Goal: Task Accomplishment & Management: Complete application form

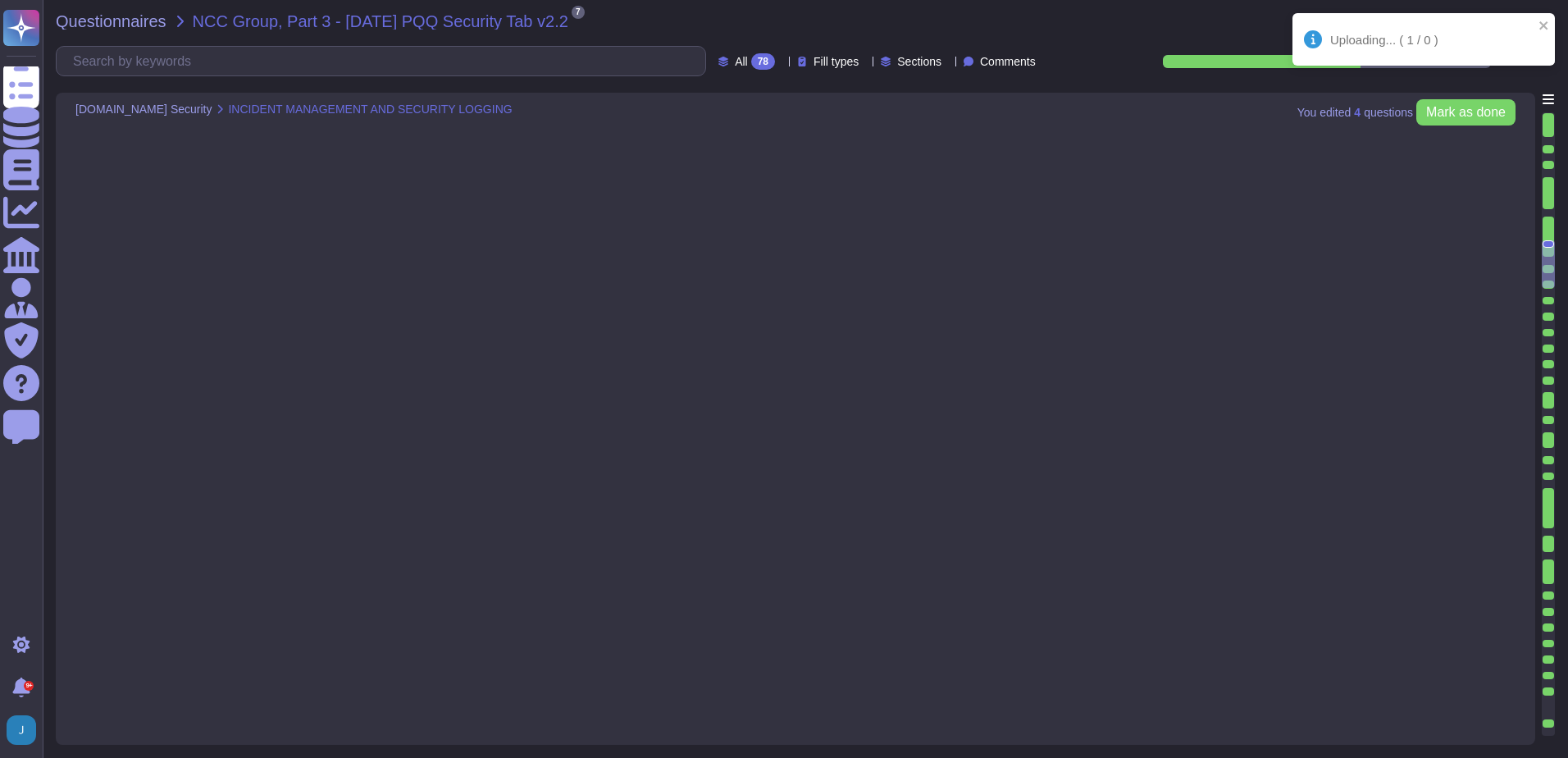
type textarea "No, we have not encountered a security incident for the last 12 months, and the…"
type textarea "Yes, there are clear procedures in place to notify customers in the event of br…"
type textarea "Yes, the service collects, monitors, and analyzes user, application, and system…"
type textarea "Yes, security logs of usage and activity are available. Sectigo maintains compr…"
type textarea "Yes, security event logging is implemented and configured across the app/platfo…"
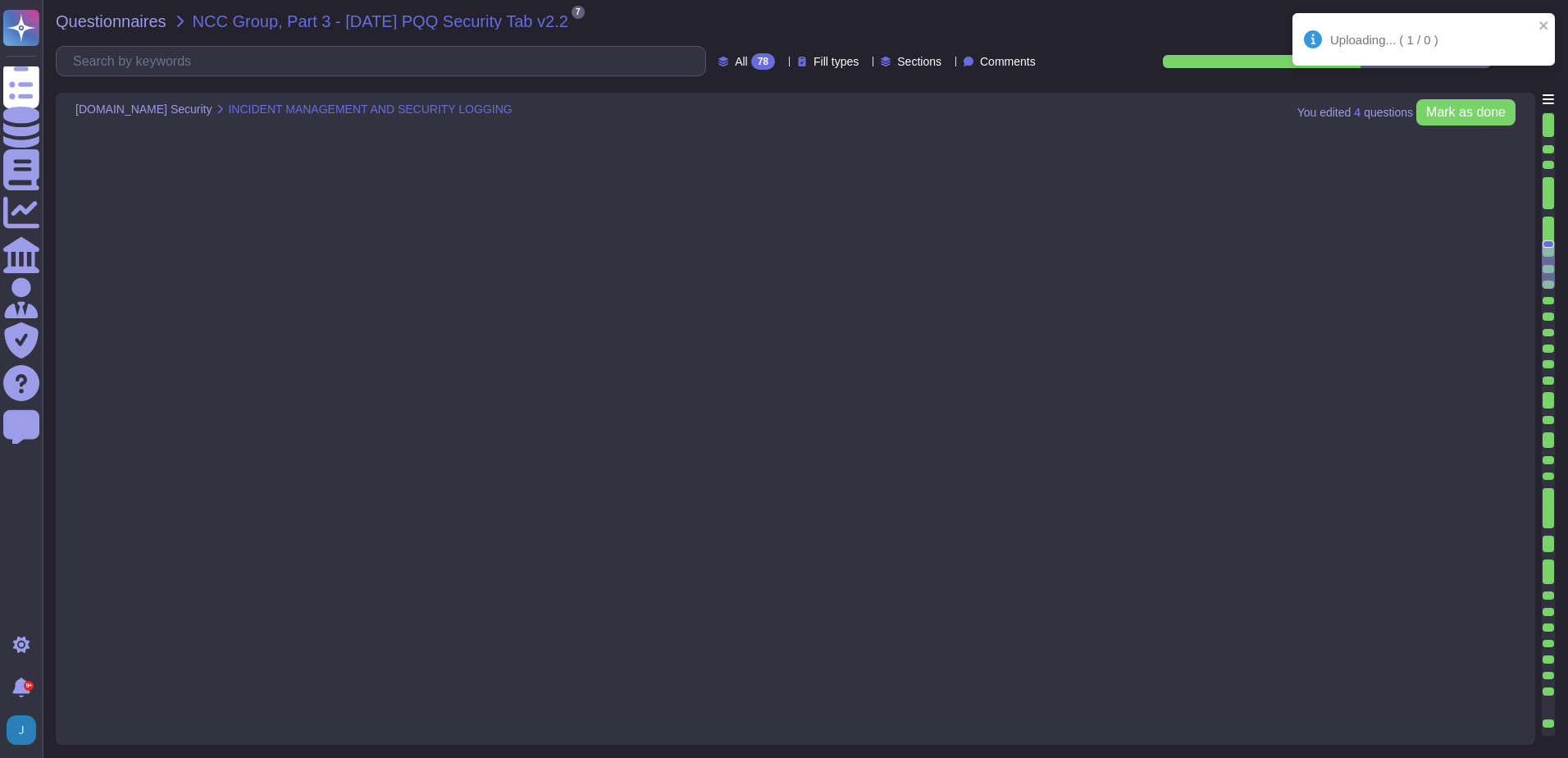
type textarea "The event logging described covers the following security events: - User/s acce…"
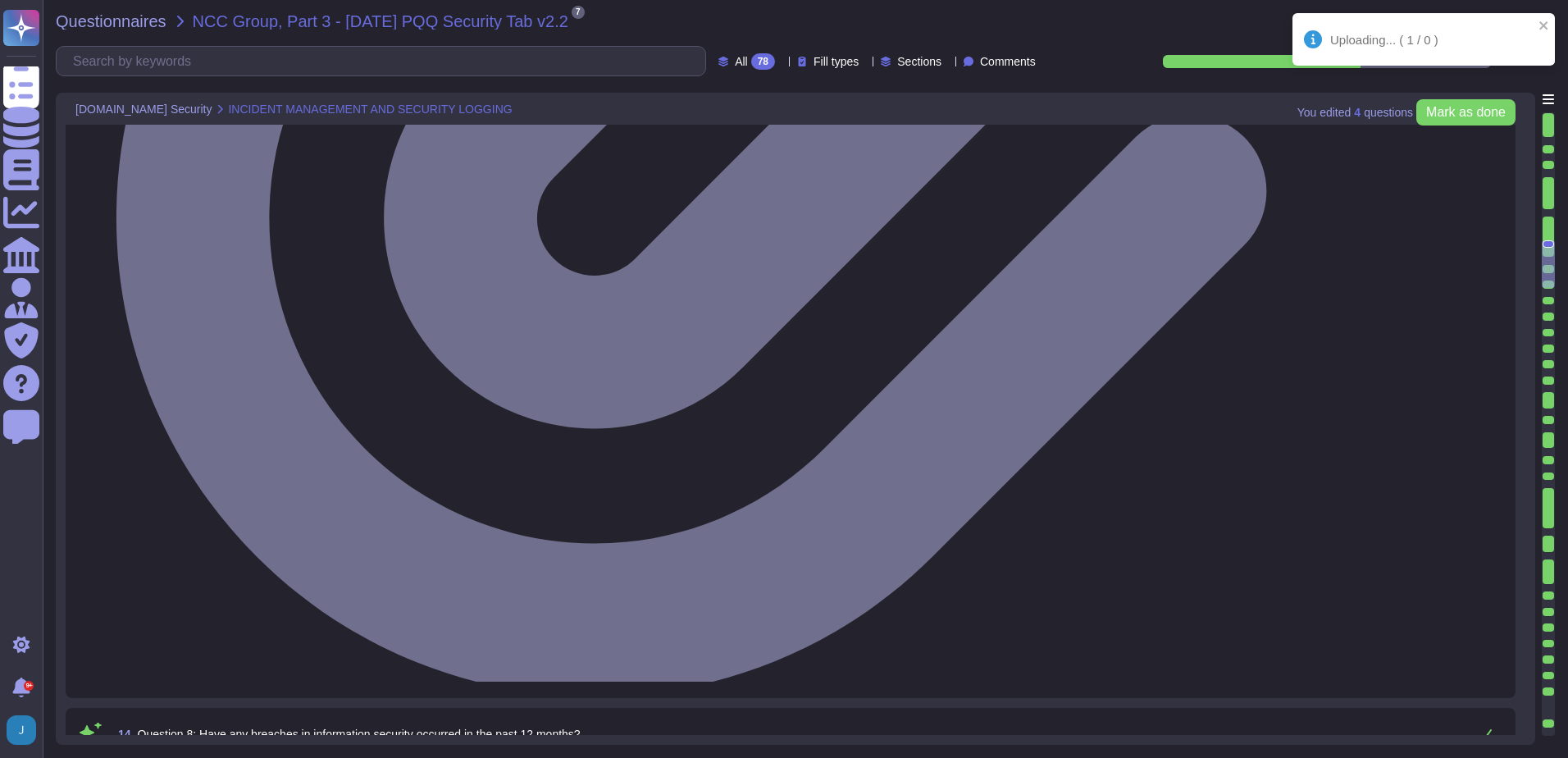
click at [99, 7] on div "Questionnaires NCC Group, Part 3 - [DATE] PQQ Security Tab v2.2 7 pdf 2025 Info…" at bounding box center [805, 379] width 1525 height 758
click at [1395, 29] on div "Uploading... ( 1 / 0 )" at bounding box center [1423, 39] width 262 height 53
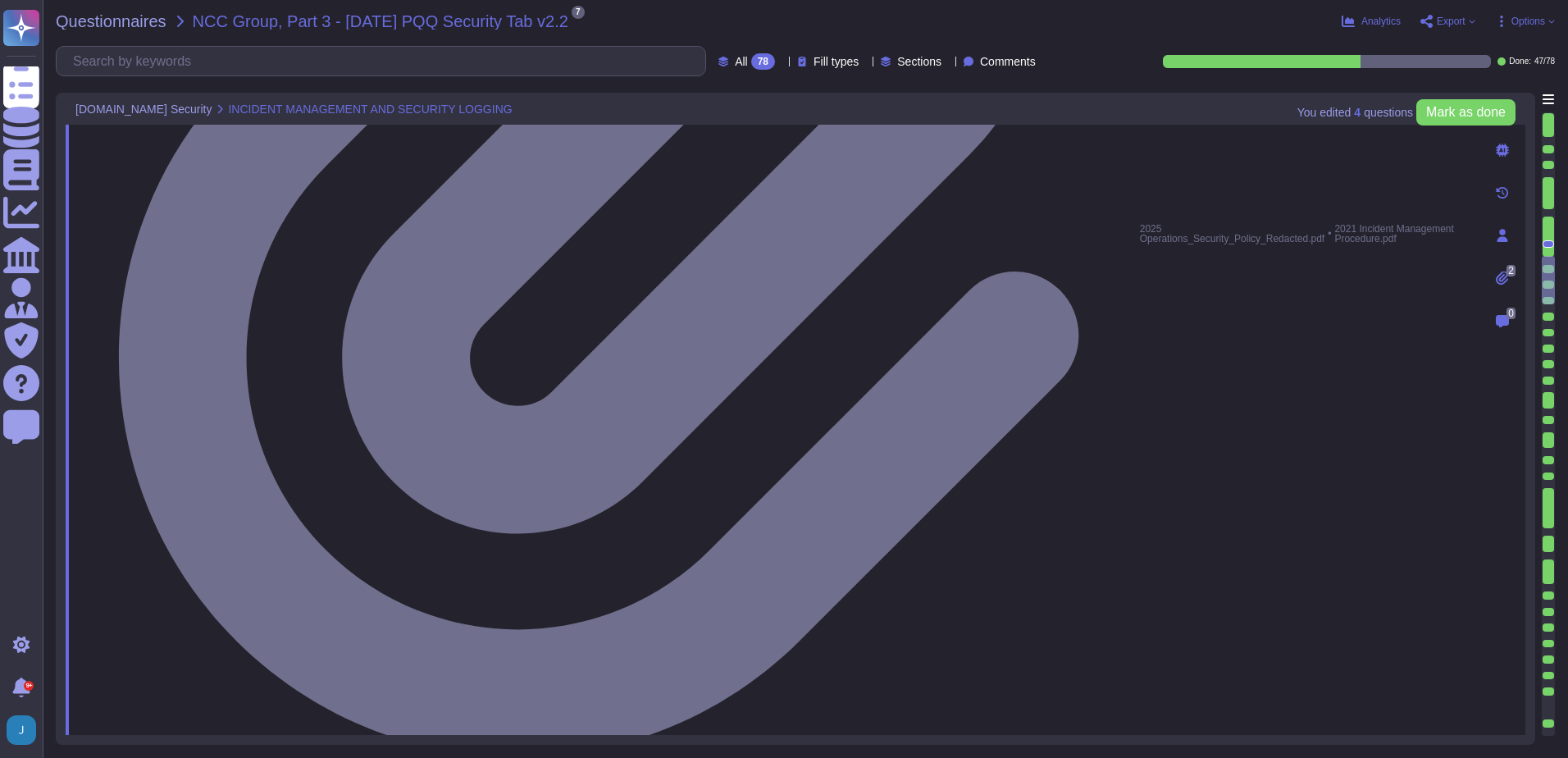
type textarea "Yes, the log retention period for security event logs is typically set for a mi…"
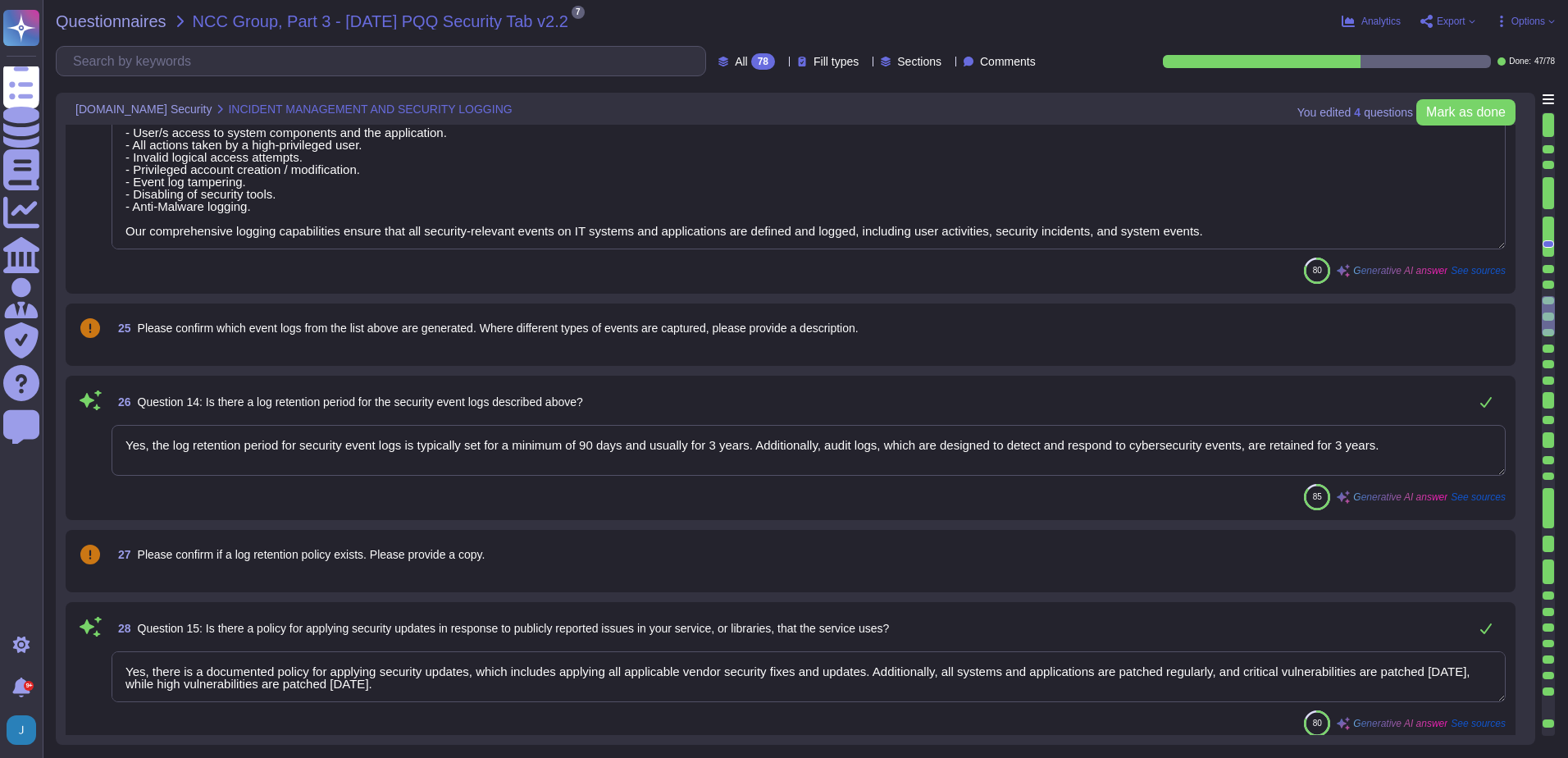
type textarea "Yes, there is a documented policy for applying security updates, which includes…"
type textarea "Yes, there is a vulnerability disclosure process in place. All vulnerability cl…"
type textarea "Yes, there is a comprehensive vulnerability management process in place. This p…"
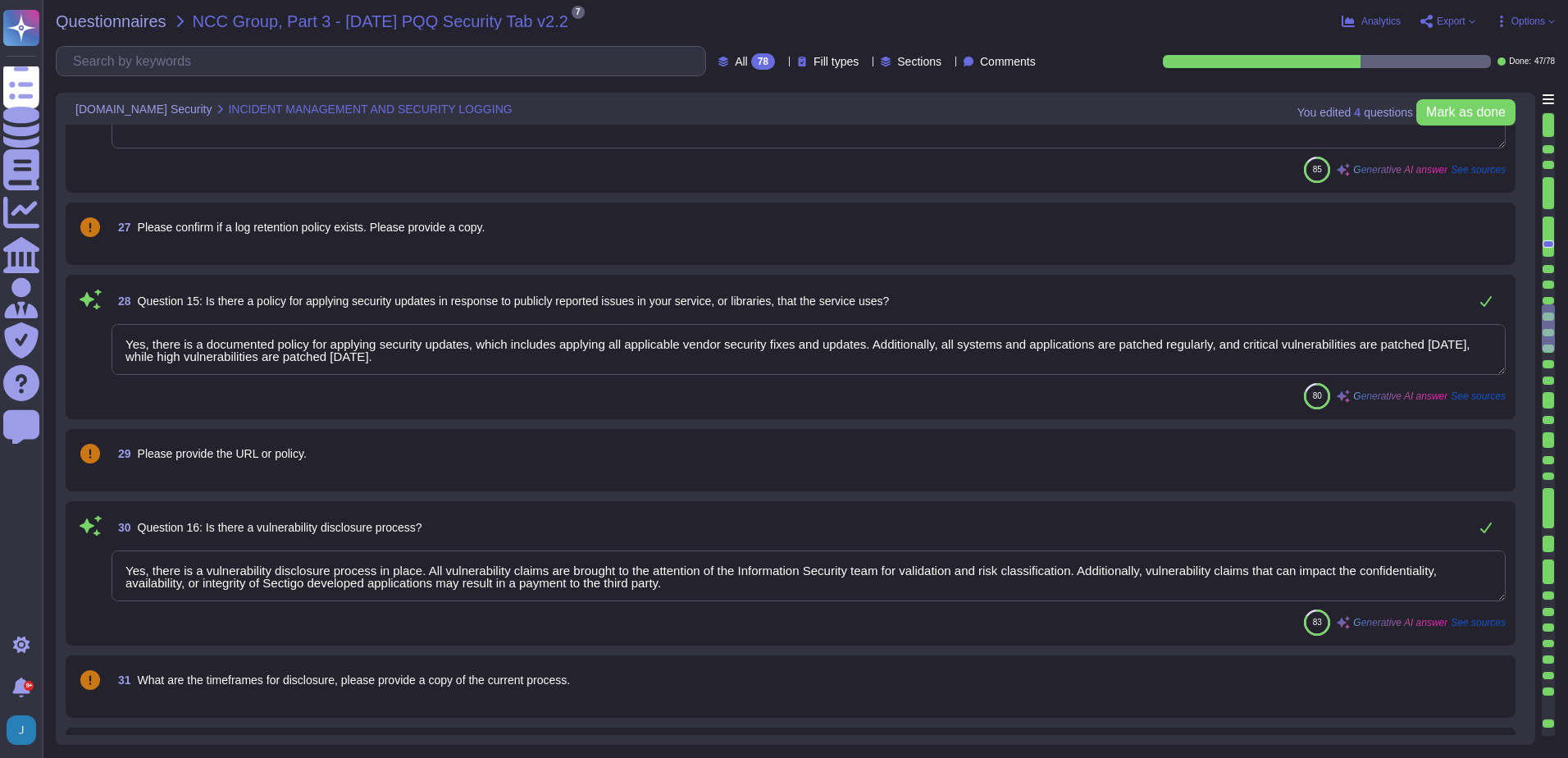
scroll to position [3669, 0]
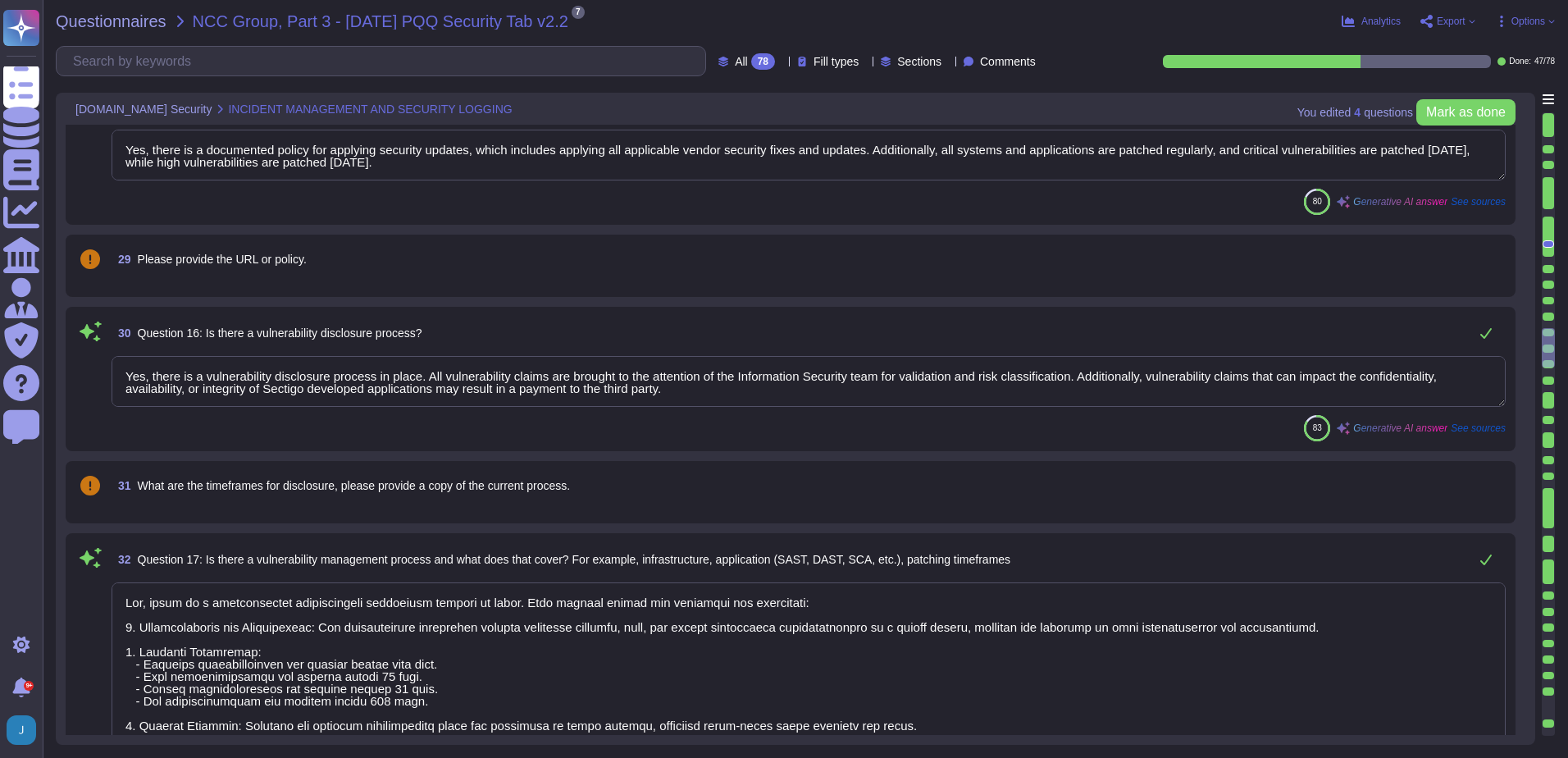
type textarea "No third parties have access to our service information. We do not perform risk…"
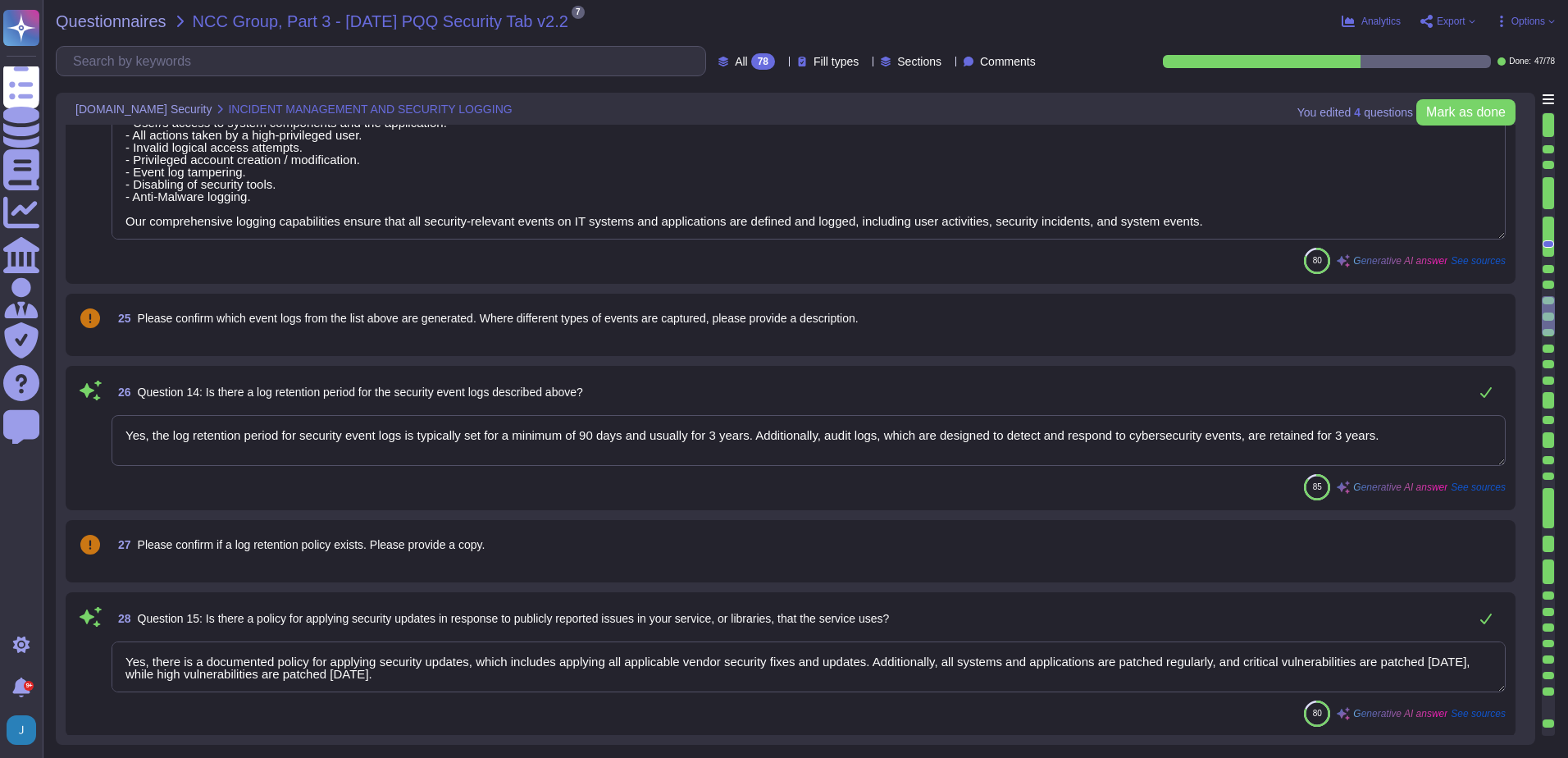
type textarea "Yes, security event logging is implemented and configured across the app/platfo…"
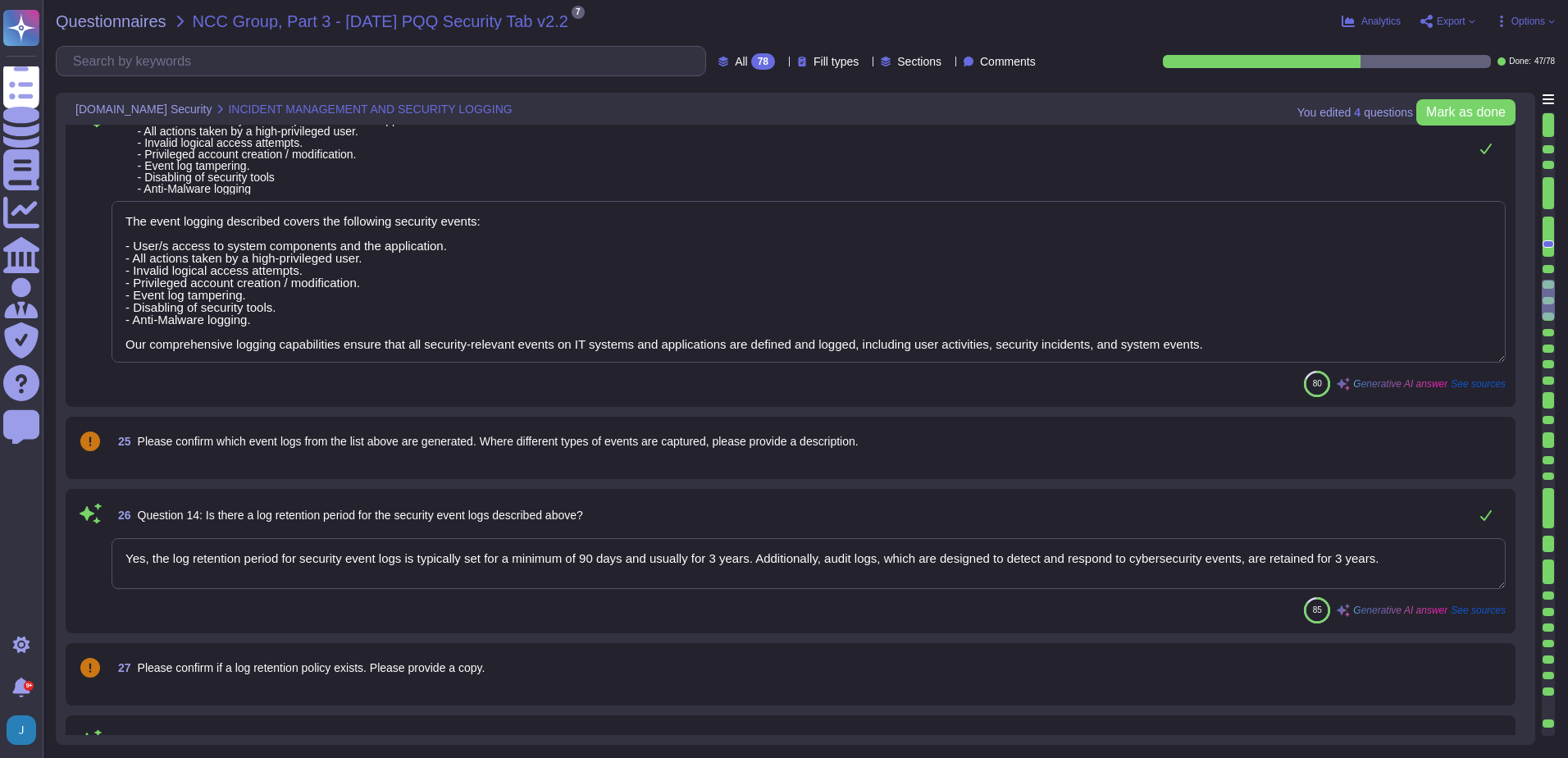
type textarea "Yes, security logs of usage and activity are available. Sectigo maintains compr…"
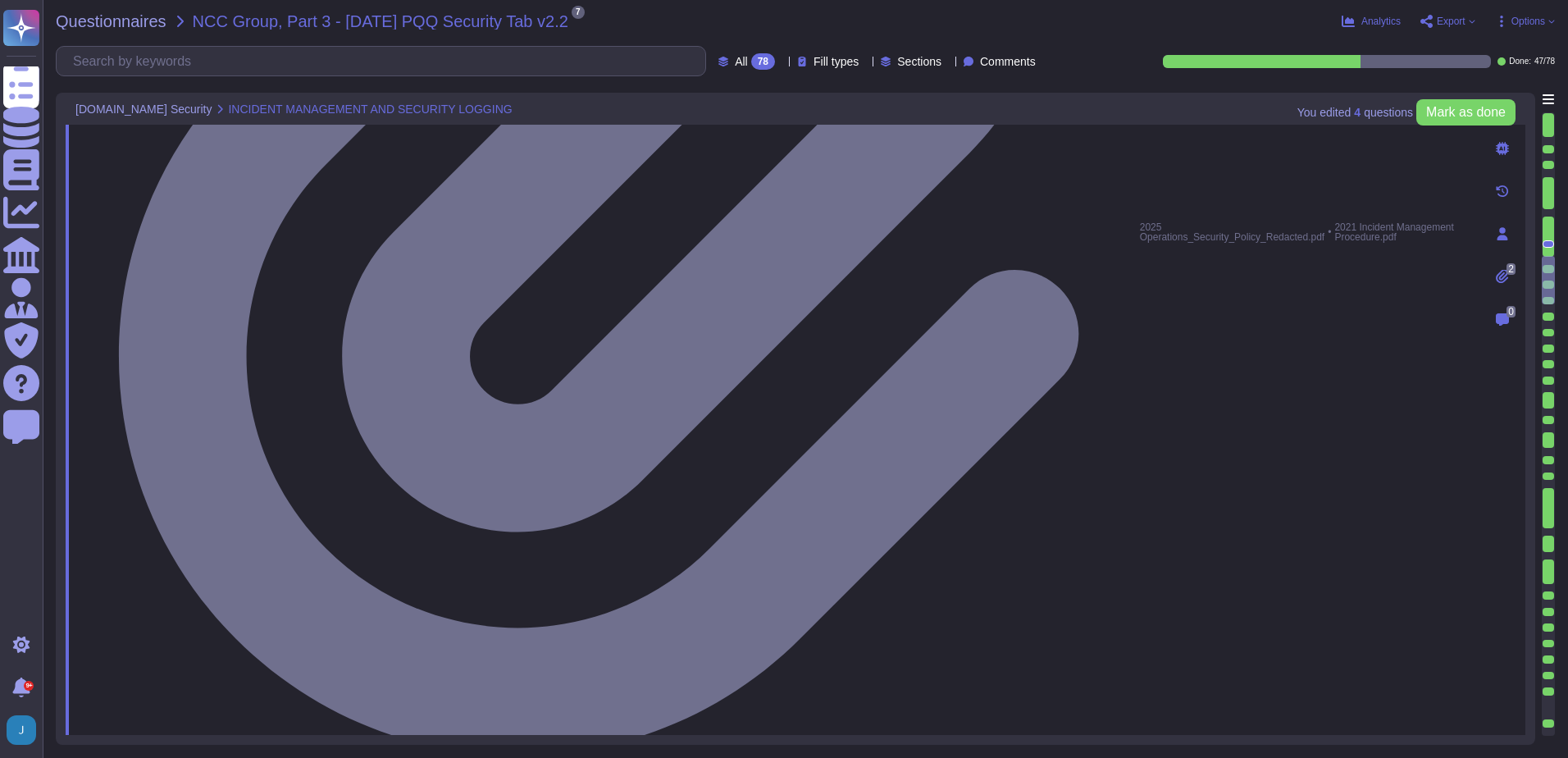
type textarea "Yes, the service collects, monitors, and analyzes user, application, and system…"
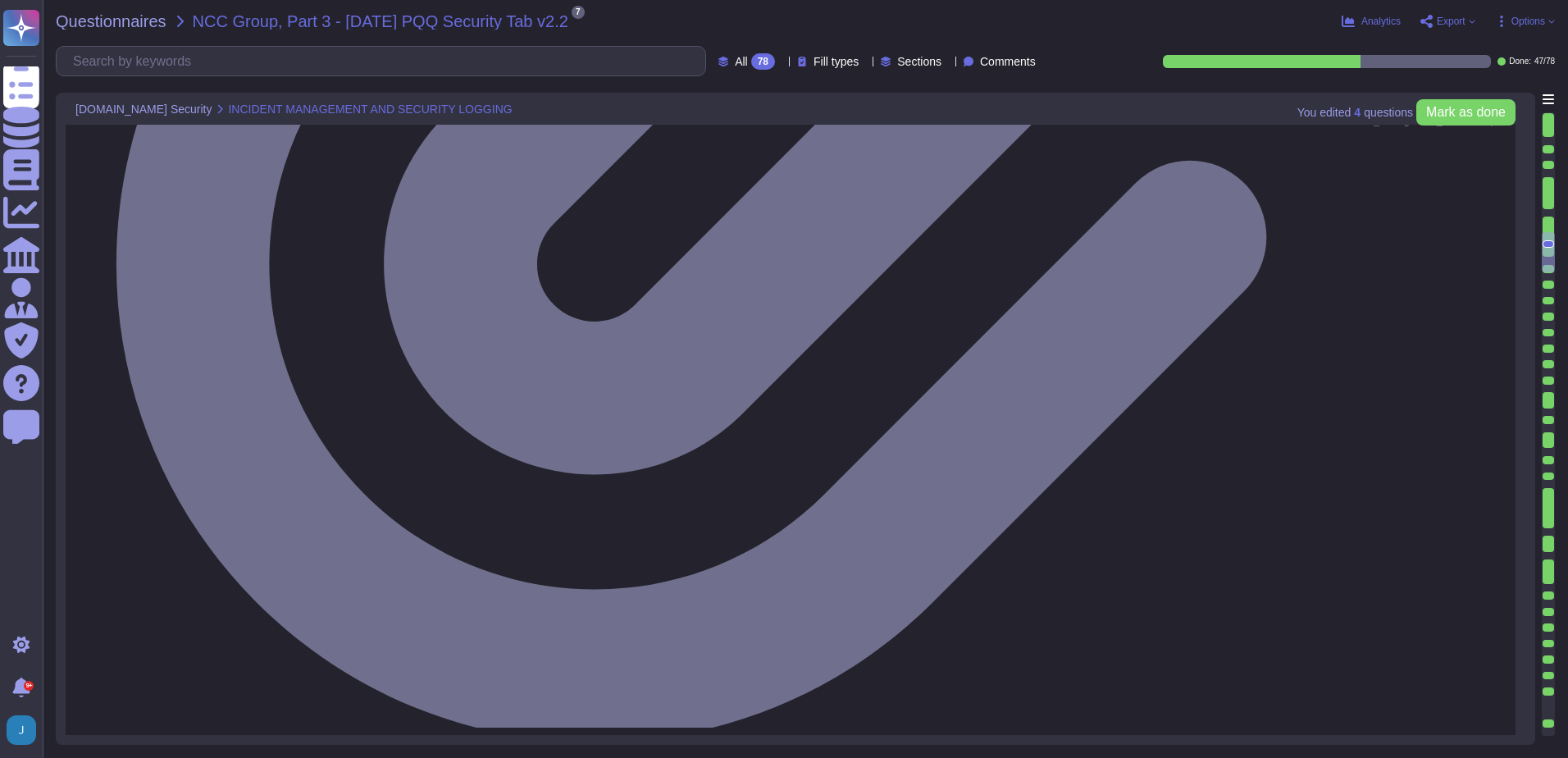
type textarea "No, we have not encountered a security incident for the last 12 months, and the…"
type textarea "Yes, there are clear procedures in place to notify customers in the event of br…"
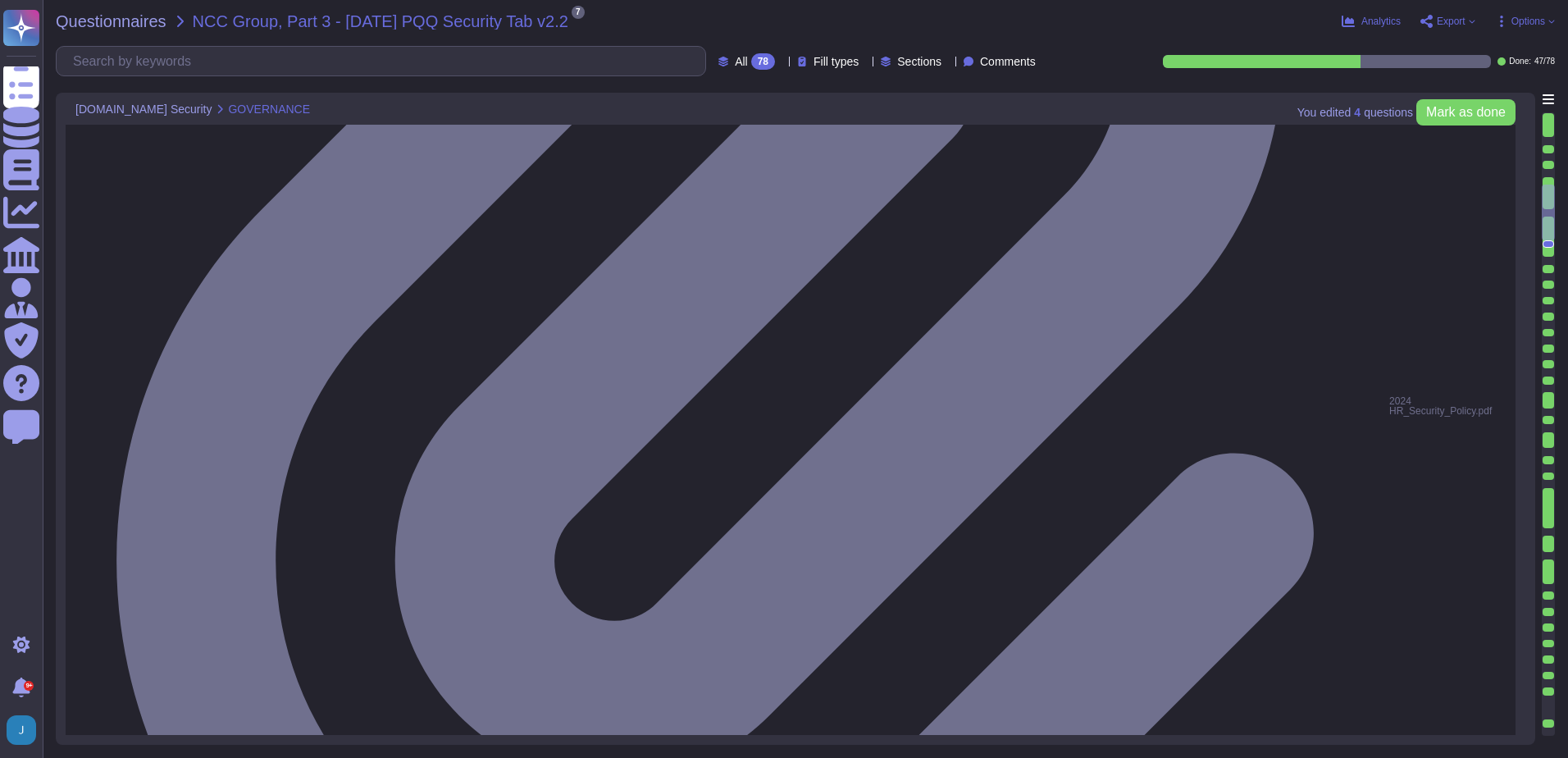
type textarea "No, we do not engage sub-processors for this service."
type textarea "Yes, our organization has a documented privacy policy that is available for pub…"
type textarea "Yes, a security incident management and response process is in place, and the I…"
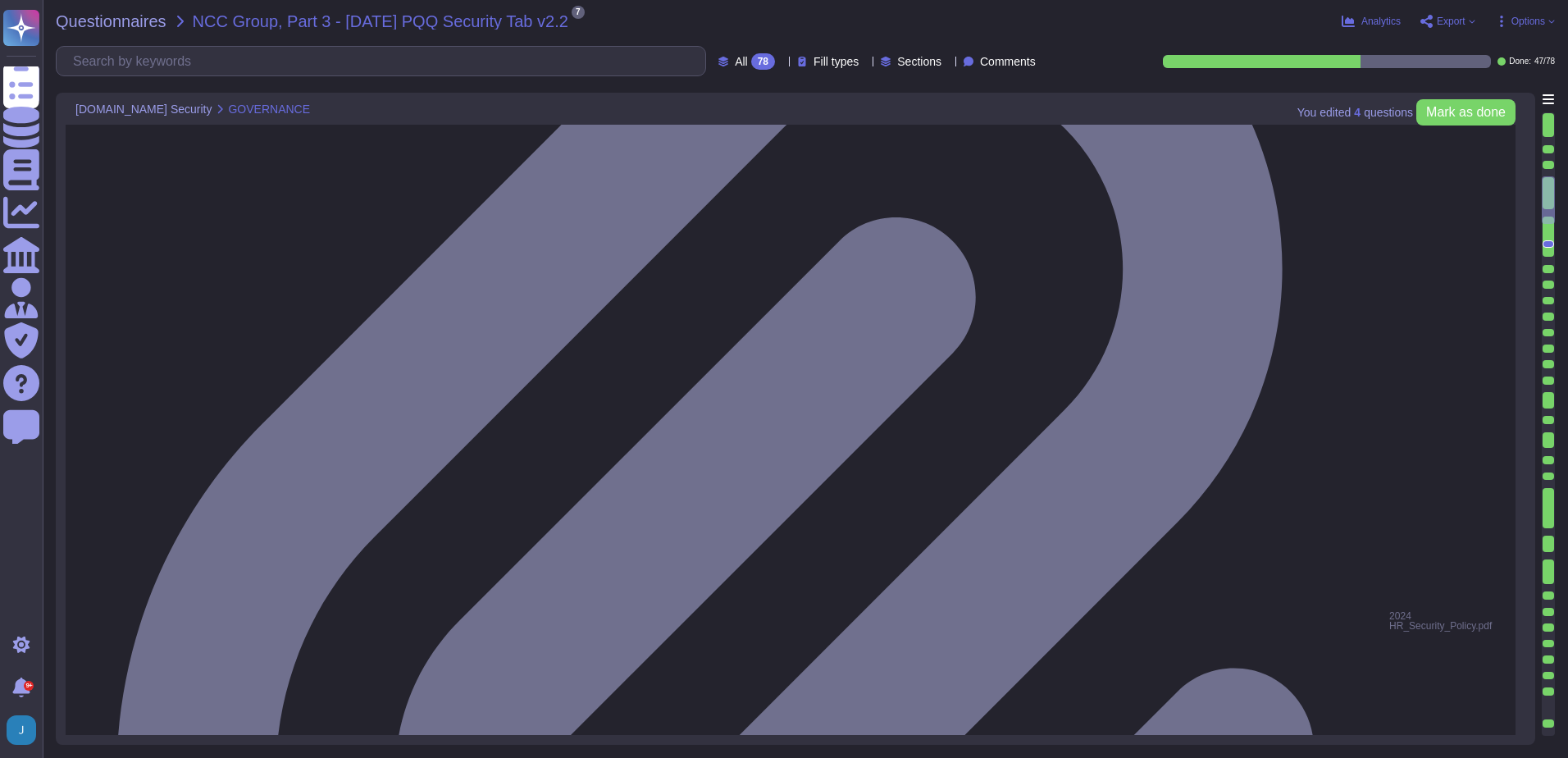
type textarea "Yes, training is provided to all staff on Information Security and Data Protect…"
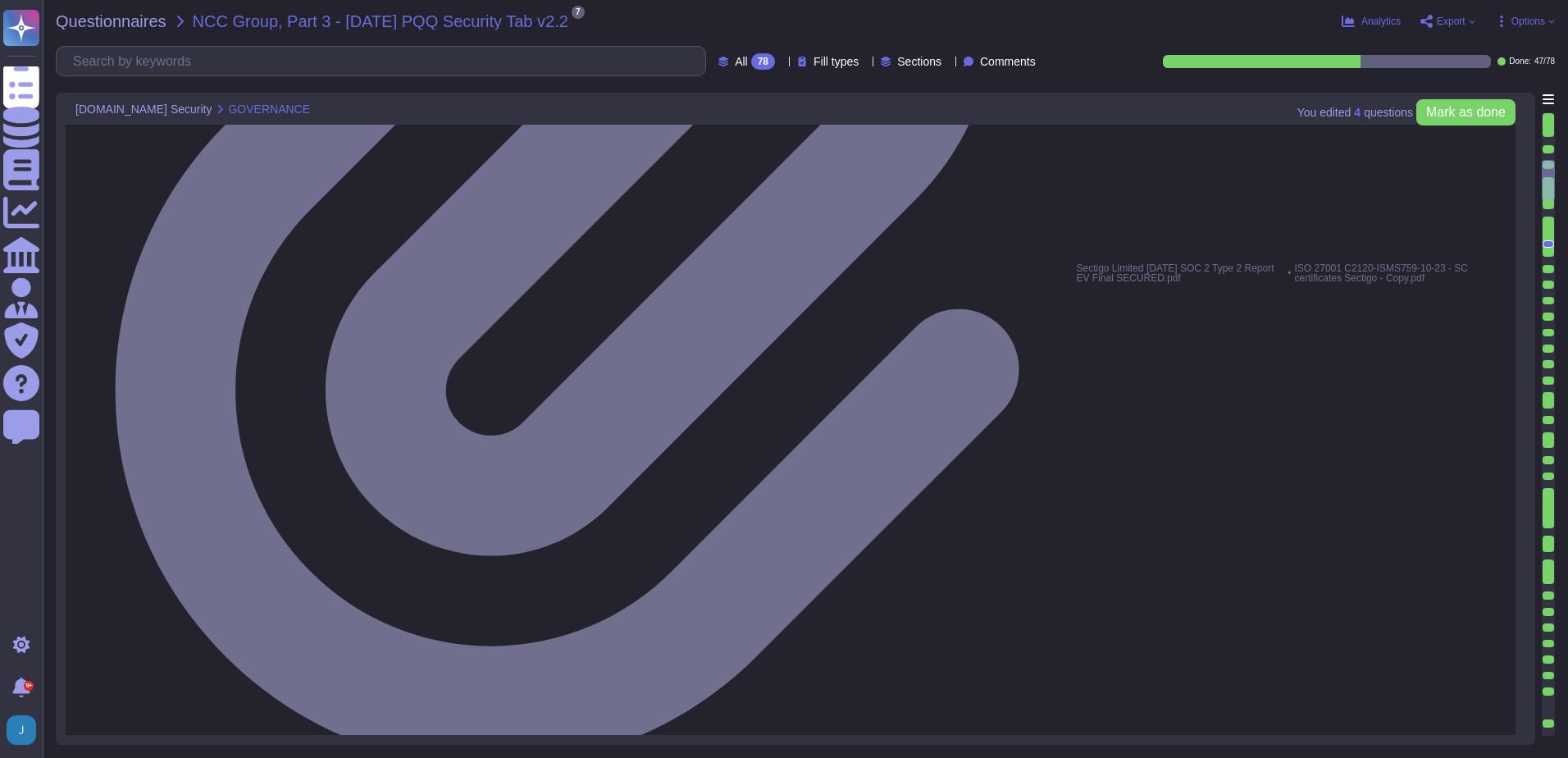
type textarea "Yes, all employees, including contractors, undergo background checks before hir…"
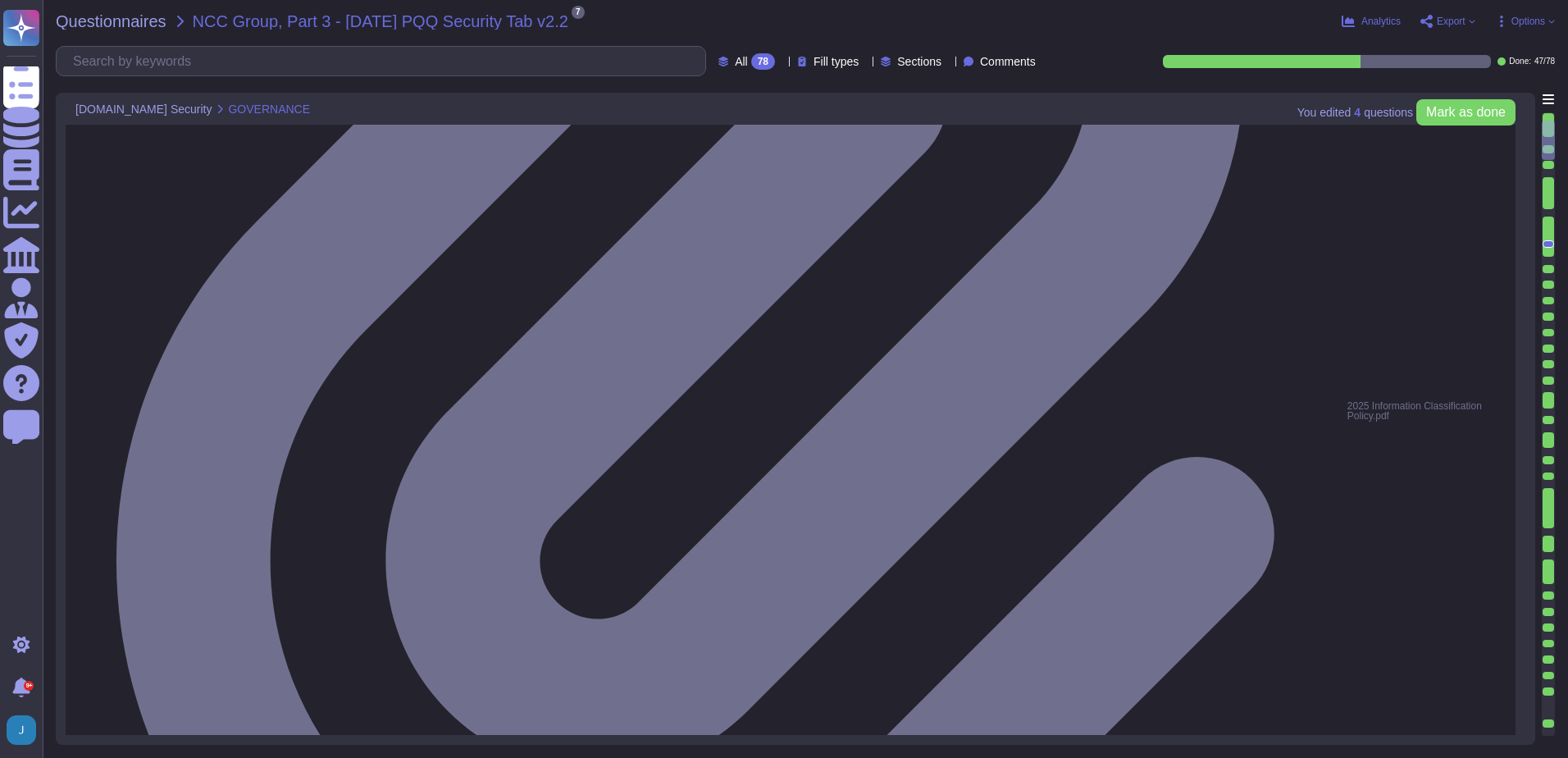
scroll to position [270, 0]
type textarea "Yes, our organization has formally documented information security policies and…"
type textarea "Our organization currently maintains the following security and compliance cert…"
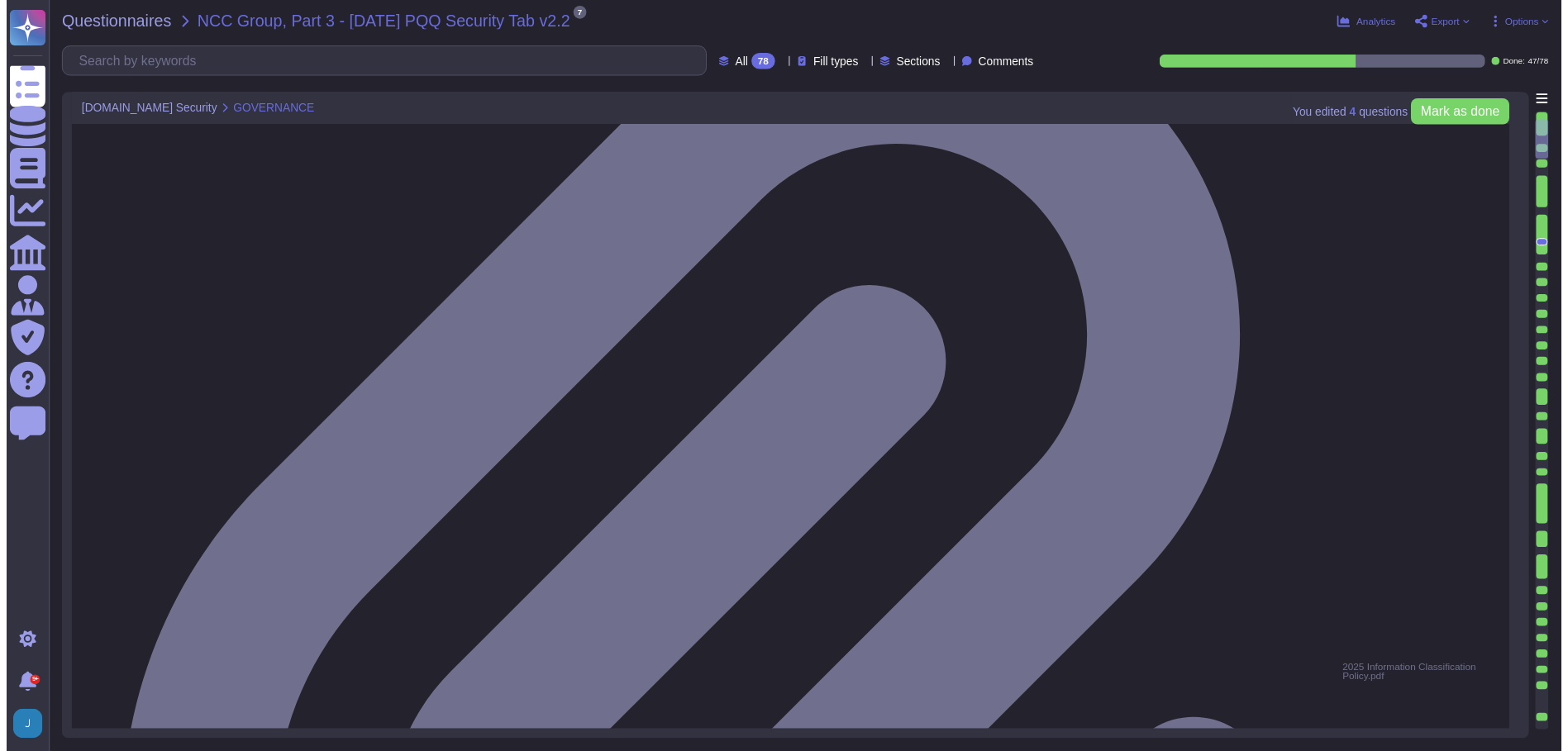
scroll to position [0, 0]
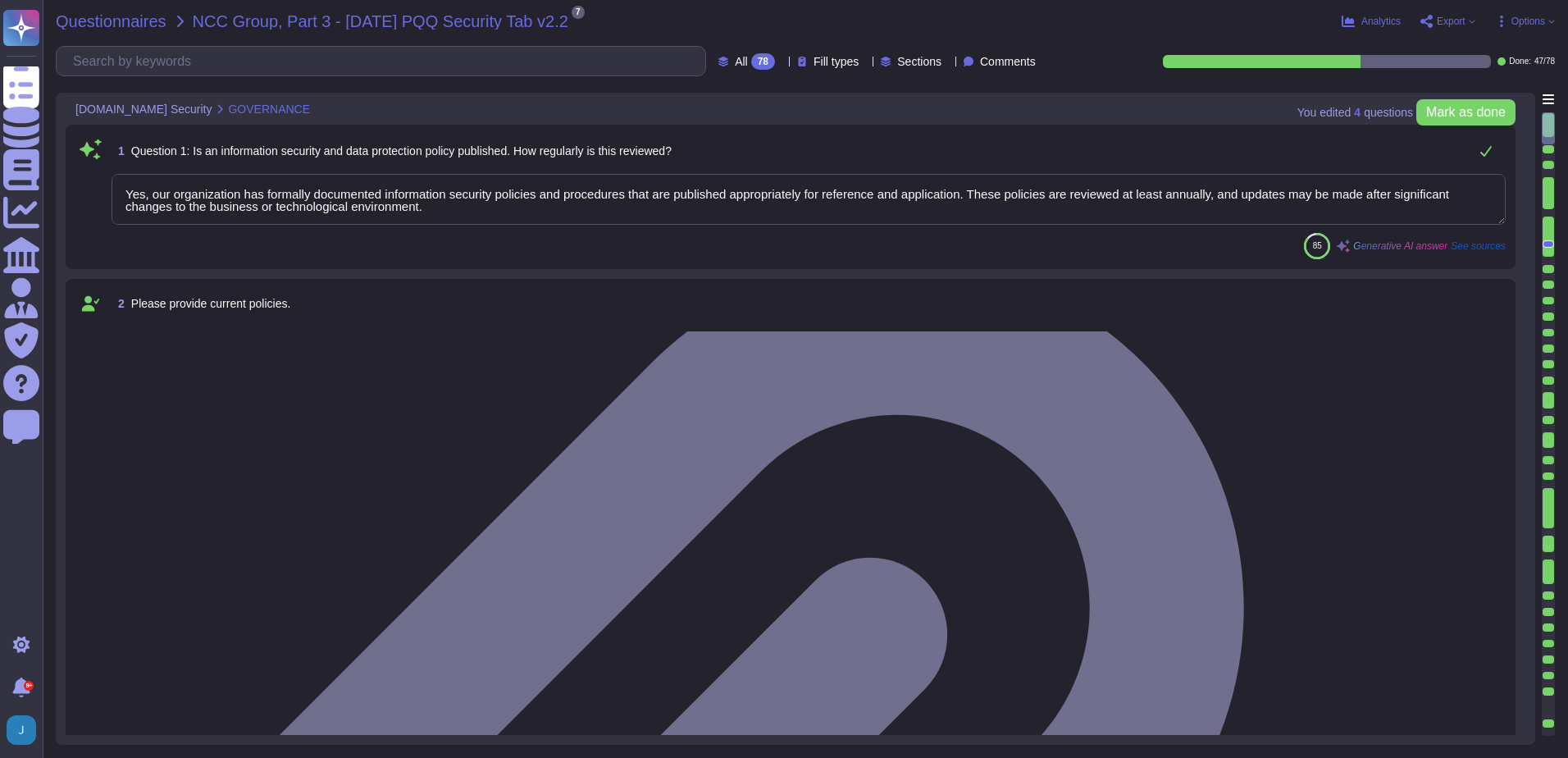
click at [136, 22] on span "Questionnaires" at bounding box center [111, 21] width 111 height 17
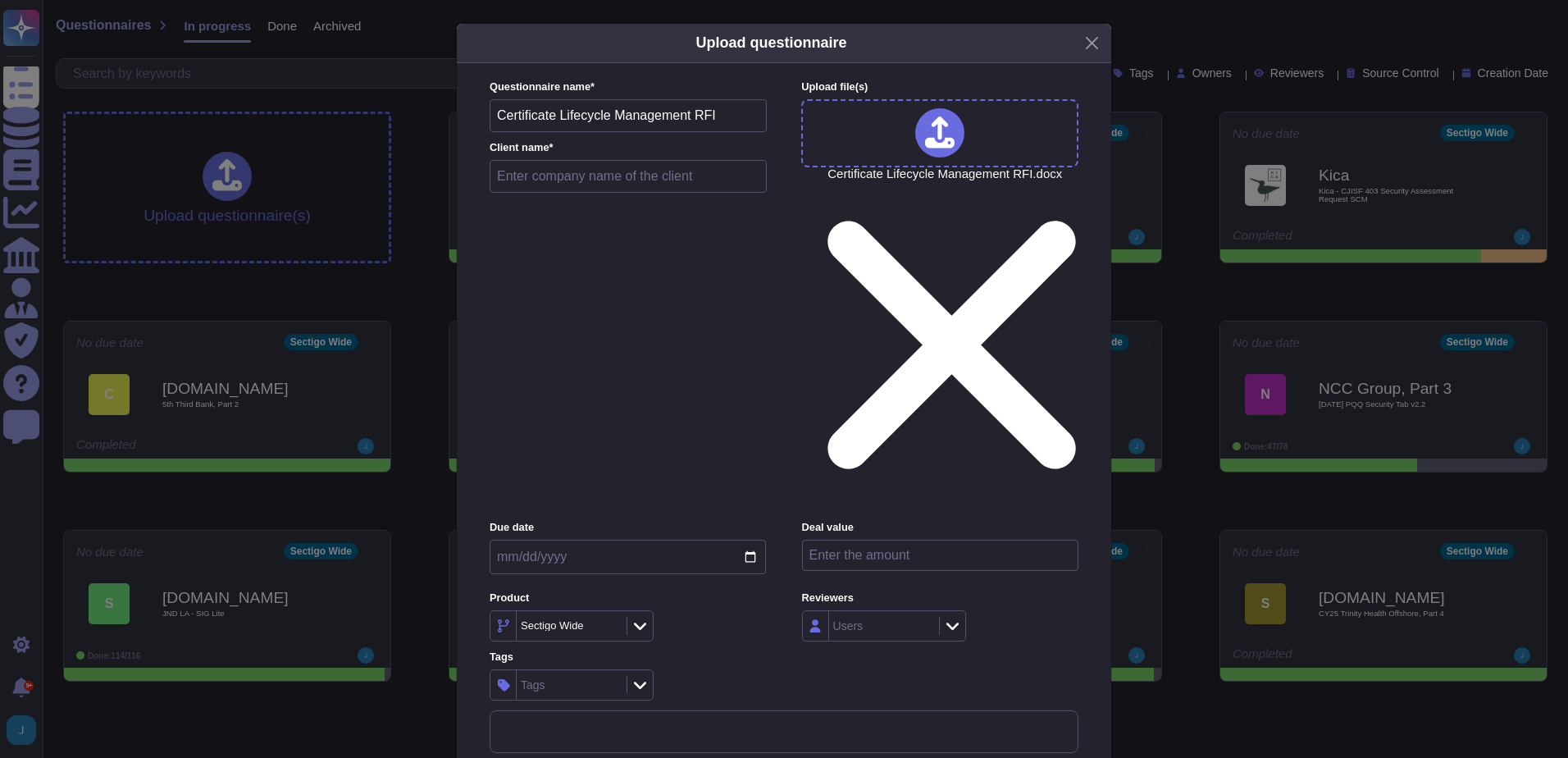
click at [626, 193] on input "text" at bounding box center [628, 175] width 277 height 33
click at [625, 193] on input "text" at bounding box center [628, 175] width 277 height 33
type input "Vitamix - CLM RFI"
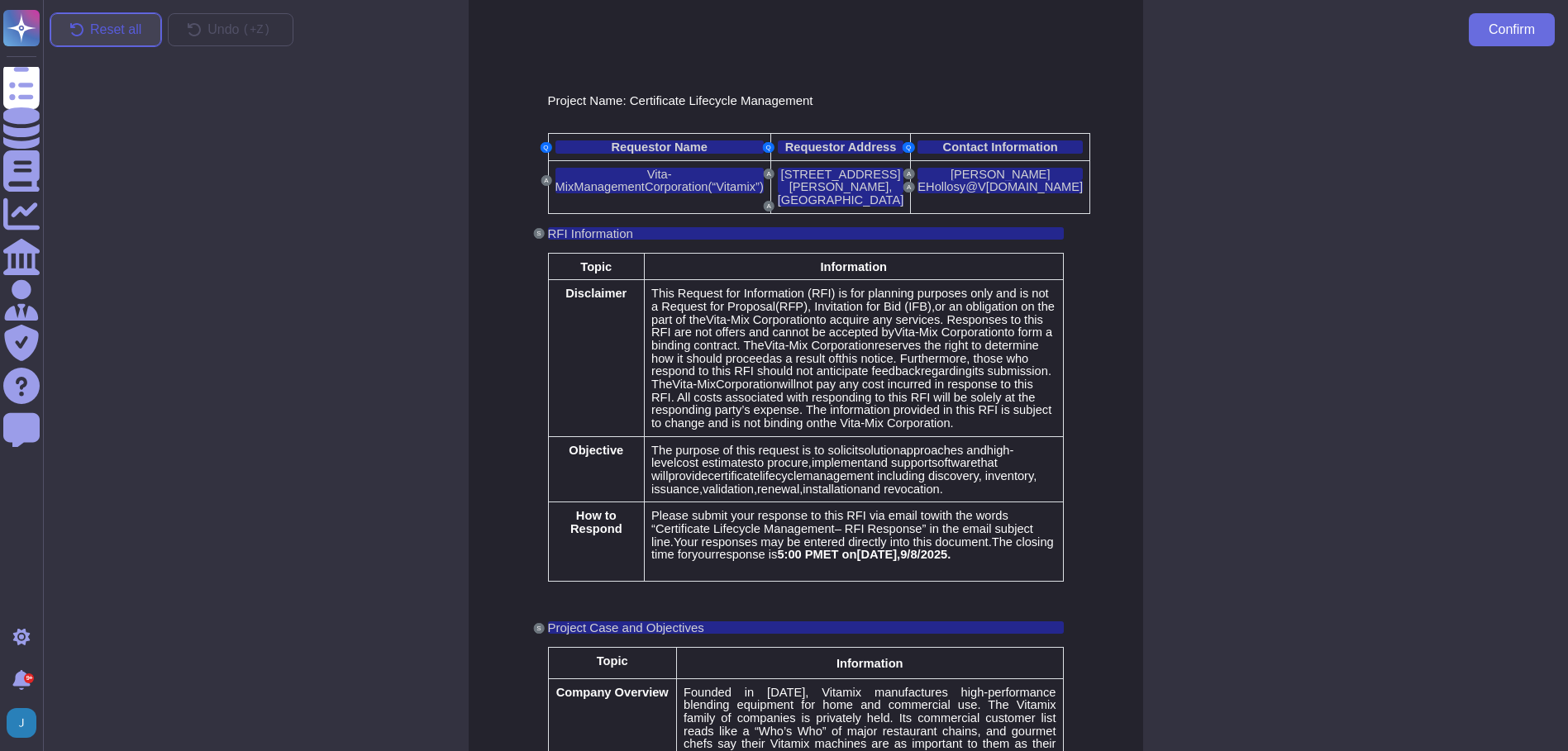
click at [99, 36] on span "Reset all" at bounding box center [115, 29] width 51 height 13
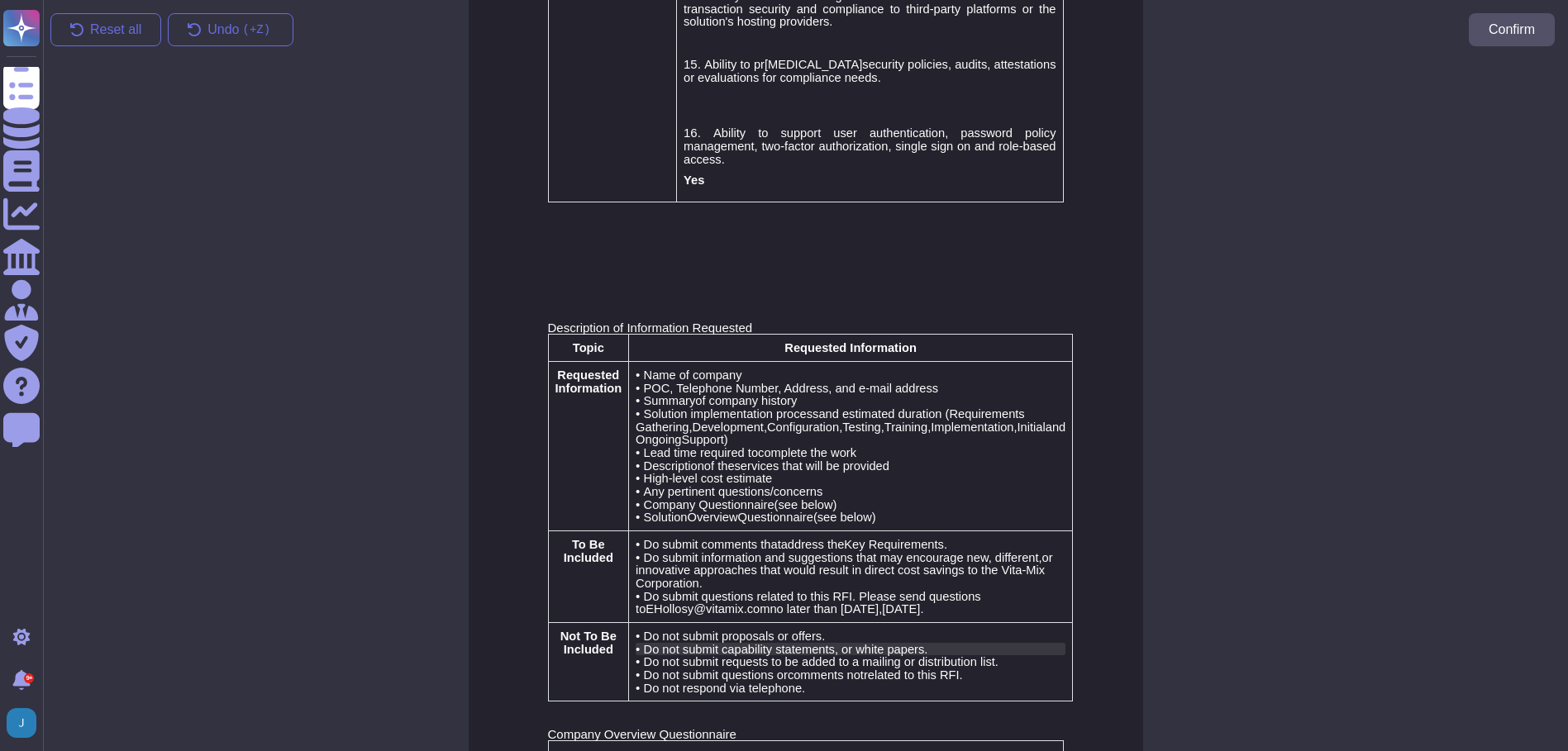
scroll to position [1888, 0]
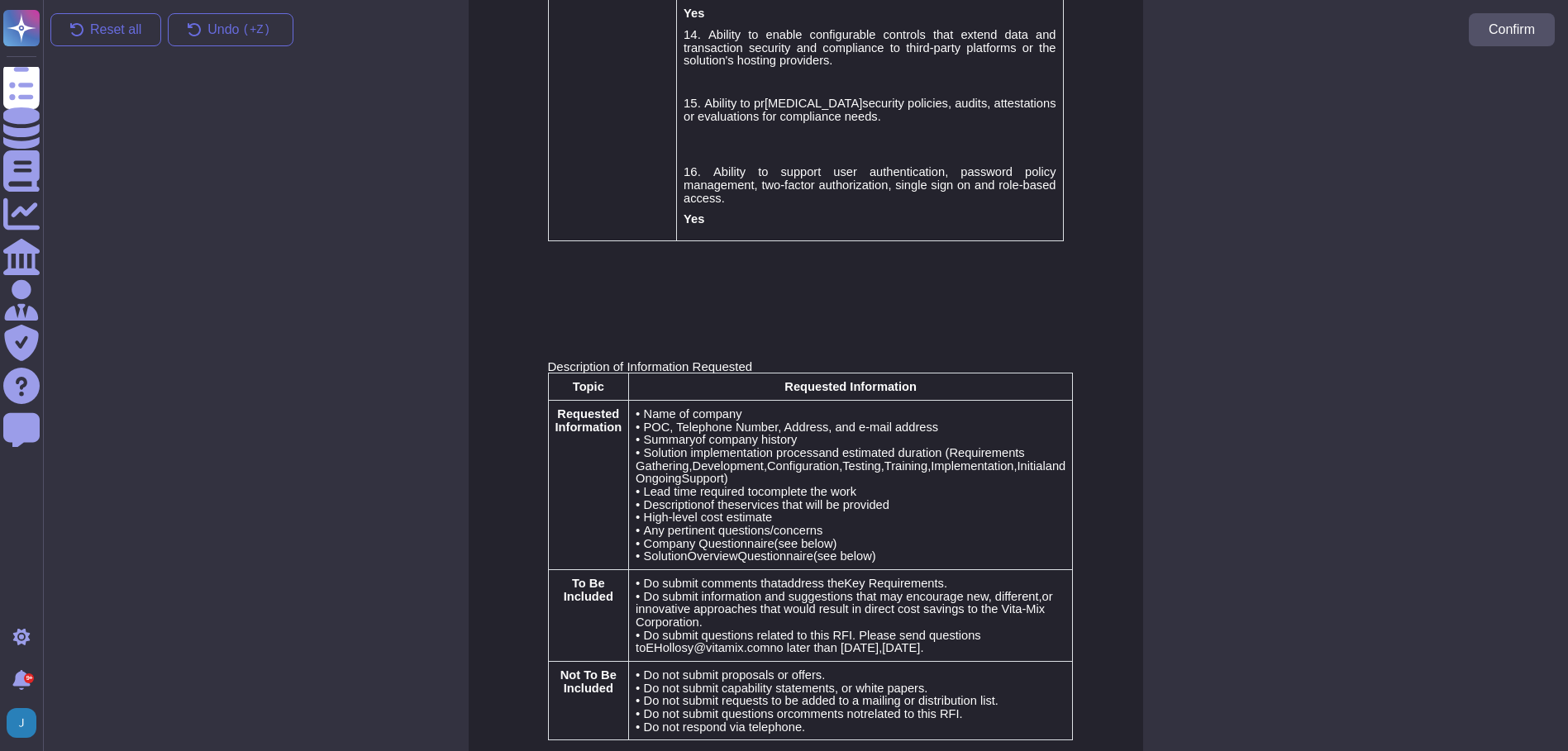
click at [611, 462] on td "Requested Information" at bounding box center [588, 485] width 81 height 170
click at [613, 407] on span "Requested Information" at bounding box center [588, 420] width 67 height 26
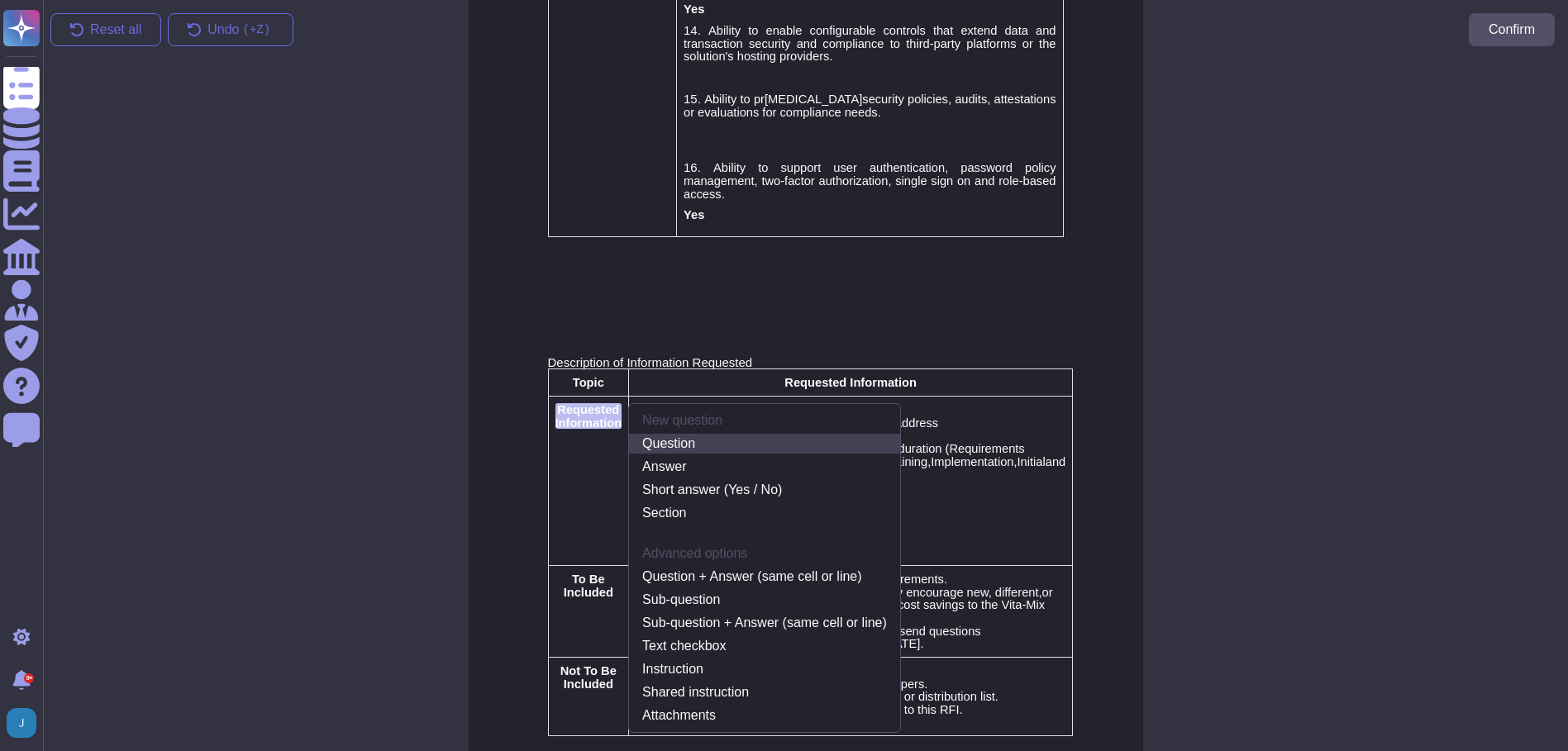
click at [712, 434] on link "Question" at bounding box center [765, 444] width 272 height 20
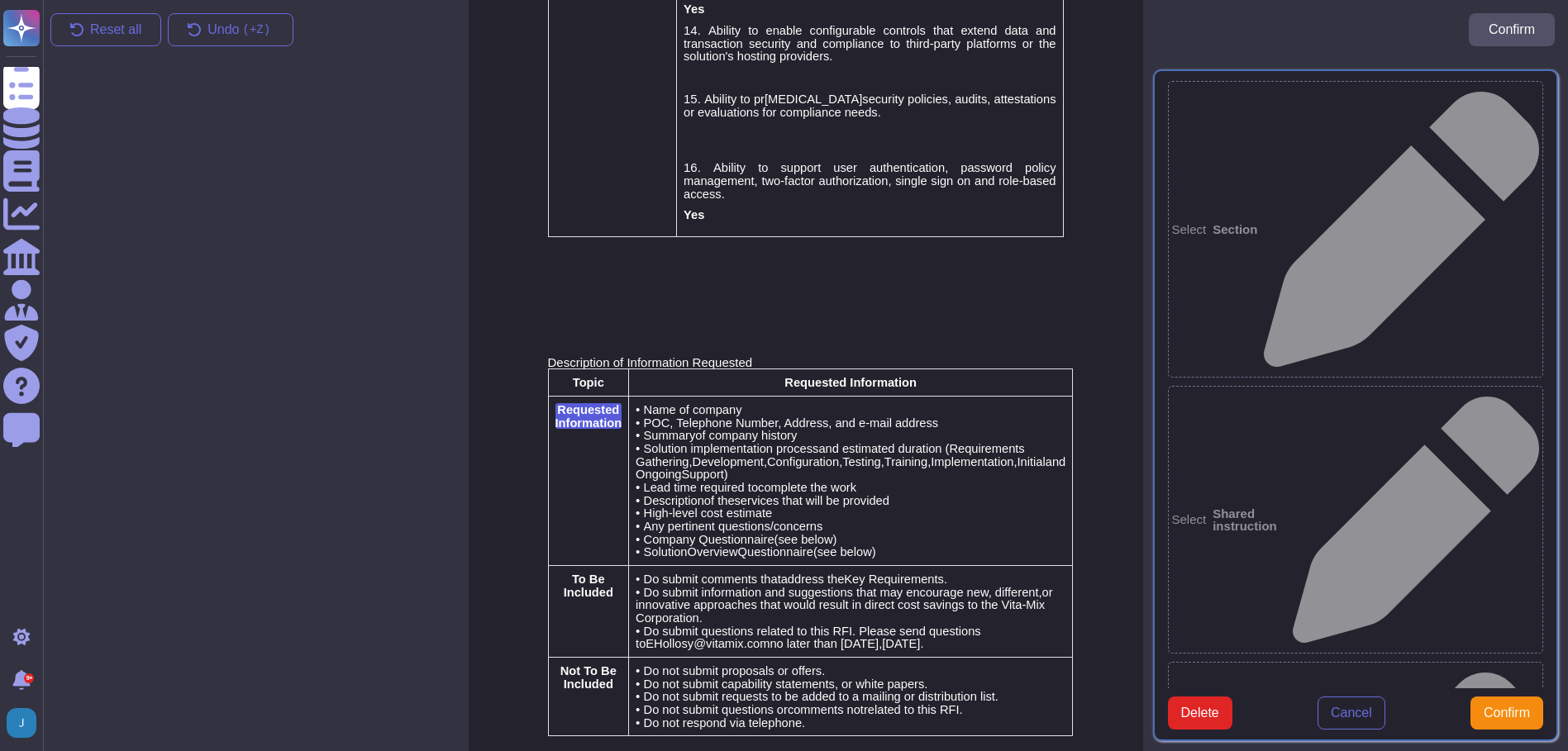
type textarea "Requested Information"
click at [1000, 395] on td "• Name of company • POC, Telephone Number, Address, and e-mail address •" at bounding box center [851, 480] width 444 height 170
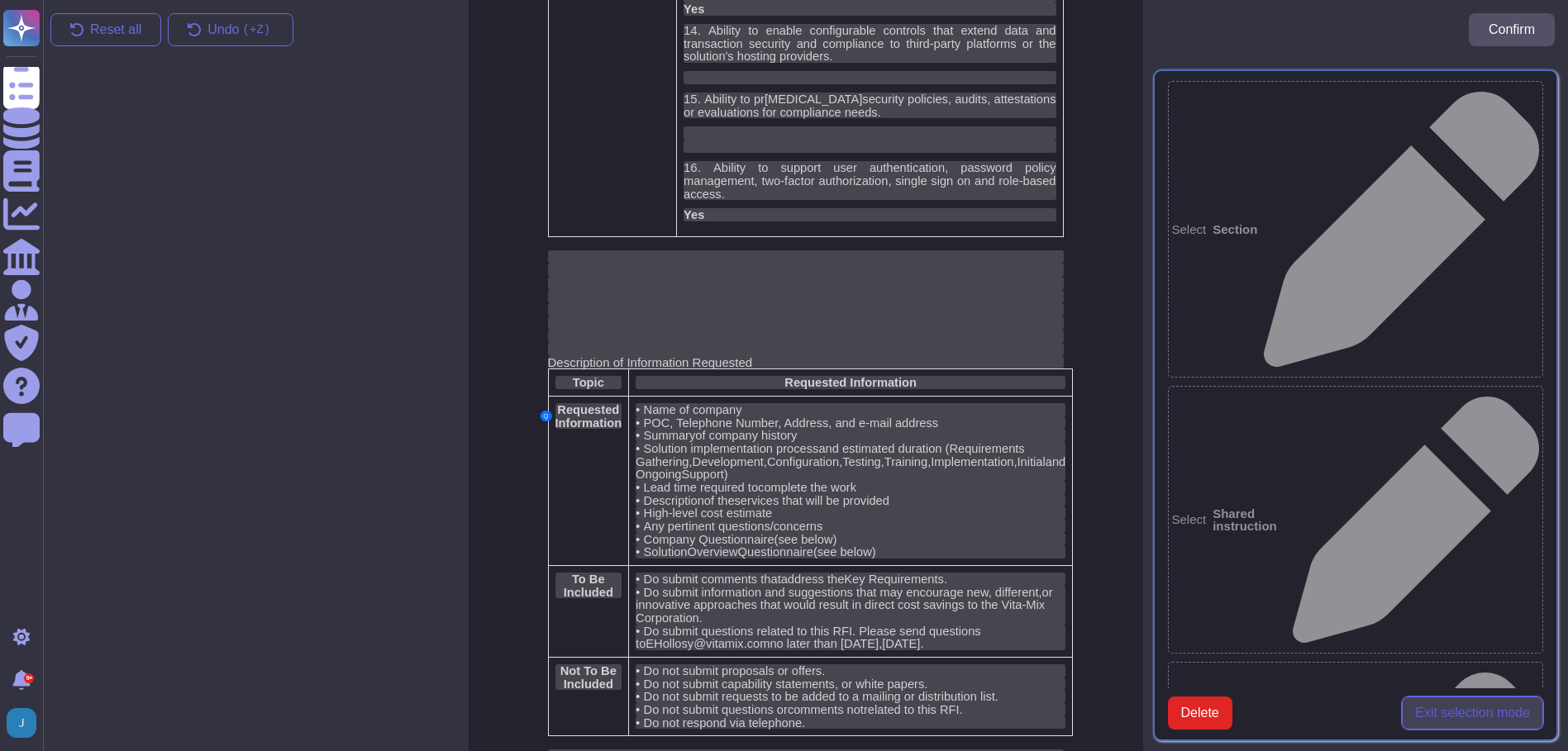
click at [1464, 697] on button "Exit selection mode" at bounding box center [1473, 713] width 142 height 33
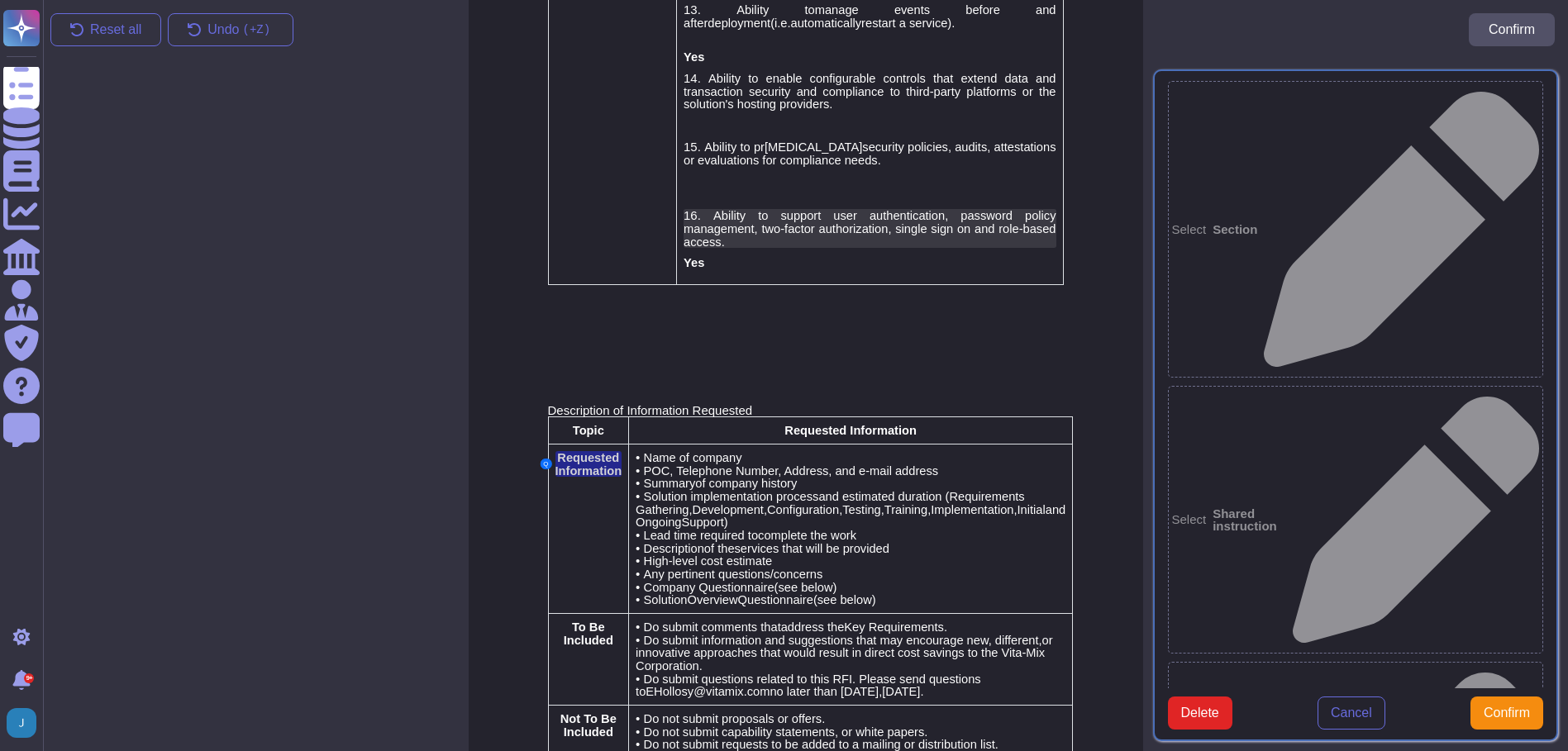
scroll to position [1984, 0]
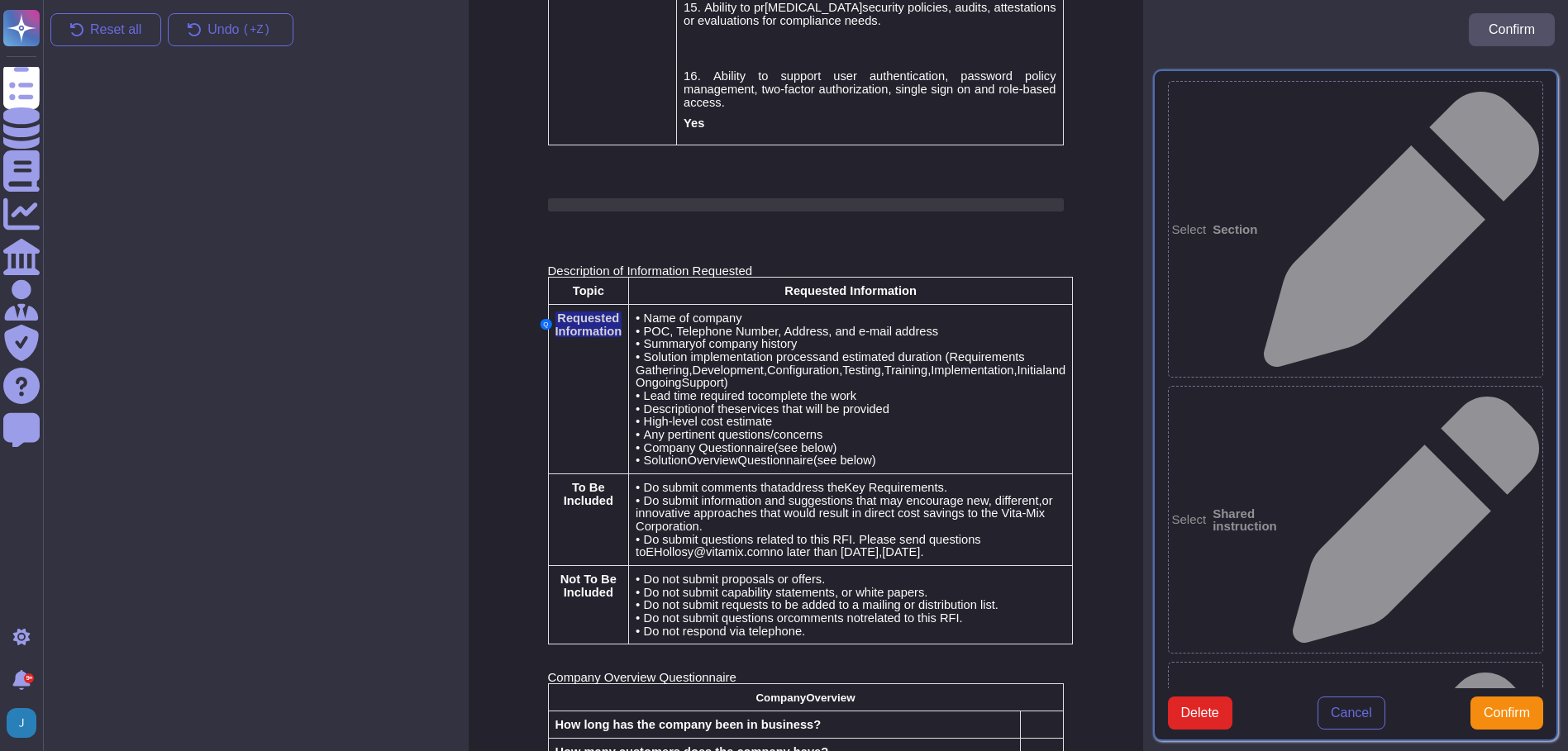
drag, startPoint x: 1035, startPoint y: 308, endPoint x: 1054, endPoint y: 164, distance: 145.2
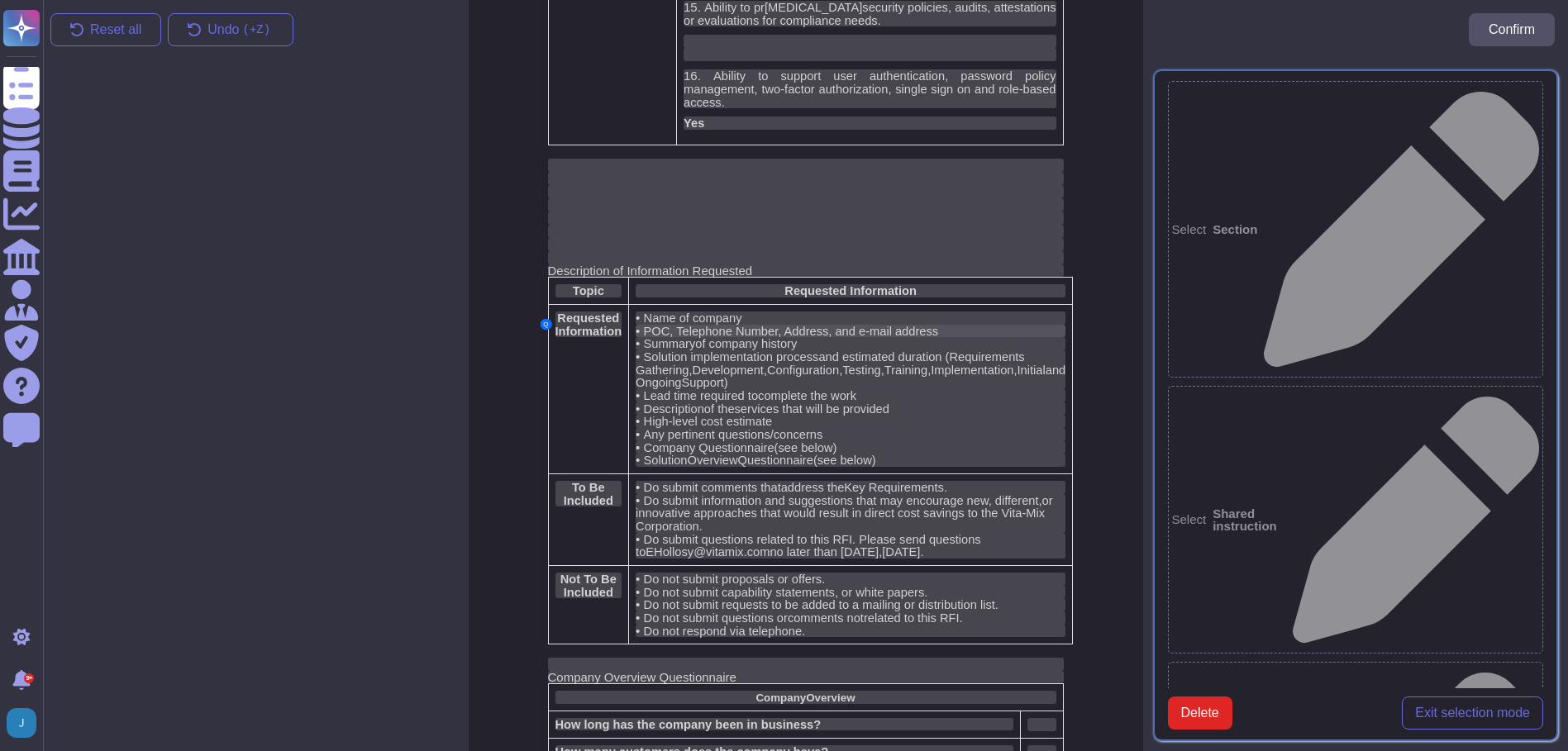
click at [1023, 325] on div "• POC, Telephone Number, Address, and e-mail address" at bounding box center [851, 331] width 429 height 13
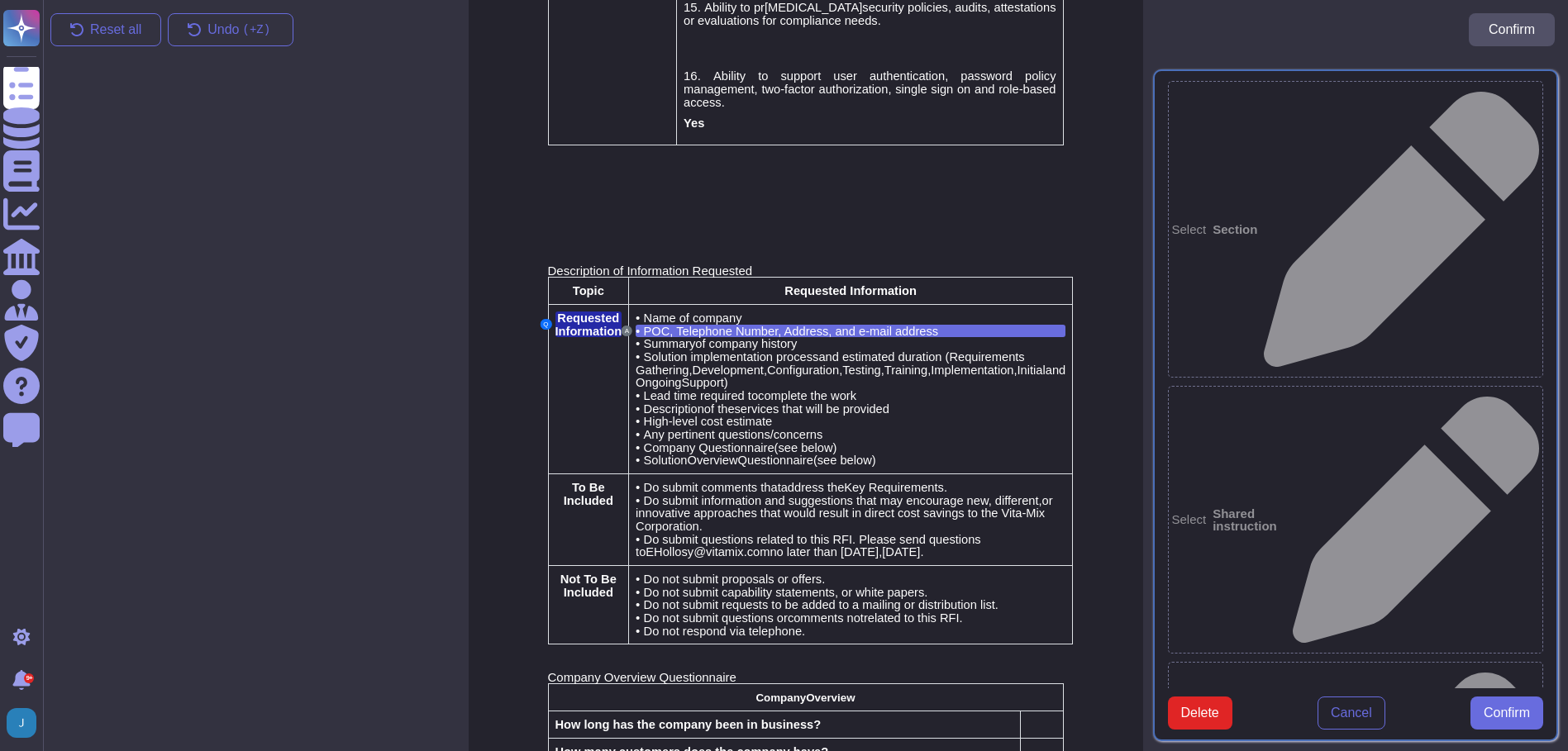
type textarea "POC, Telephone Number, Address, and e-mail address"
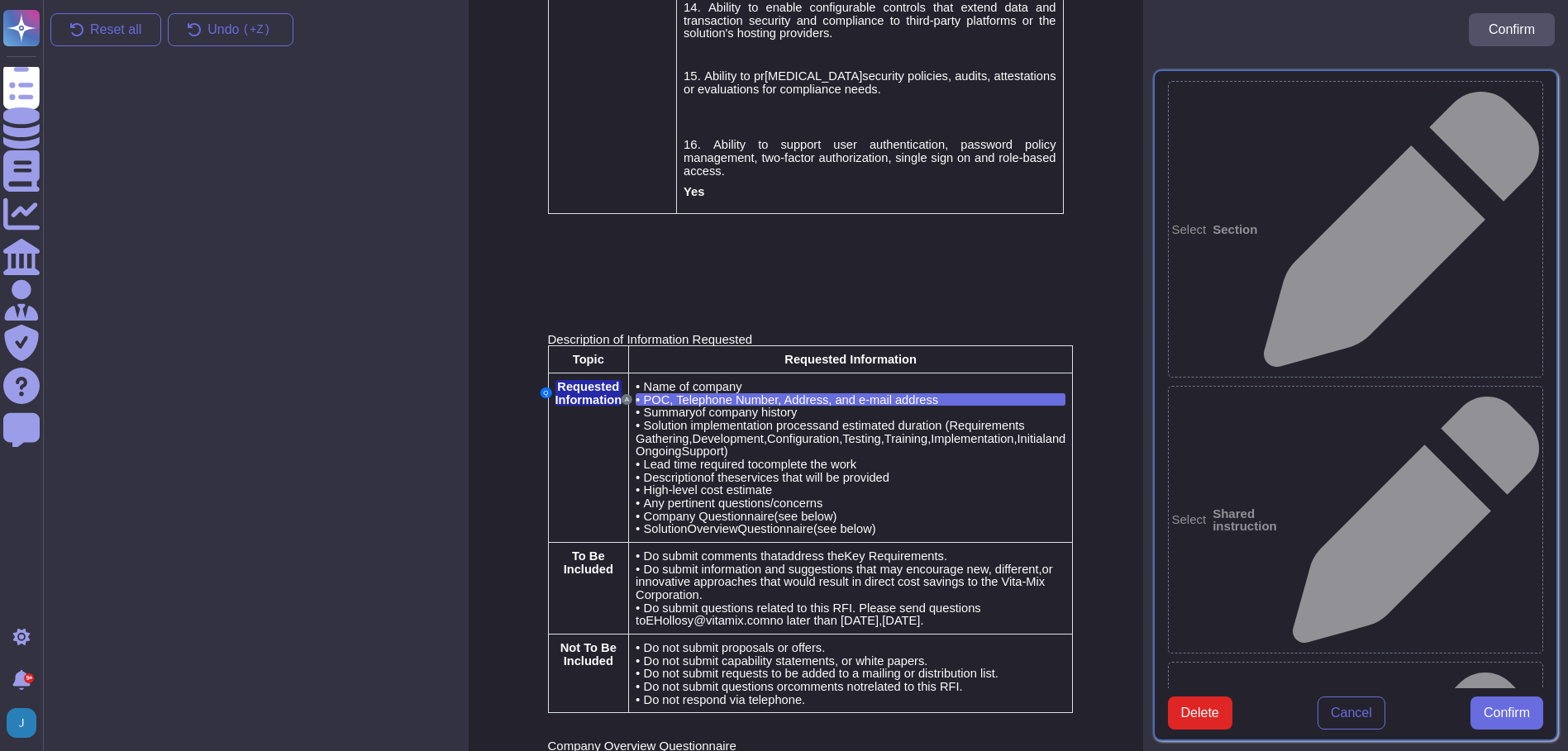
scroll to position [1898, 0]
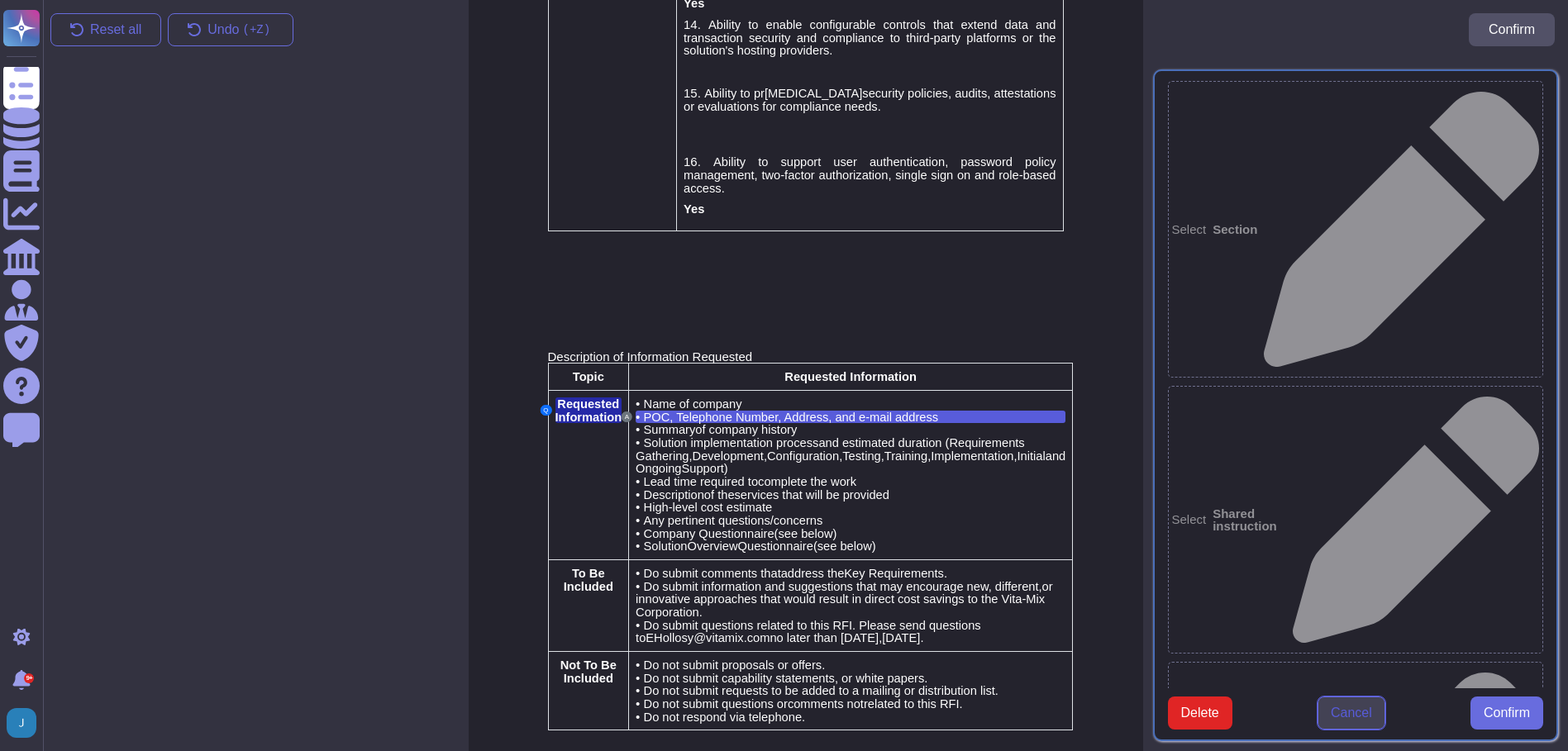
click at [1340, 707] on span "Cancel" at bounding box center [1351, 713] width 41 height 13
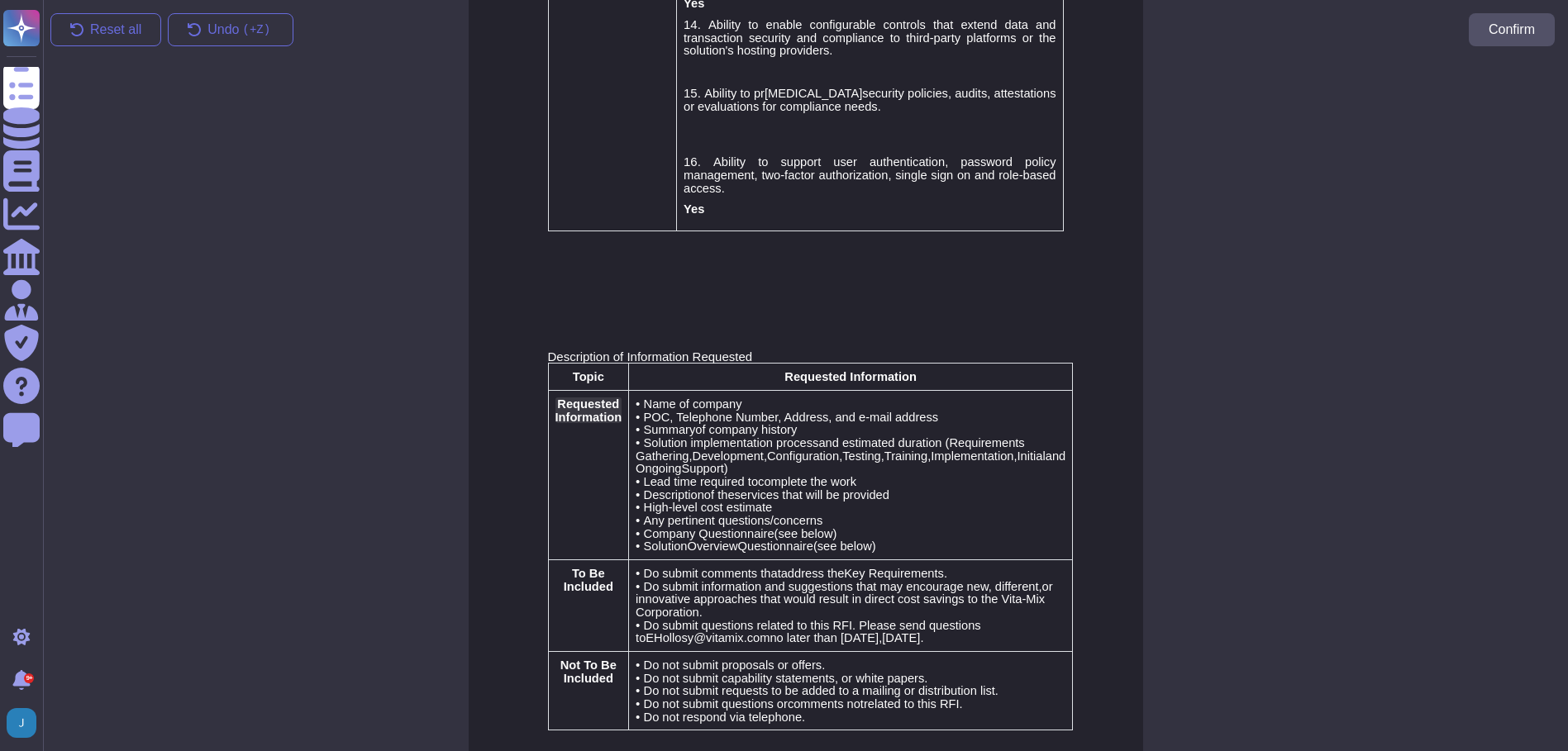
click at [621, 397] on span "Requested Information" at bounding box center [588, 410] width 67 height 26
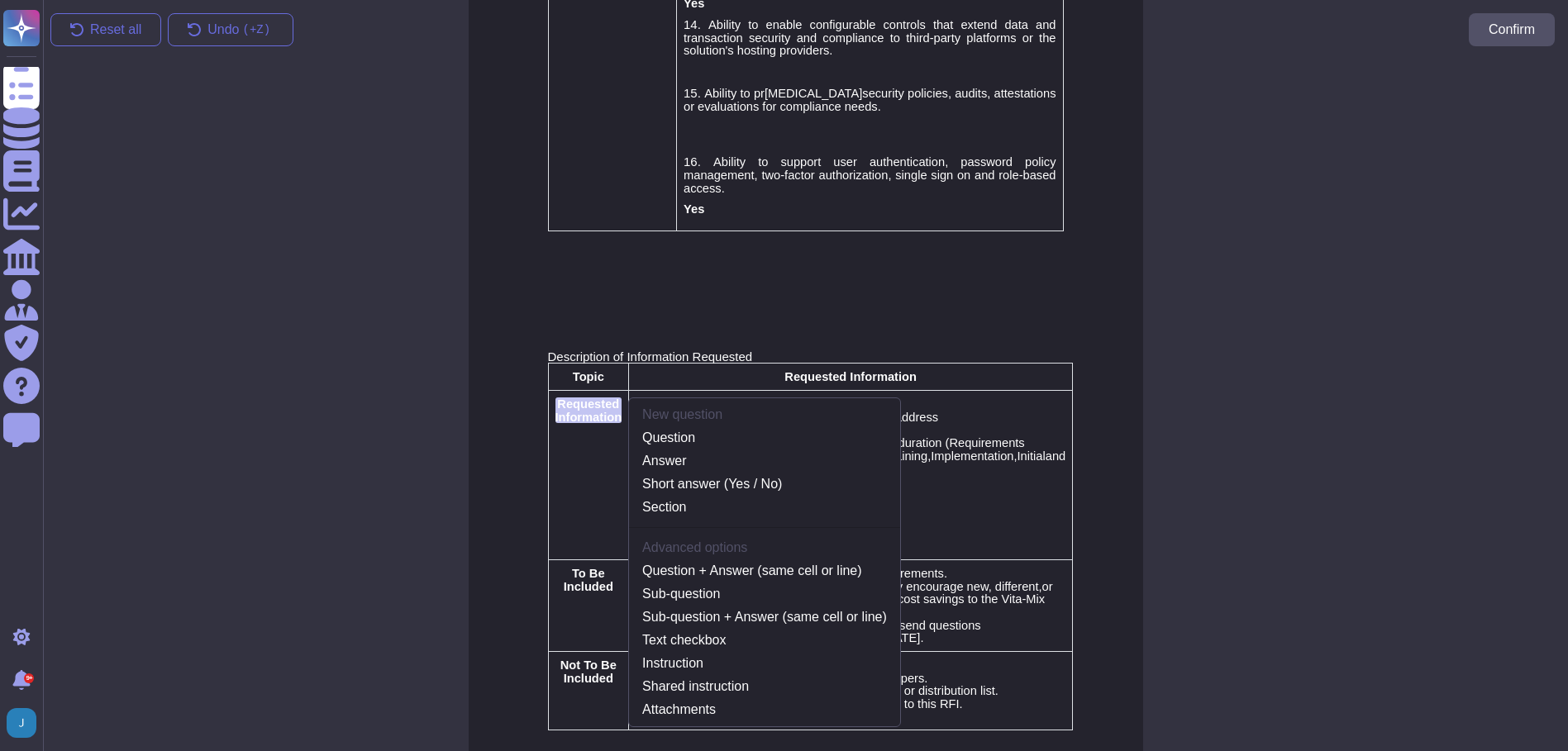
scroll to position [1892, 0]
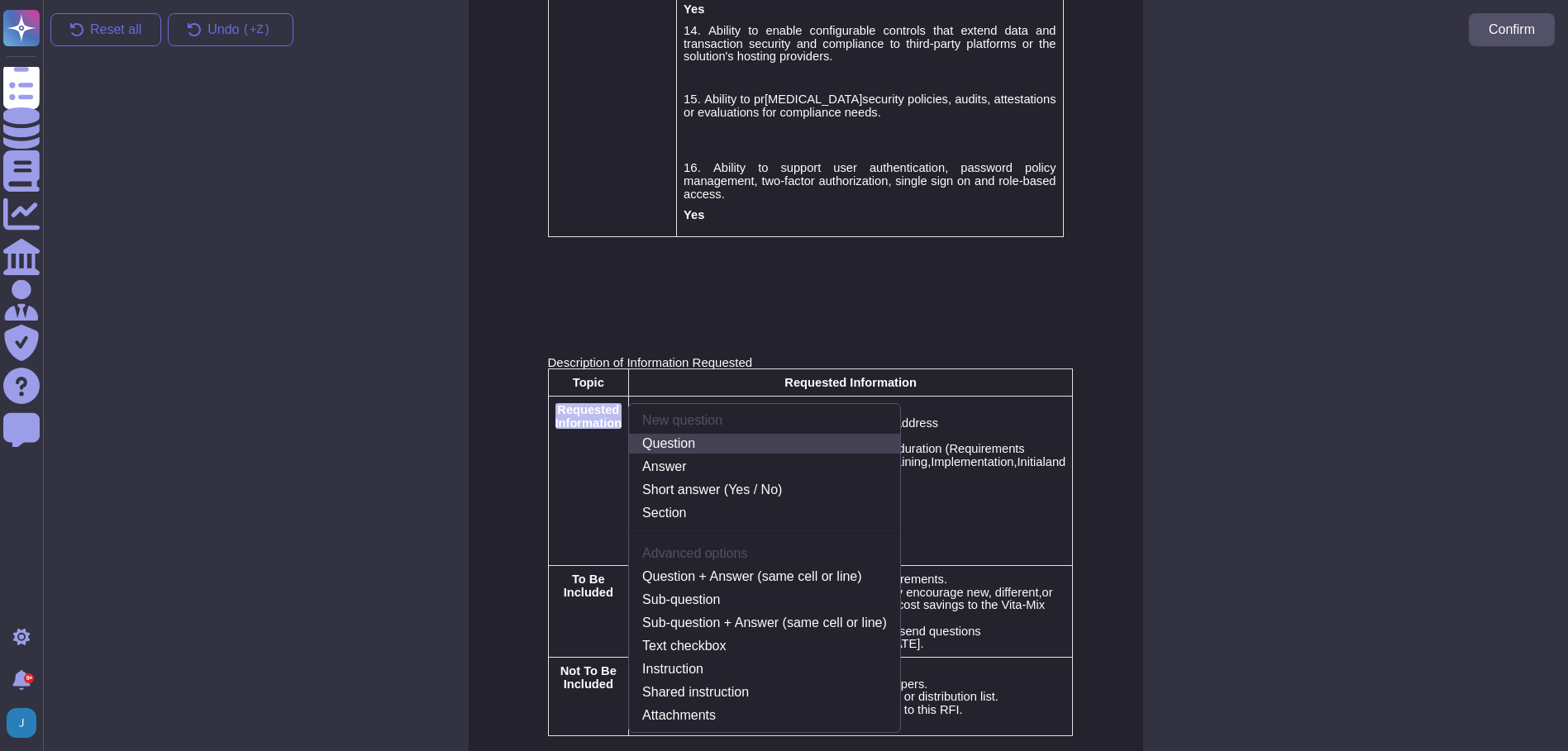
click at [722, 434] on link "Question" at bounding box center [765, 444] width 272 height 20
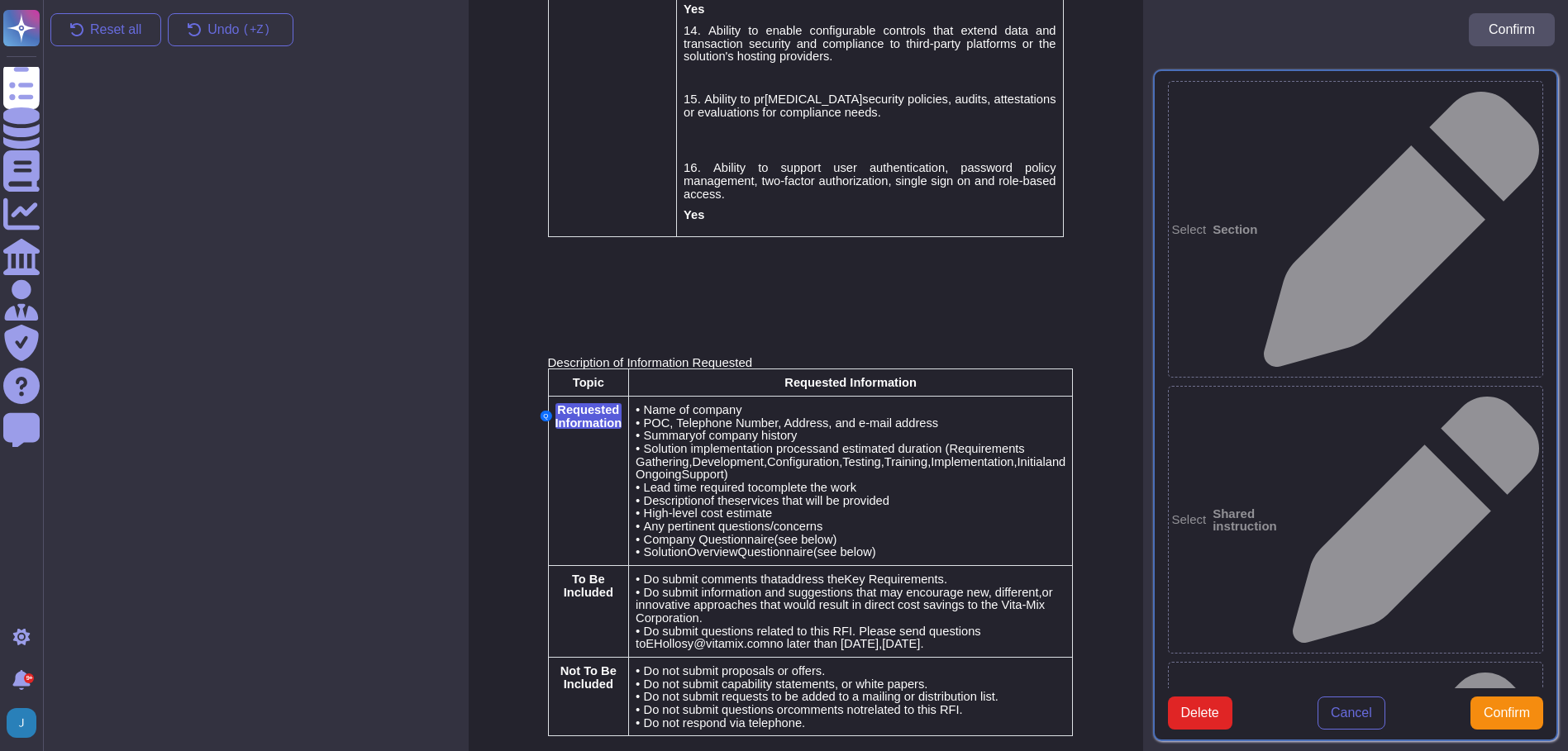
type textarea "Requested Information"
click at [715, 403] on span "Name of company" at bounding box center [693, 409] width 99 height 13
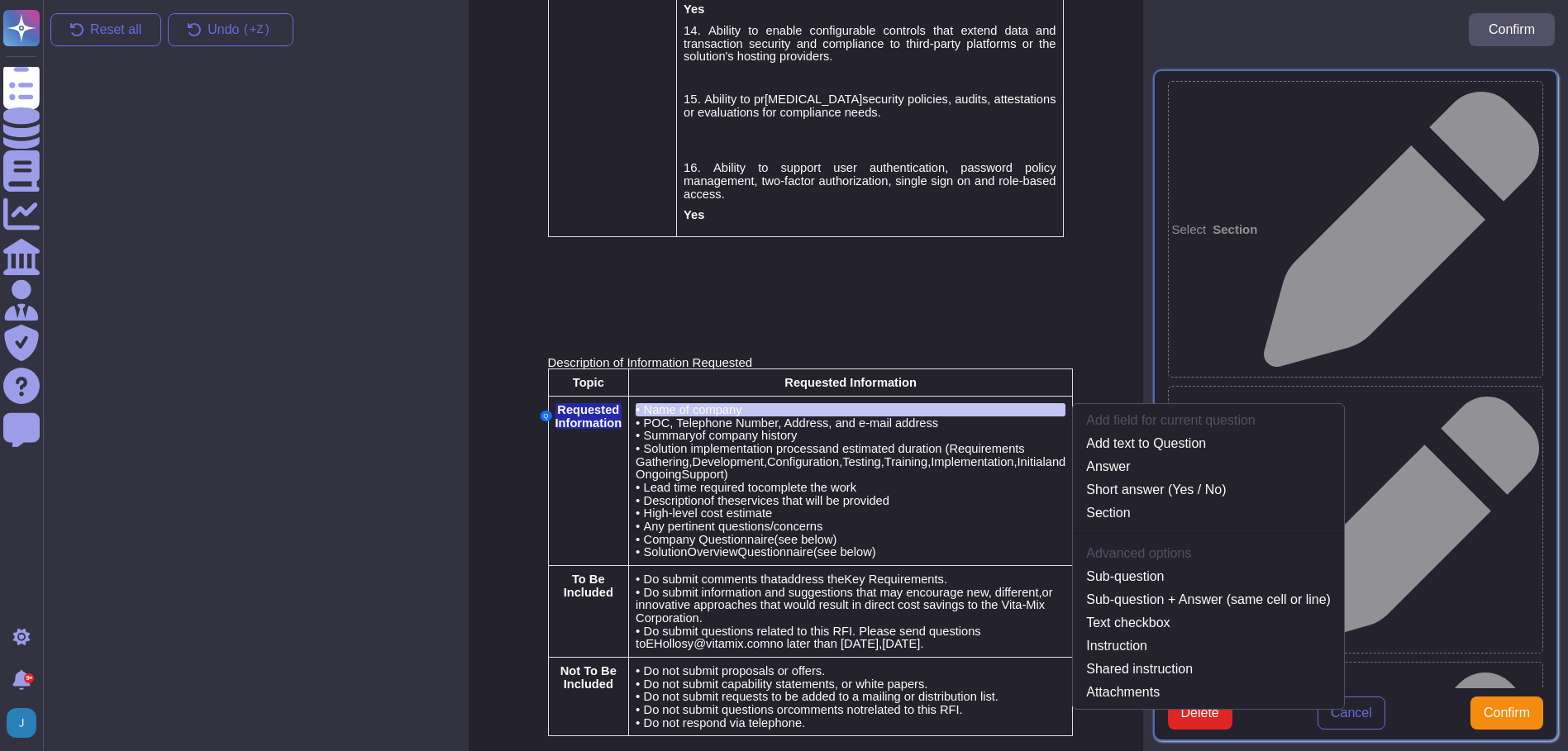
scroll to position [1885, 0]
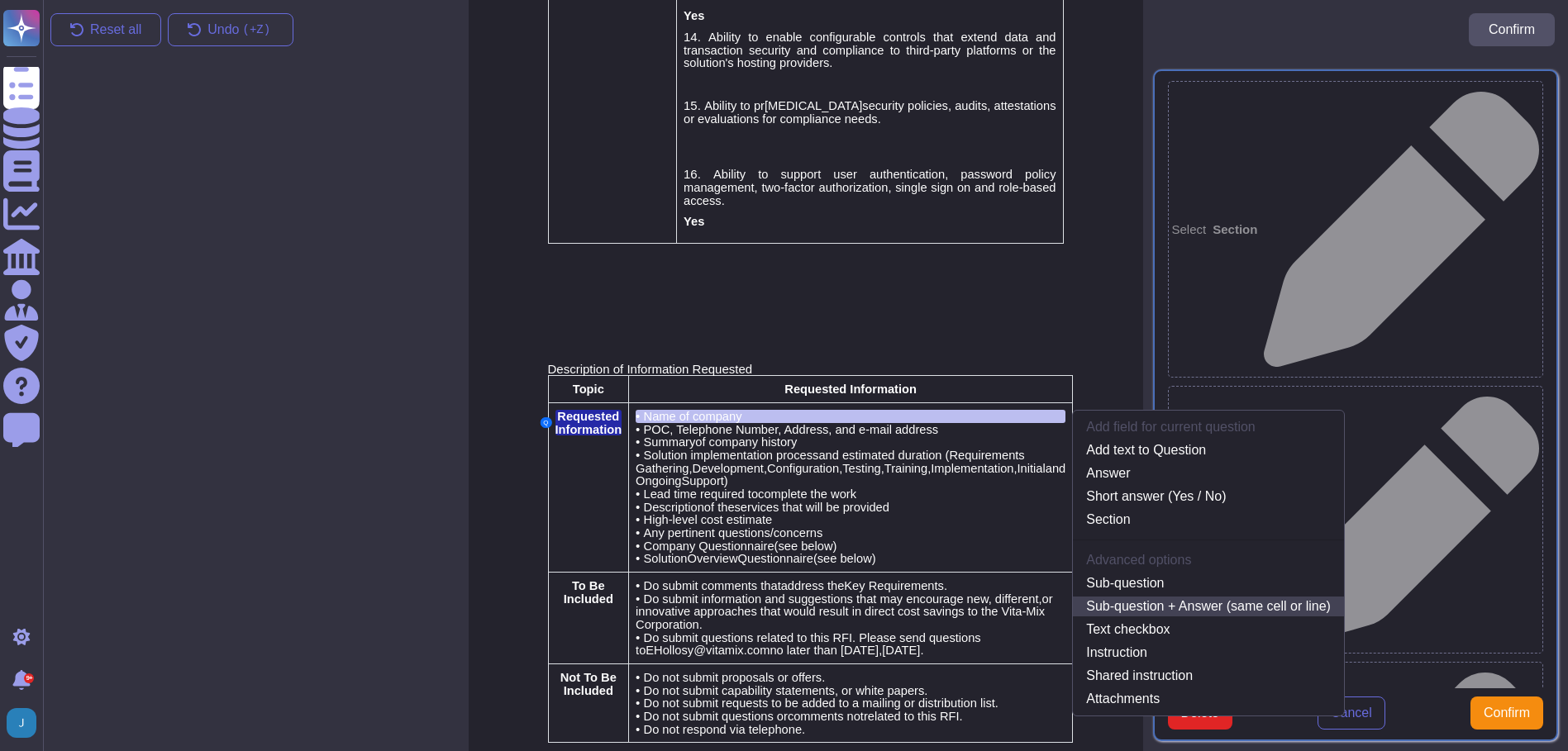
click at [1131, 597] on link "Sub-question + Answer (same cell or line)" at bounding box center [1208, 607] width 272 height 20
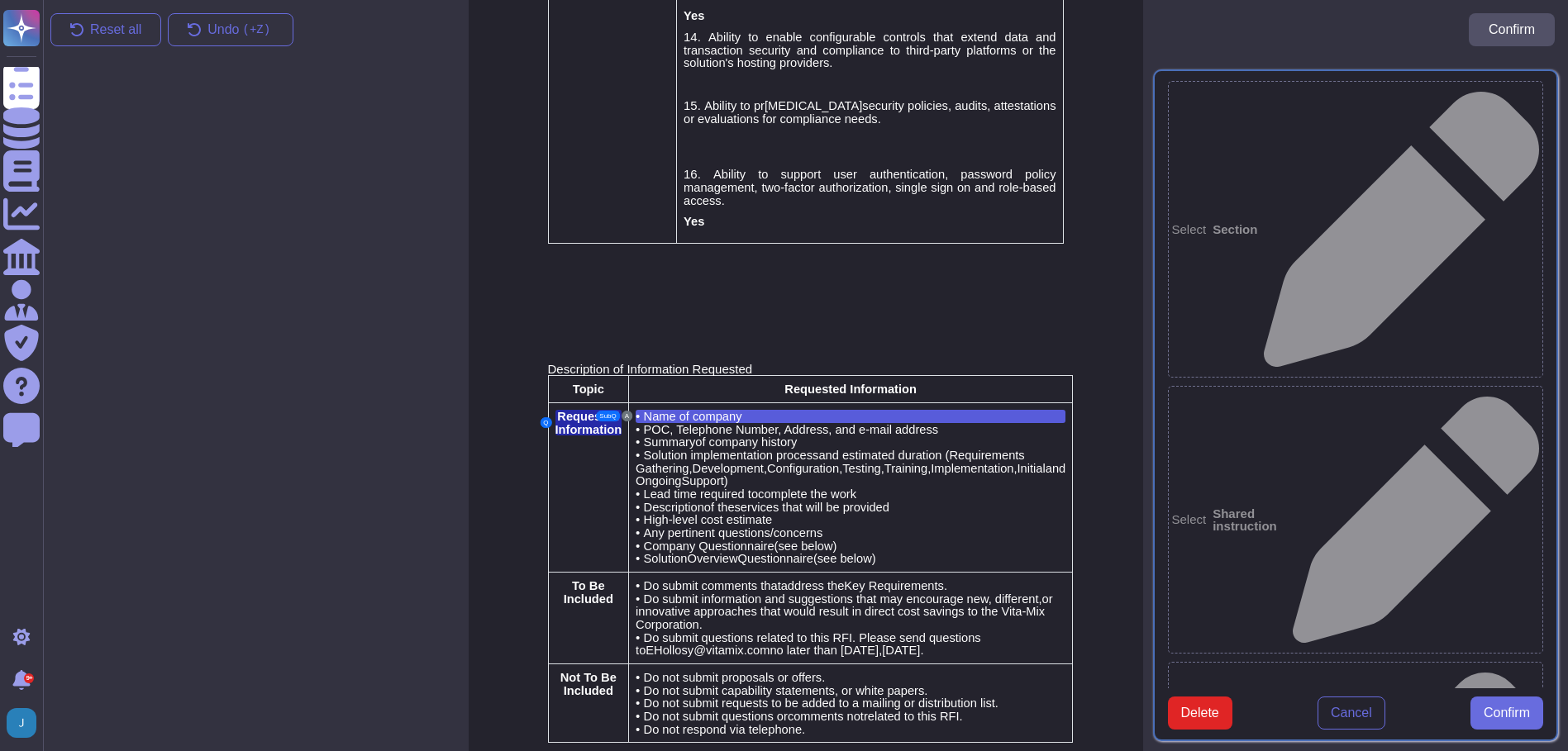
type textarea "Name of company"
click at [761, 423] on span "POC, Telephone Number, Address, and e-mail address" at bounding box center [792, 429] width 296 height 13
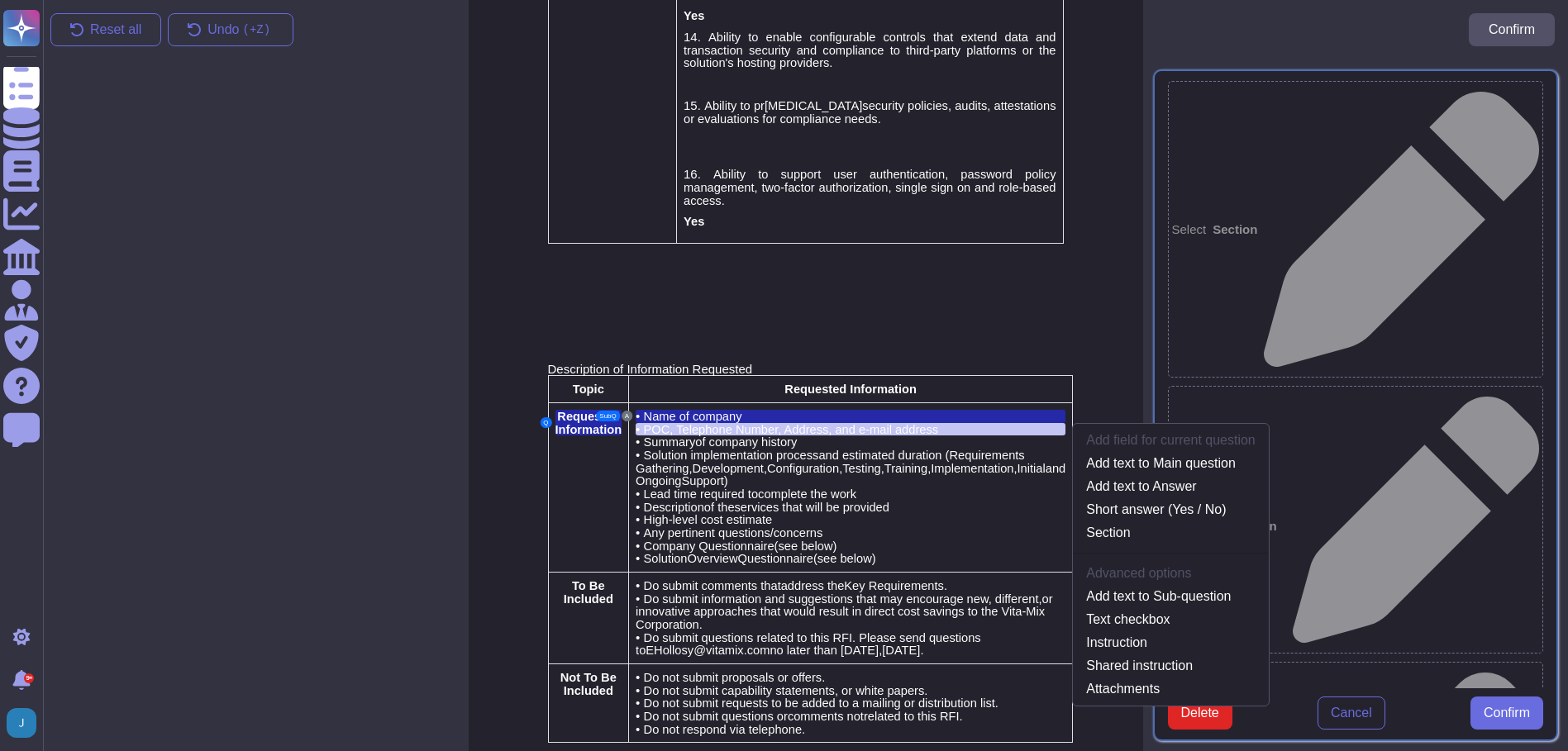
scroll to position [1898, 0]
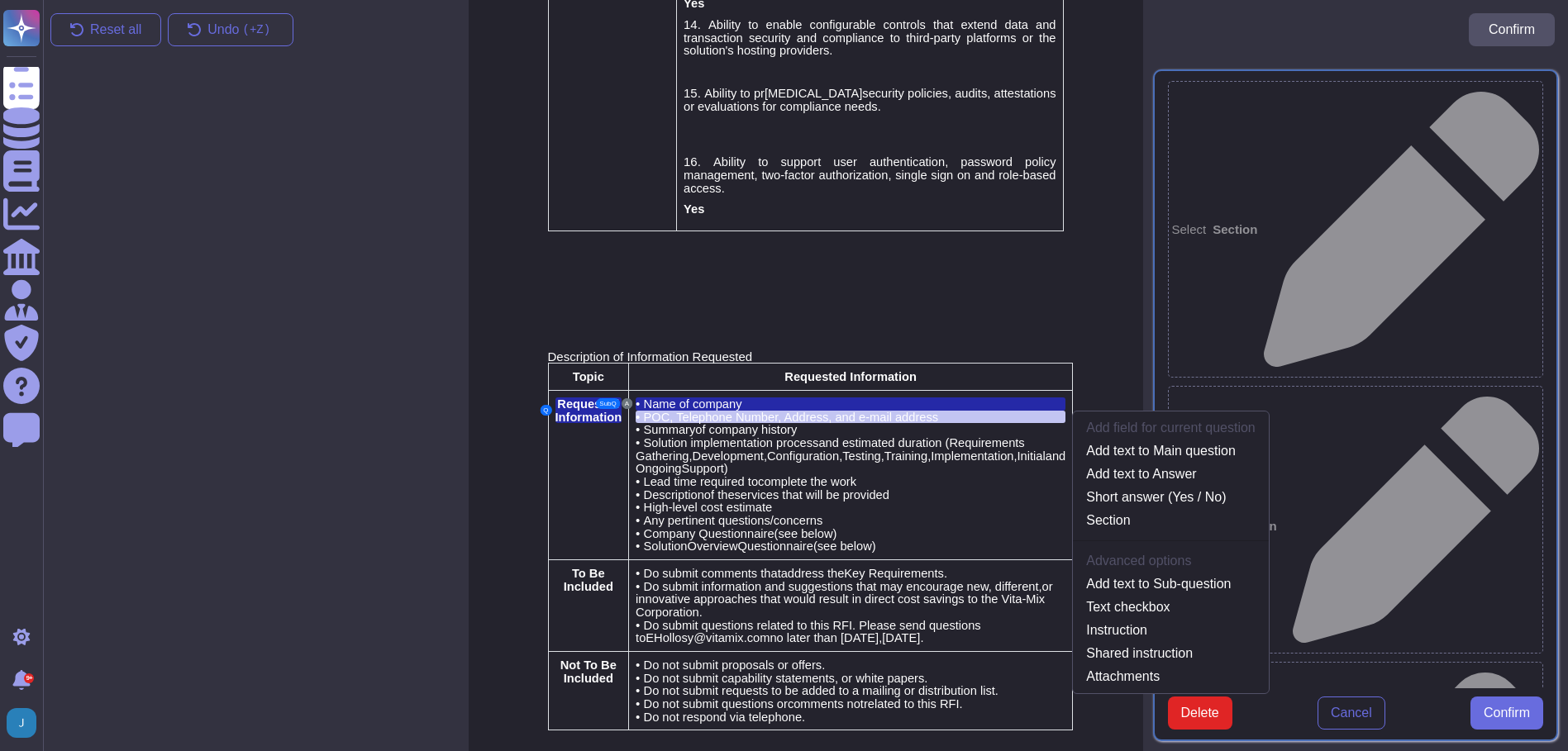
click at [742, 410] on span "POC, Telephone Number, Address, and e-mail address" at bounding box center [792, 416] width 296 height 13
click at [1000, 311] on div at bounding box center [806, 317] width 516 height 13
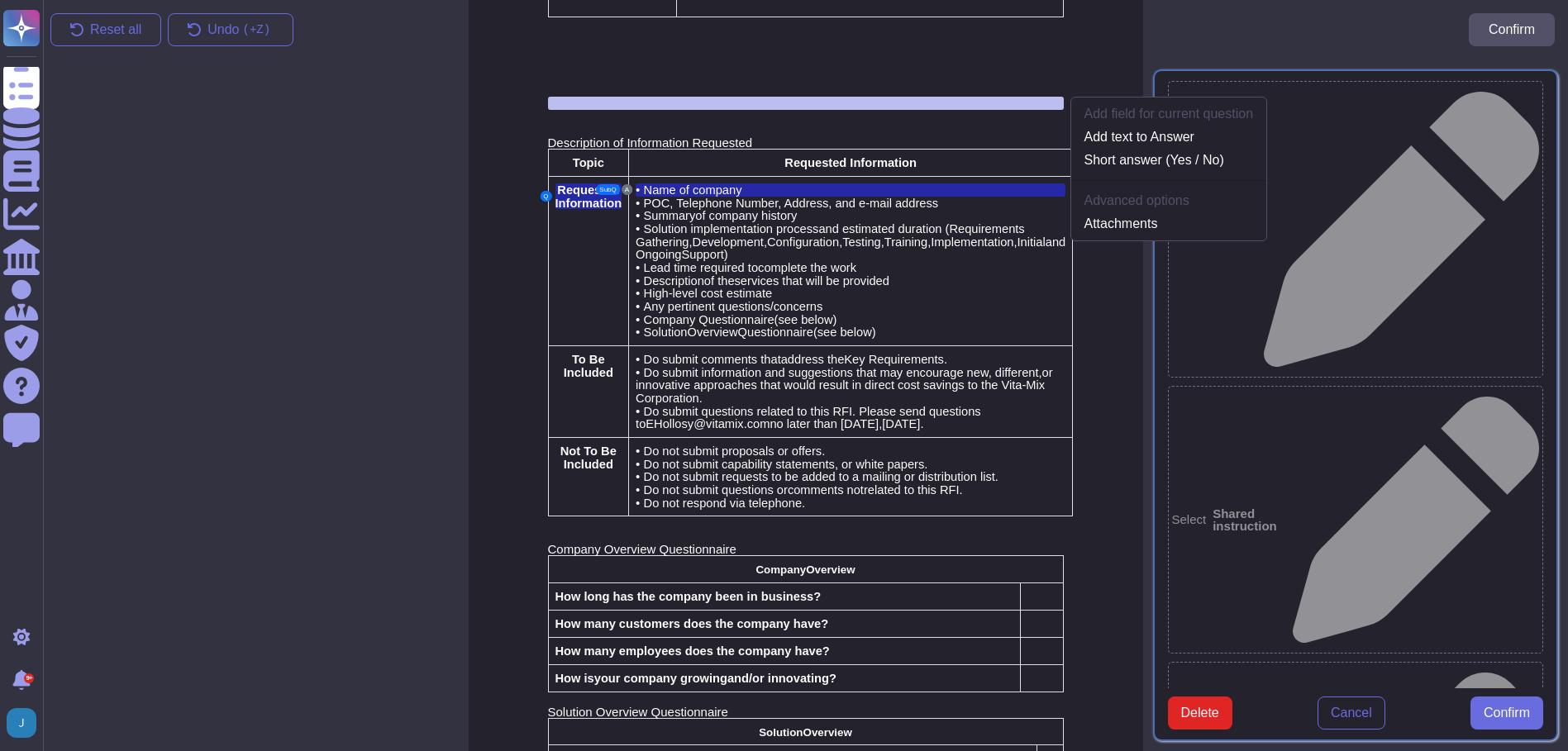
scroll to position [2131, 0]
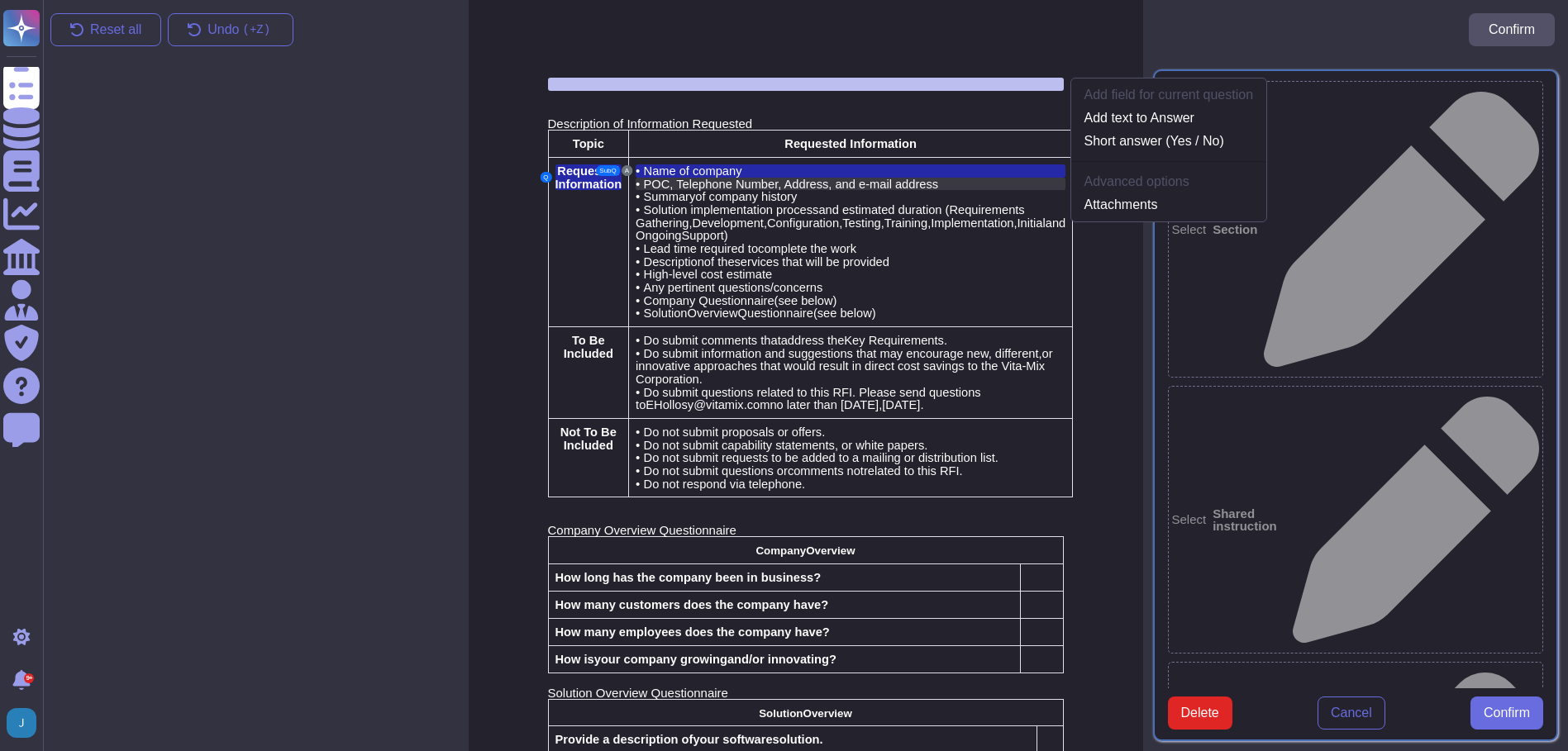
click at [757, 178] on span "POC, Telephone Number, Address, and e-mail address" at bounding box center [792, 184] width 296 height 13
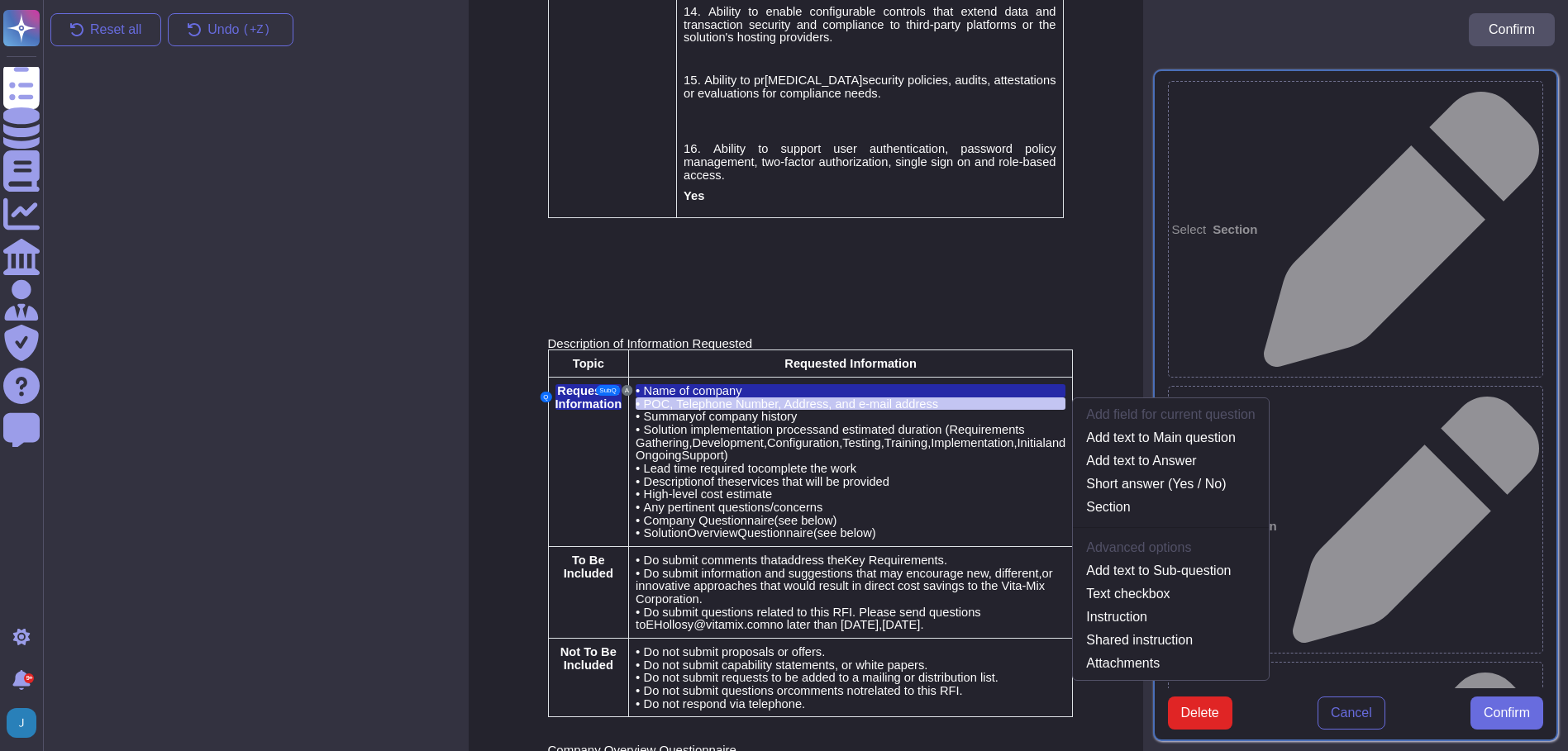
scroll to position [1898, 0]
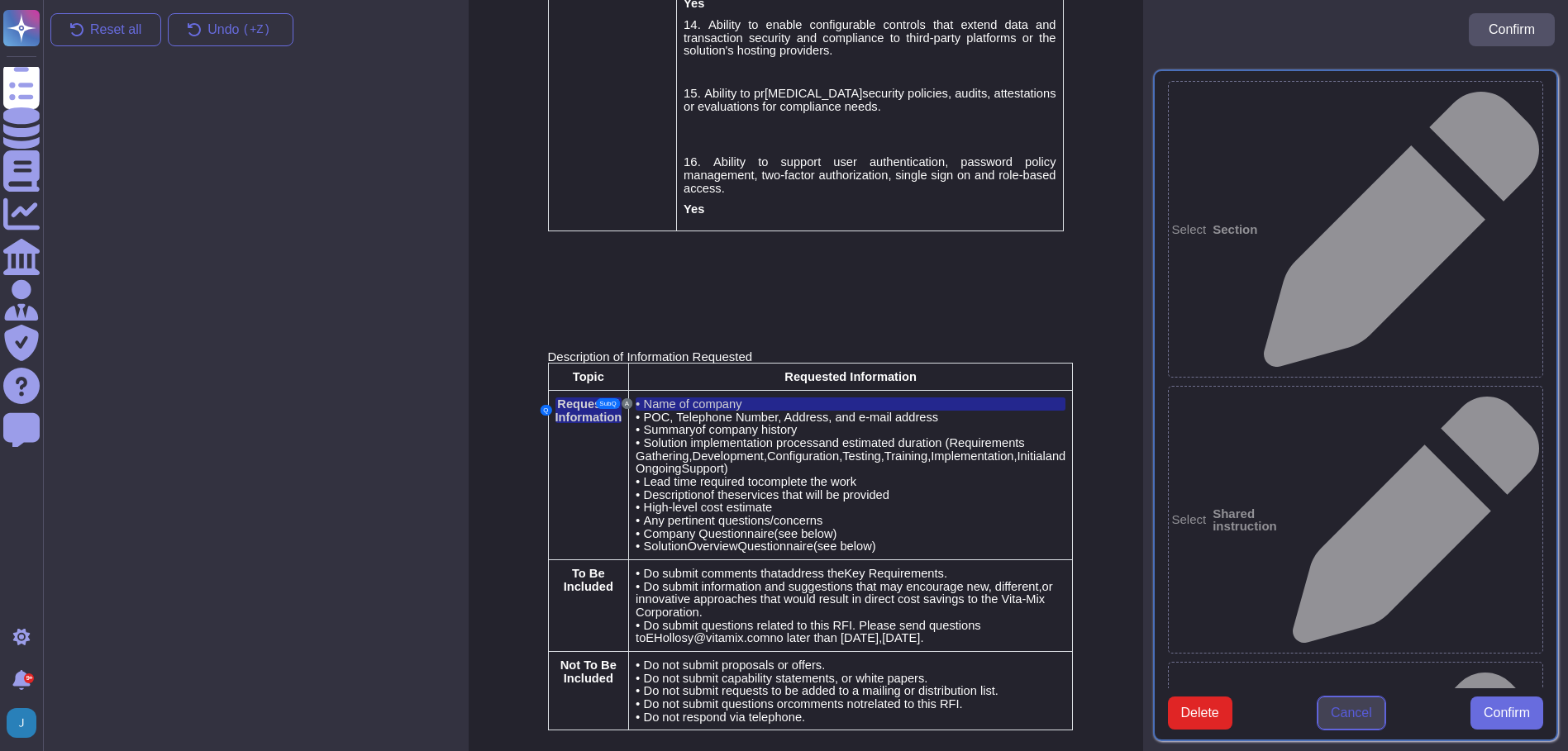
click at [1333, 707] on span "Cancel" at bounding box center [1351, 713] width 41 height 13
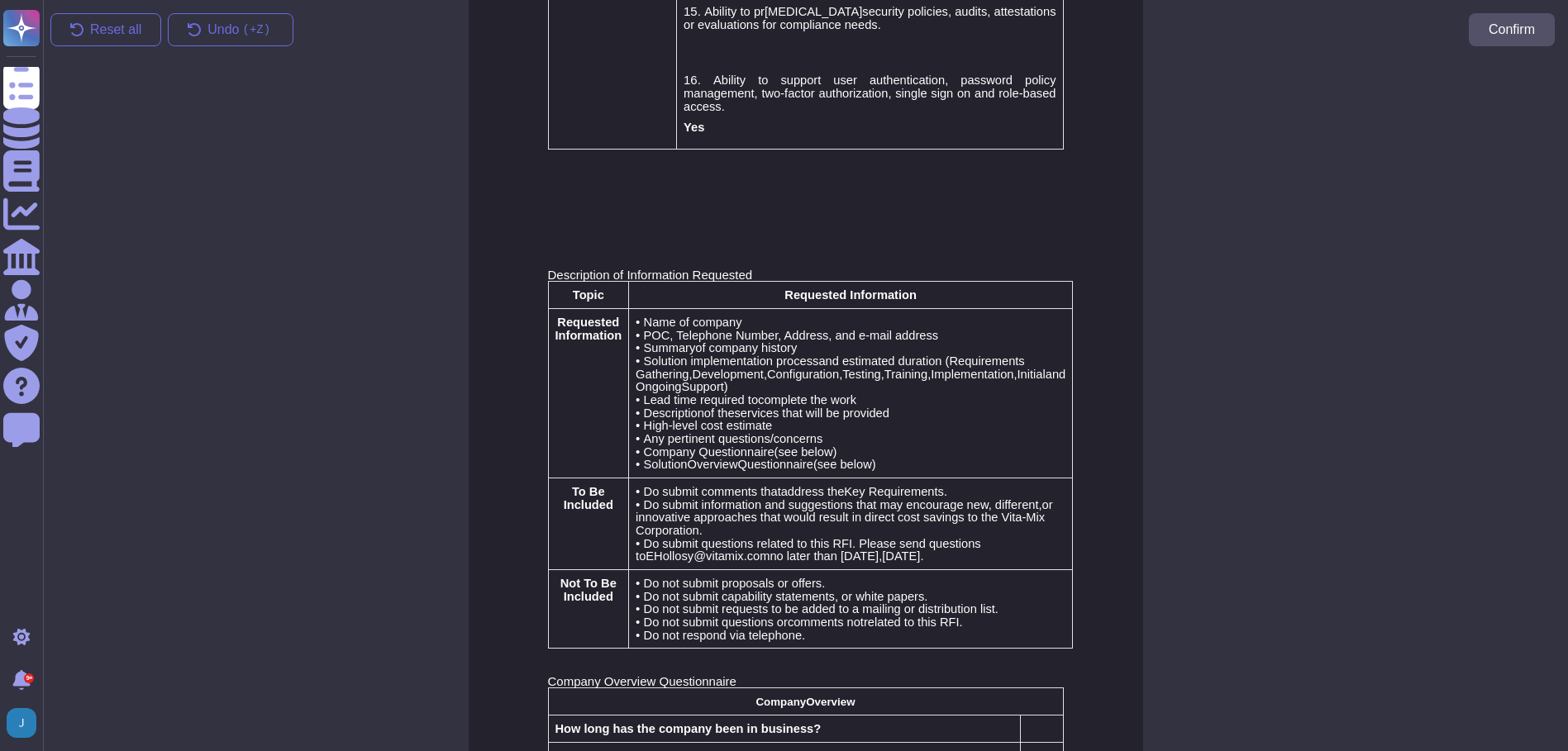
scroll to position [2311, 0]
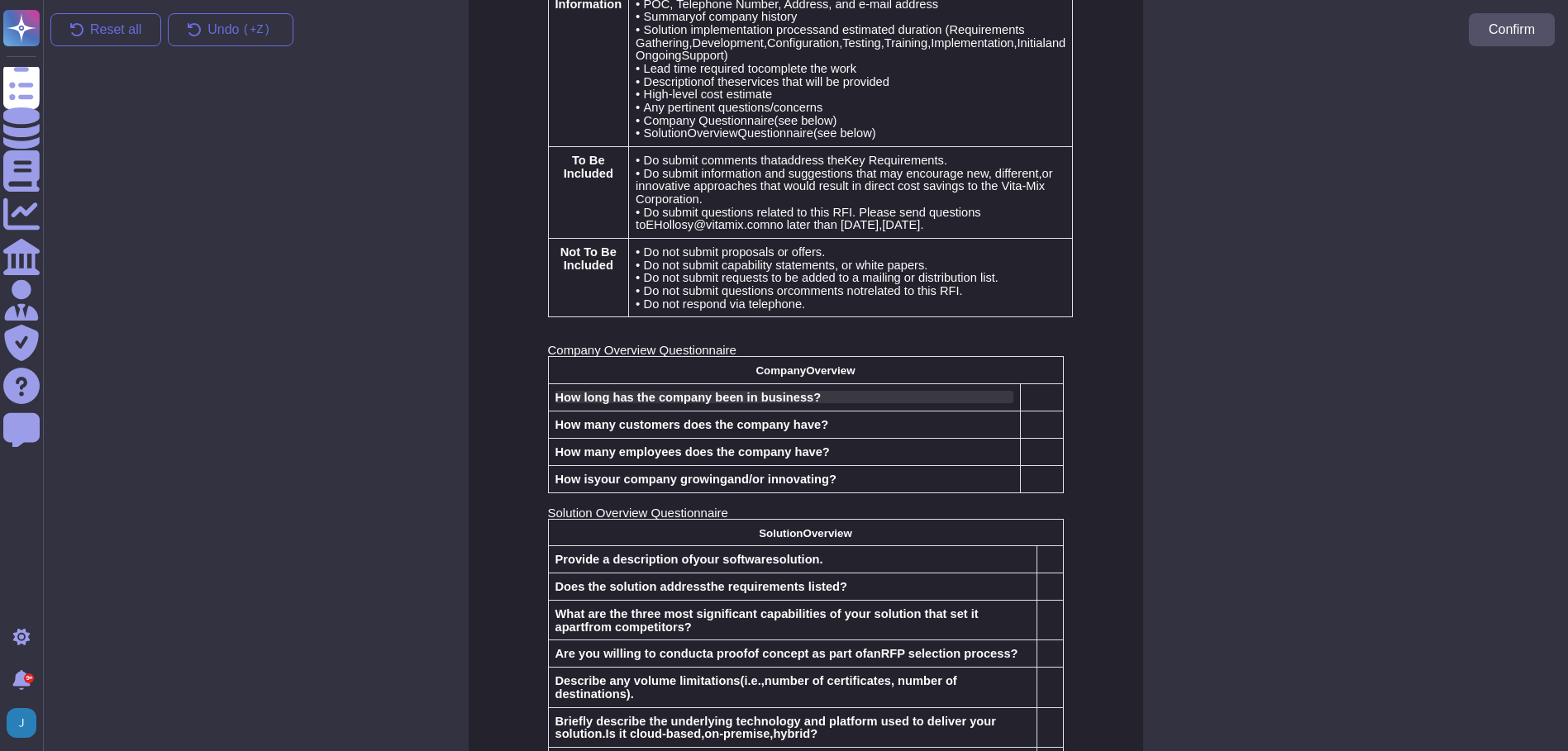
click at [690, 391] on span "How long has the company been in business?" at bounding box center [688, 397] width 267 height 13
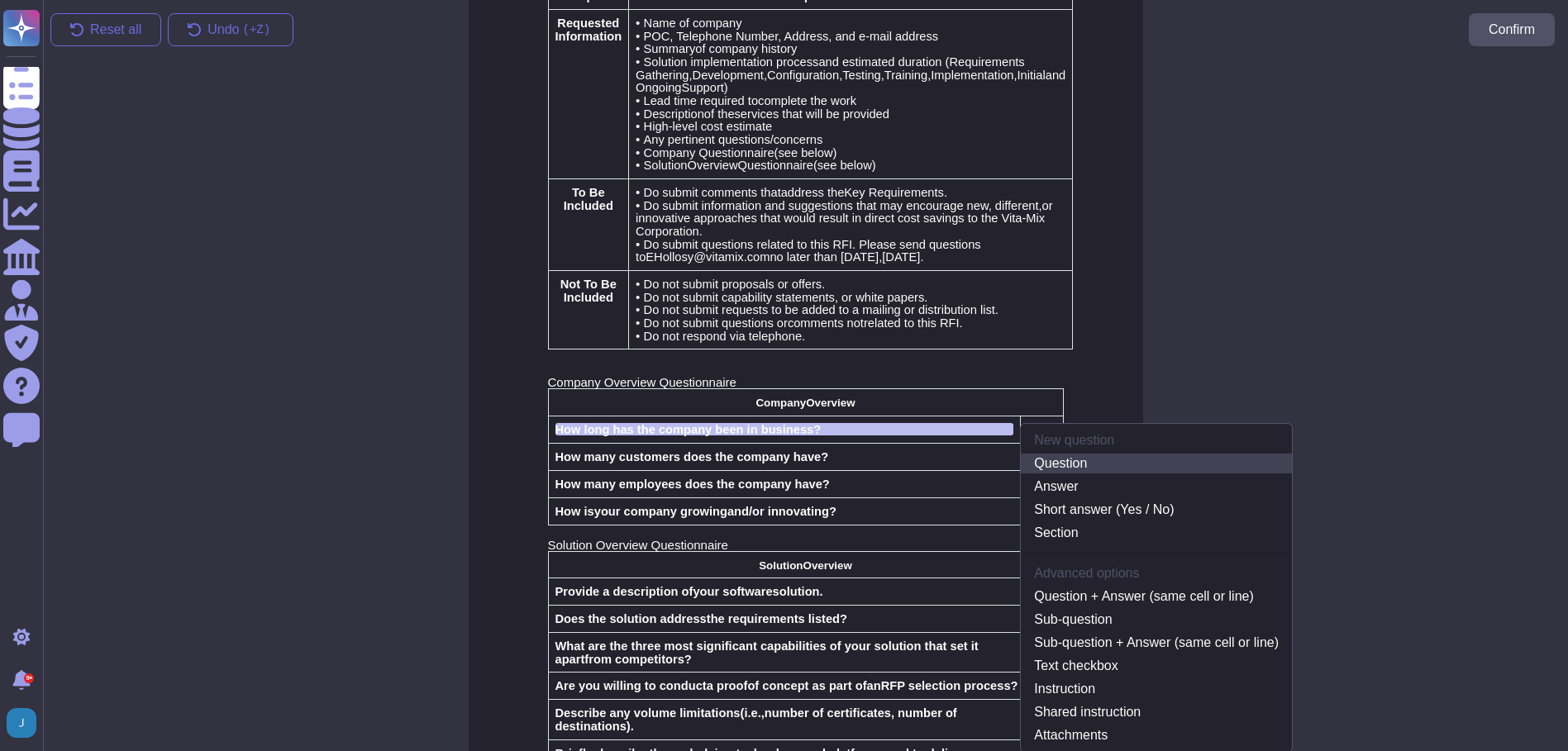
click at [1051, 453] on link "Question" at bounding box center [1157, 463] width 272 height 20
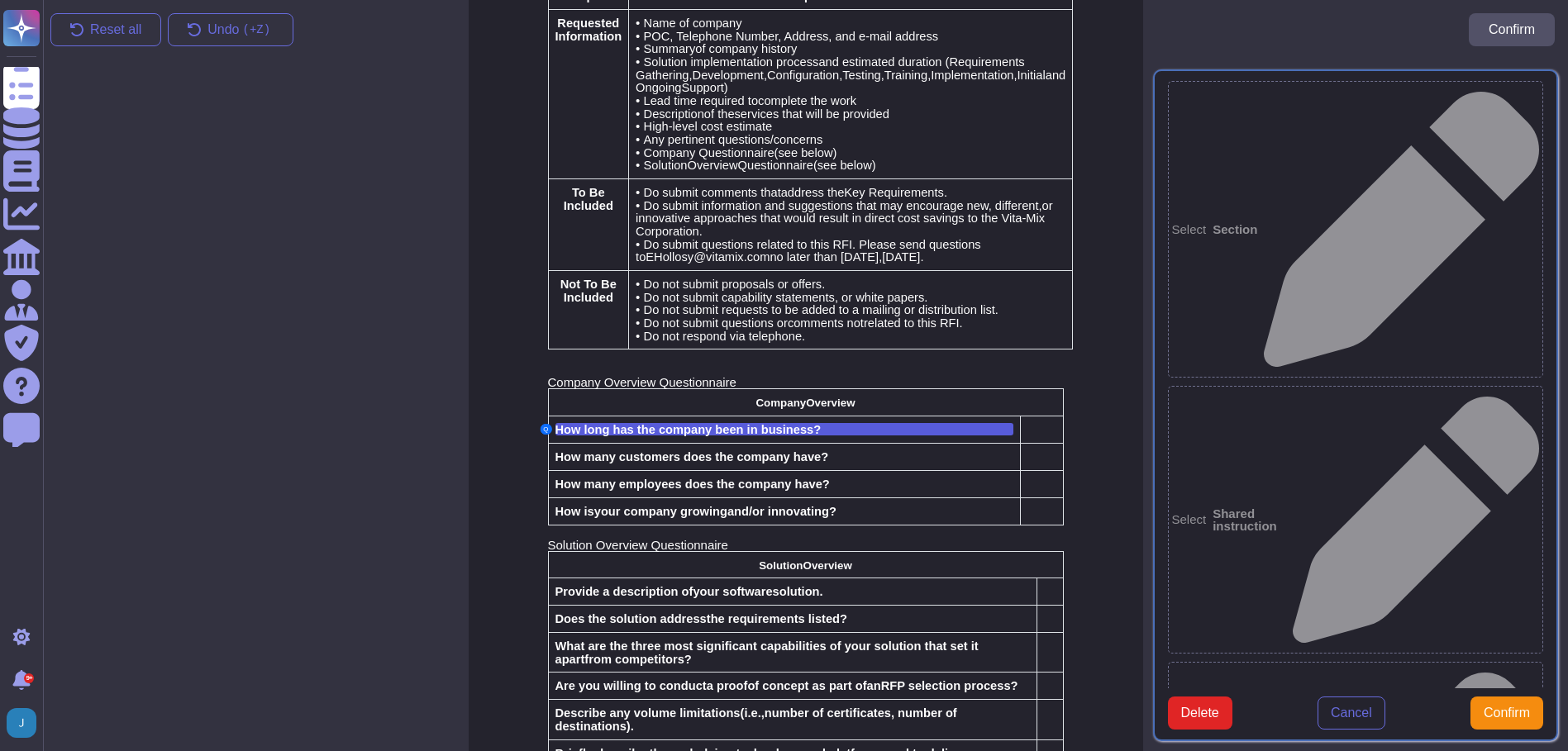
type textarea "How long has the company been in business?"
click at [1045, 423] on div at bounding box center [1042, 429] width 28 height 13
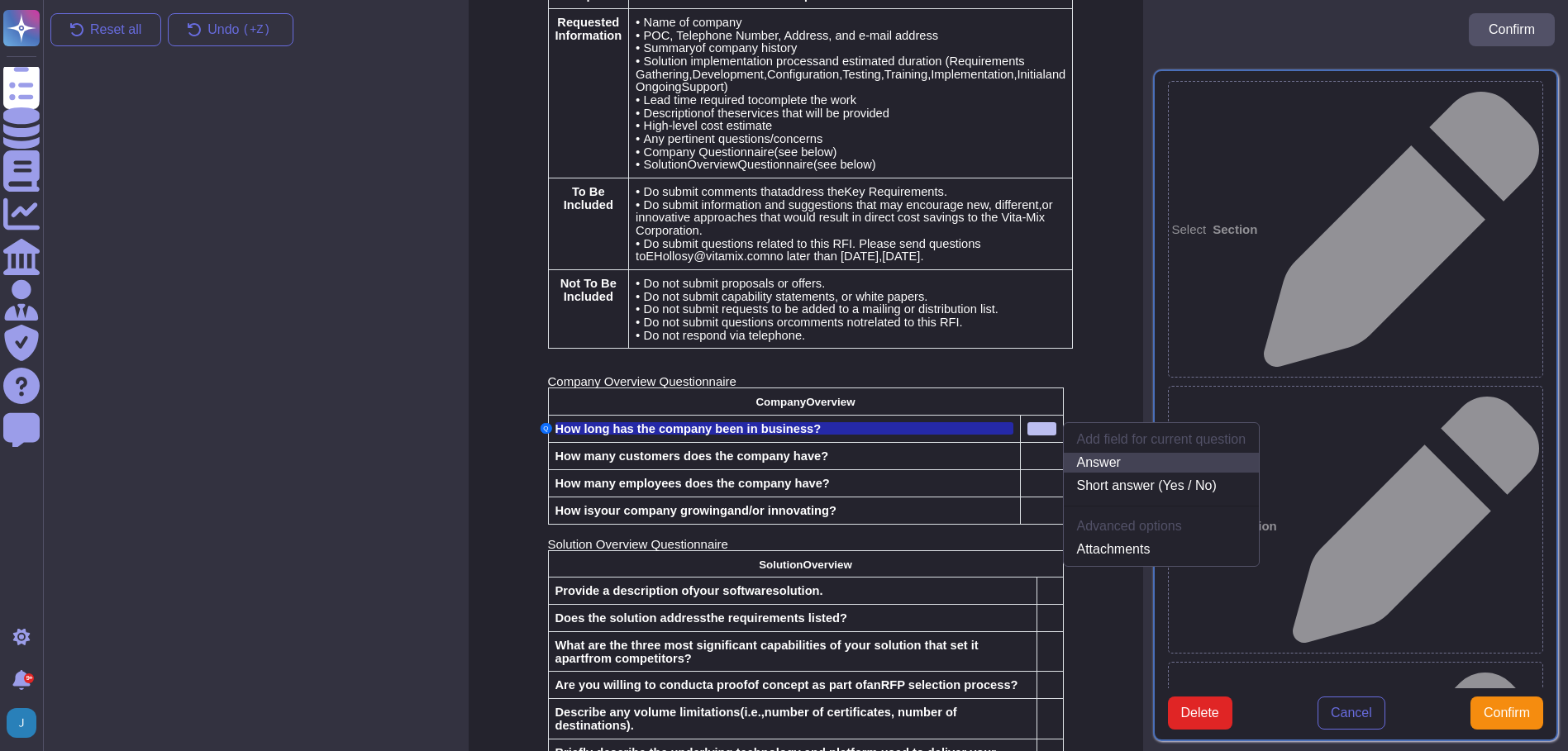
click at [1081, 453] on link "Answer" at bounding box center [1162, 463] width 196 height 20
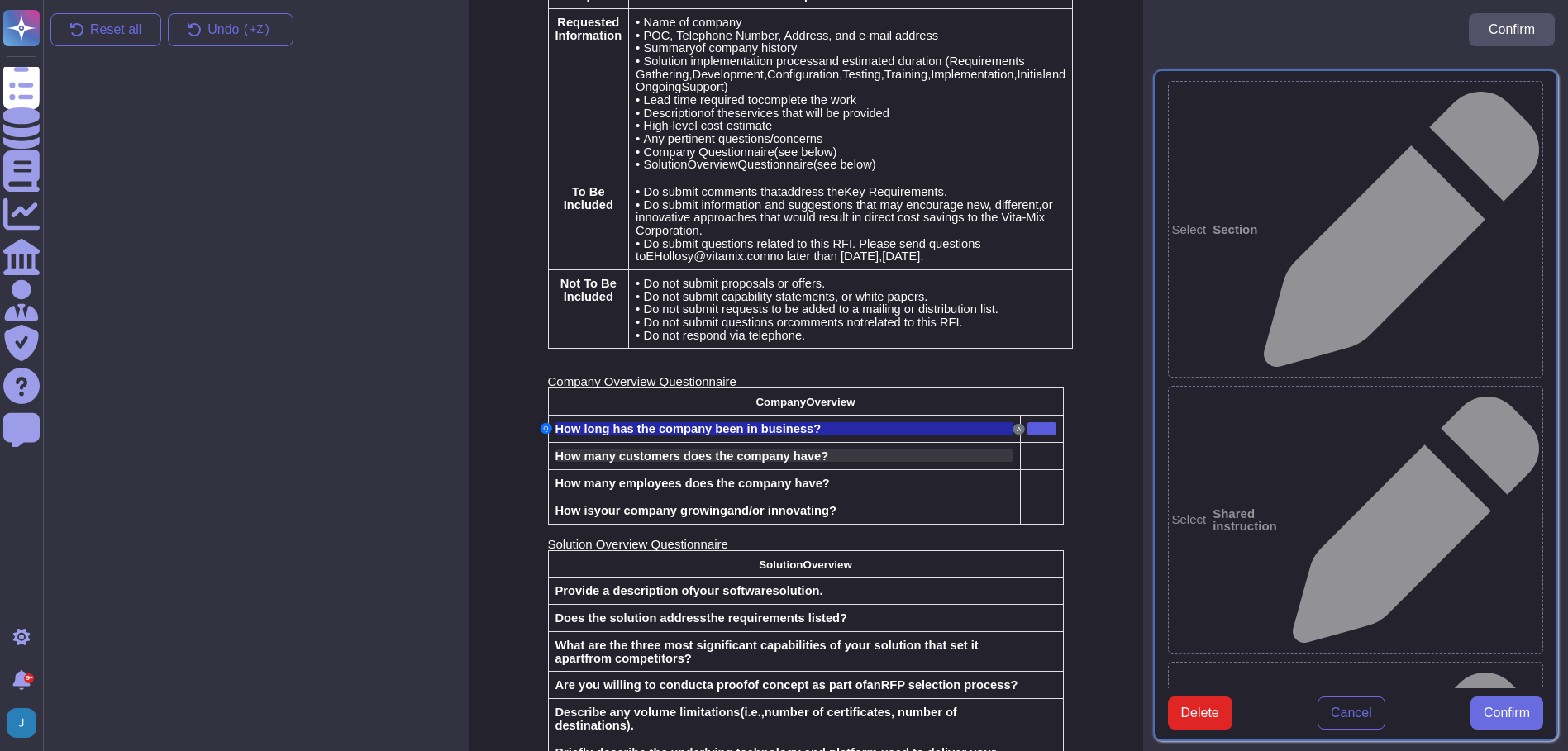
click at [794, 449] on span "How many customers does the company have?" at bounding box center [692, 455] width 274 height 13
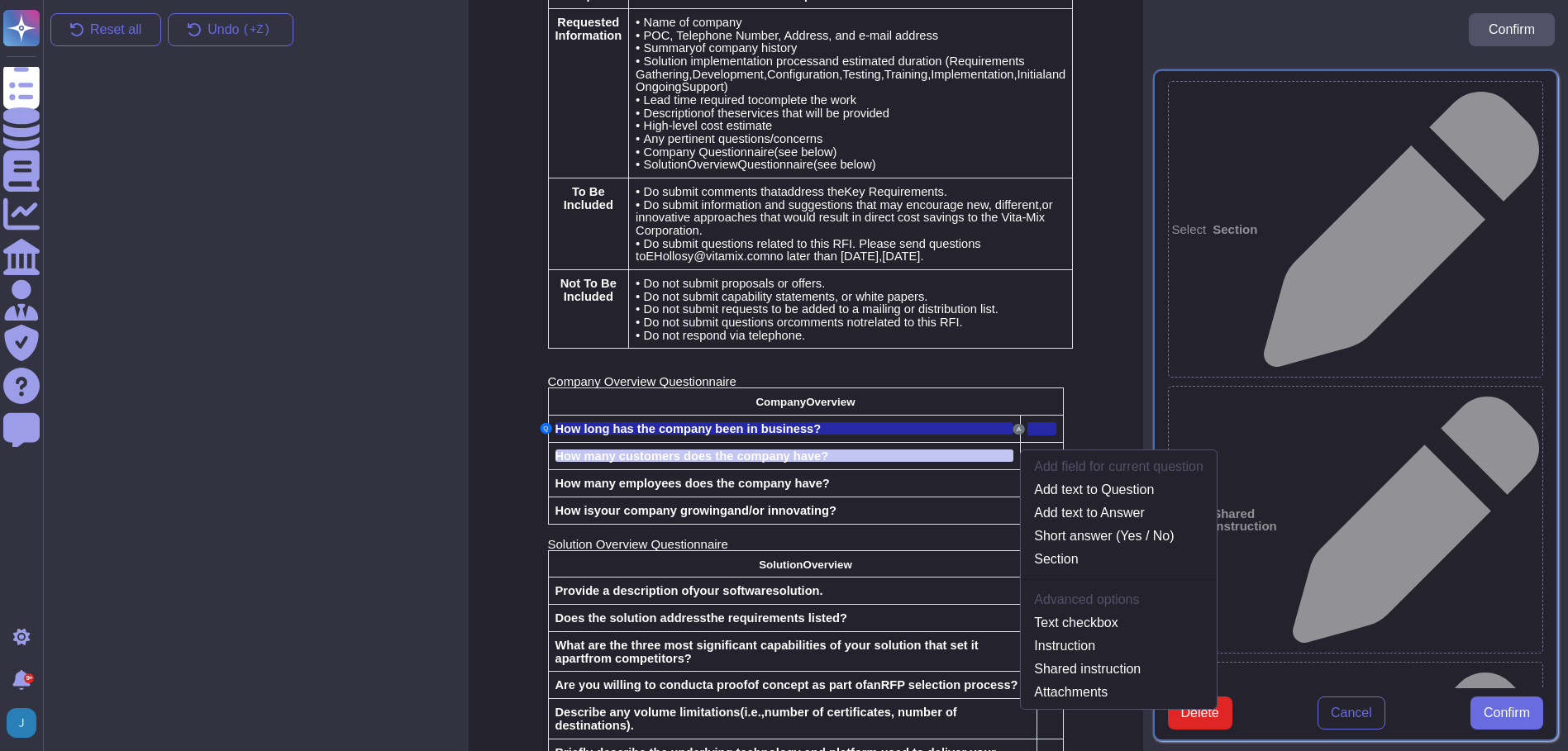
scroll to position [2306, 0]
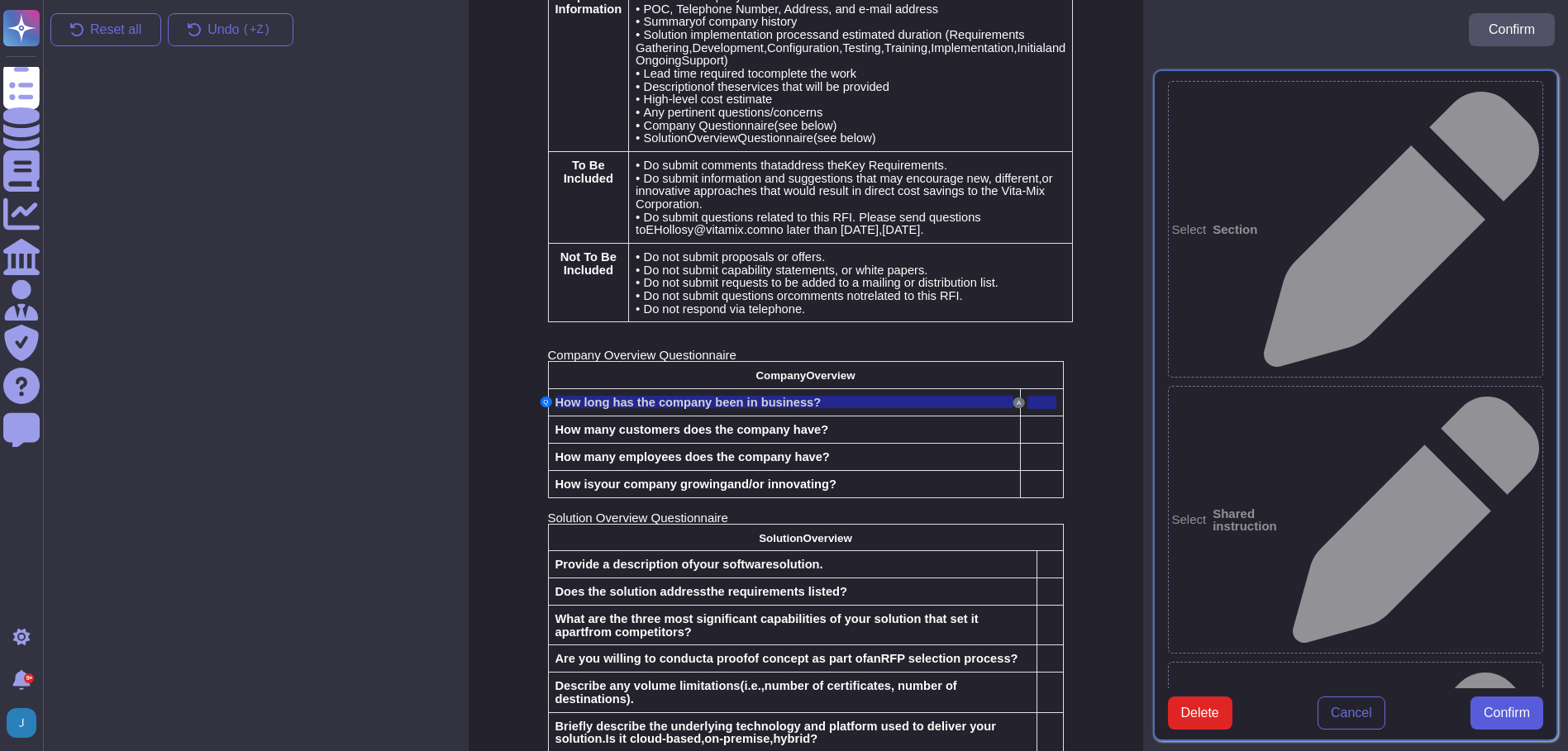
click at [1529, 707] on span "Confirm" at bounding box center [1507, 713] width 46 height 13
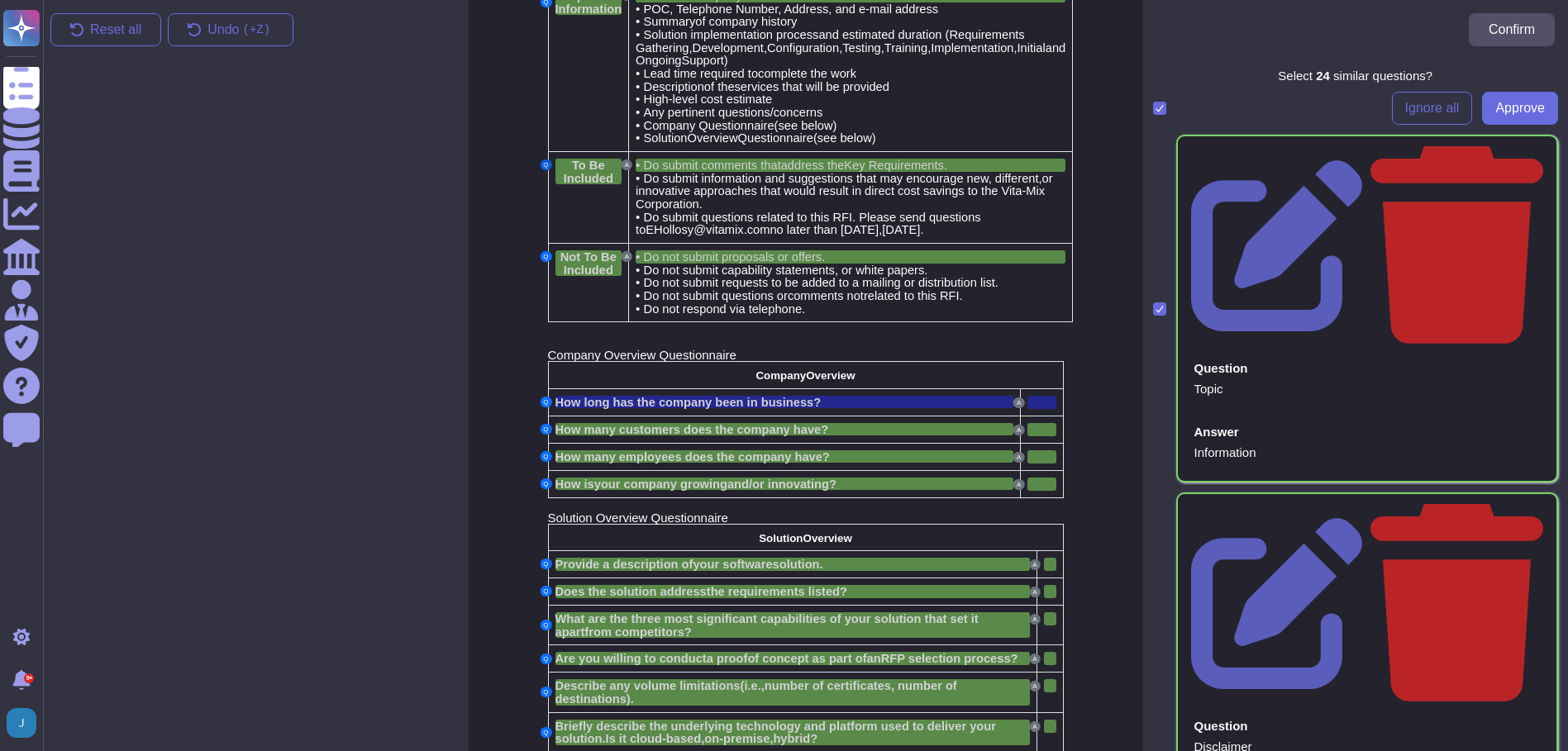
click at [544, 160] on button "Q" at bounding box center [546, 165] width 12 height 11
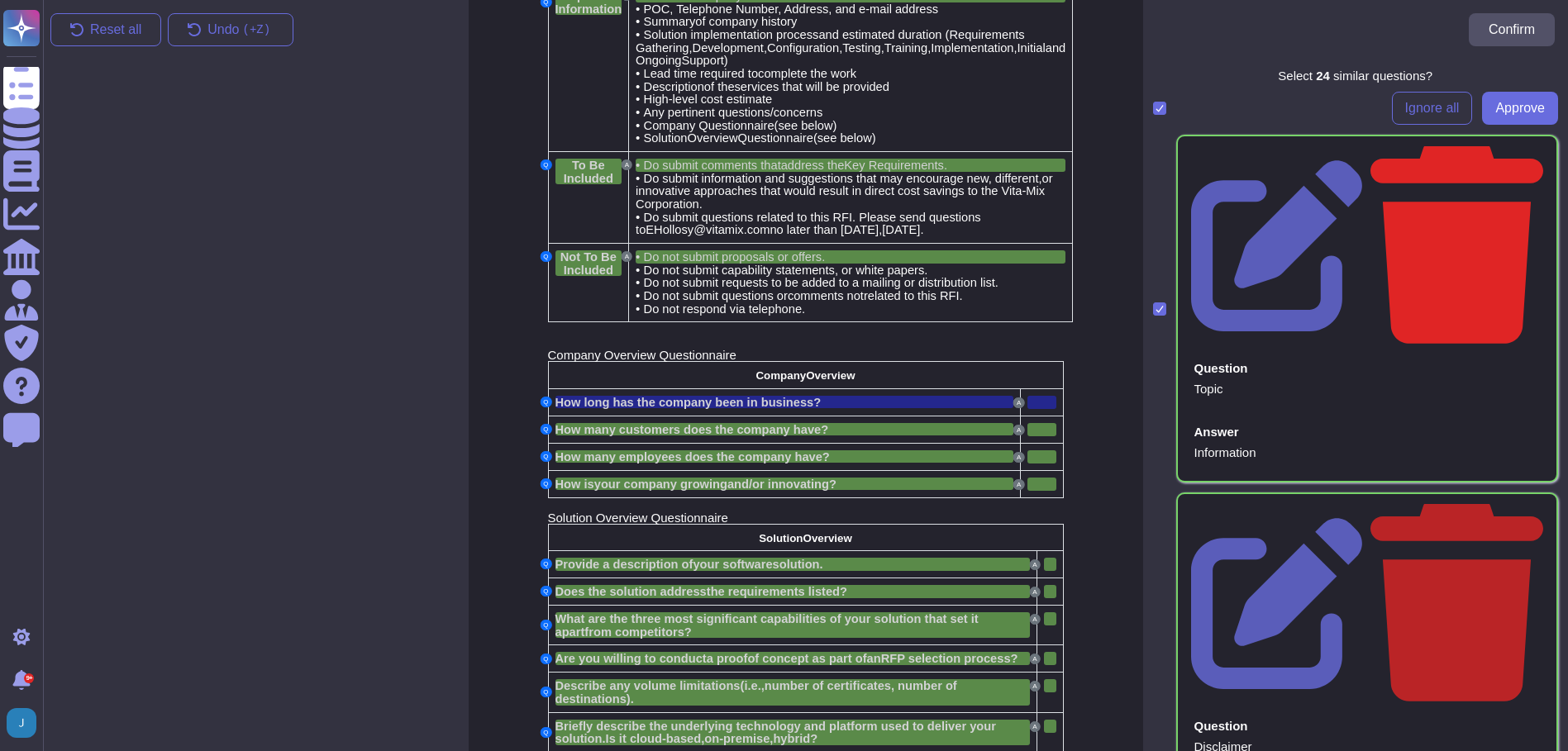
click at [1521, 153] on icon at bounding box center [1456, 243] width 173 height 204
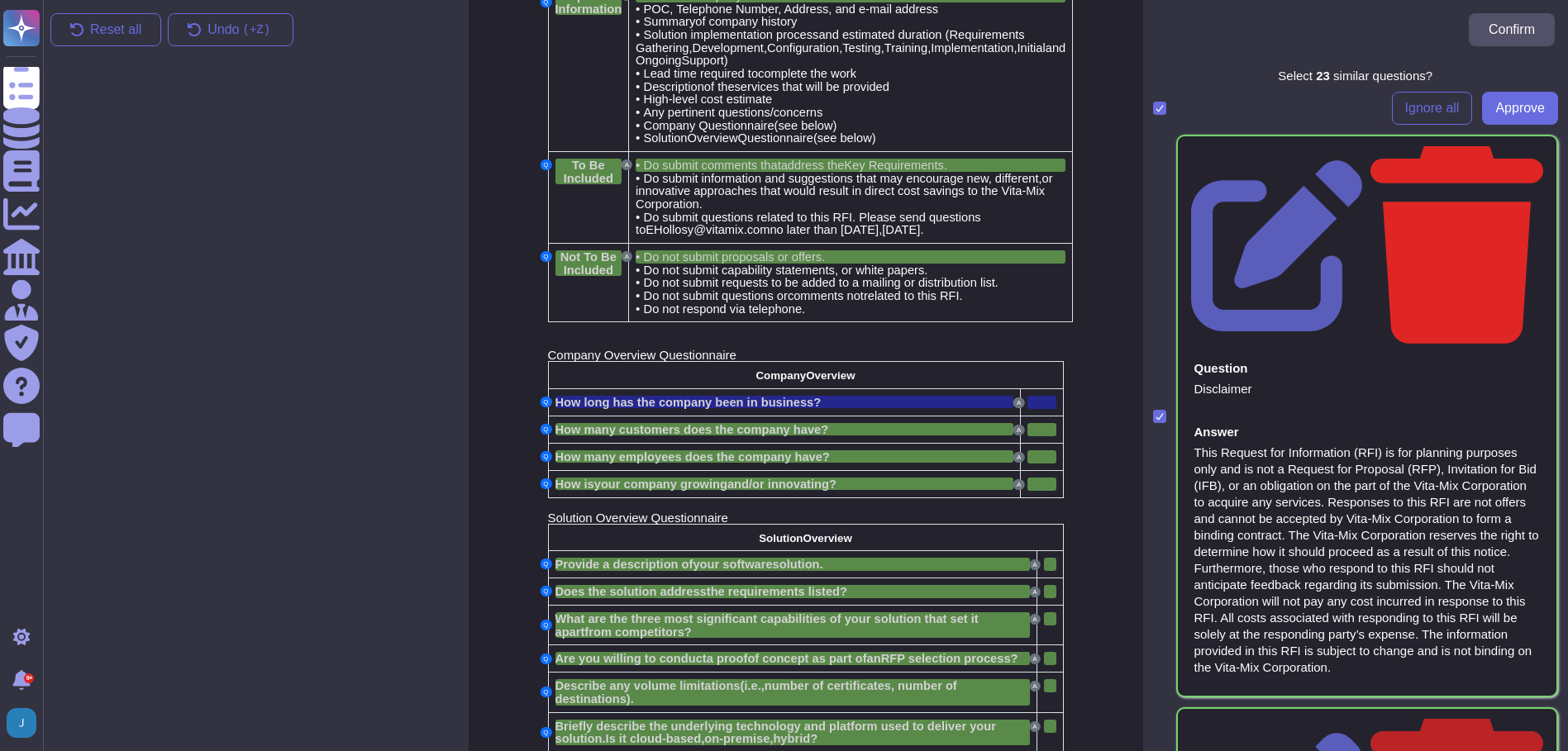
click at [1520, 150] on icon at bounding box center [1456, 246] width 173 height 198
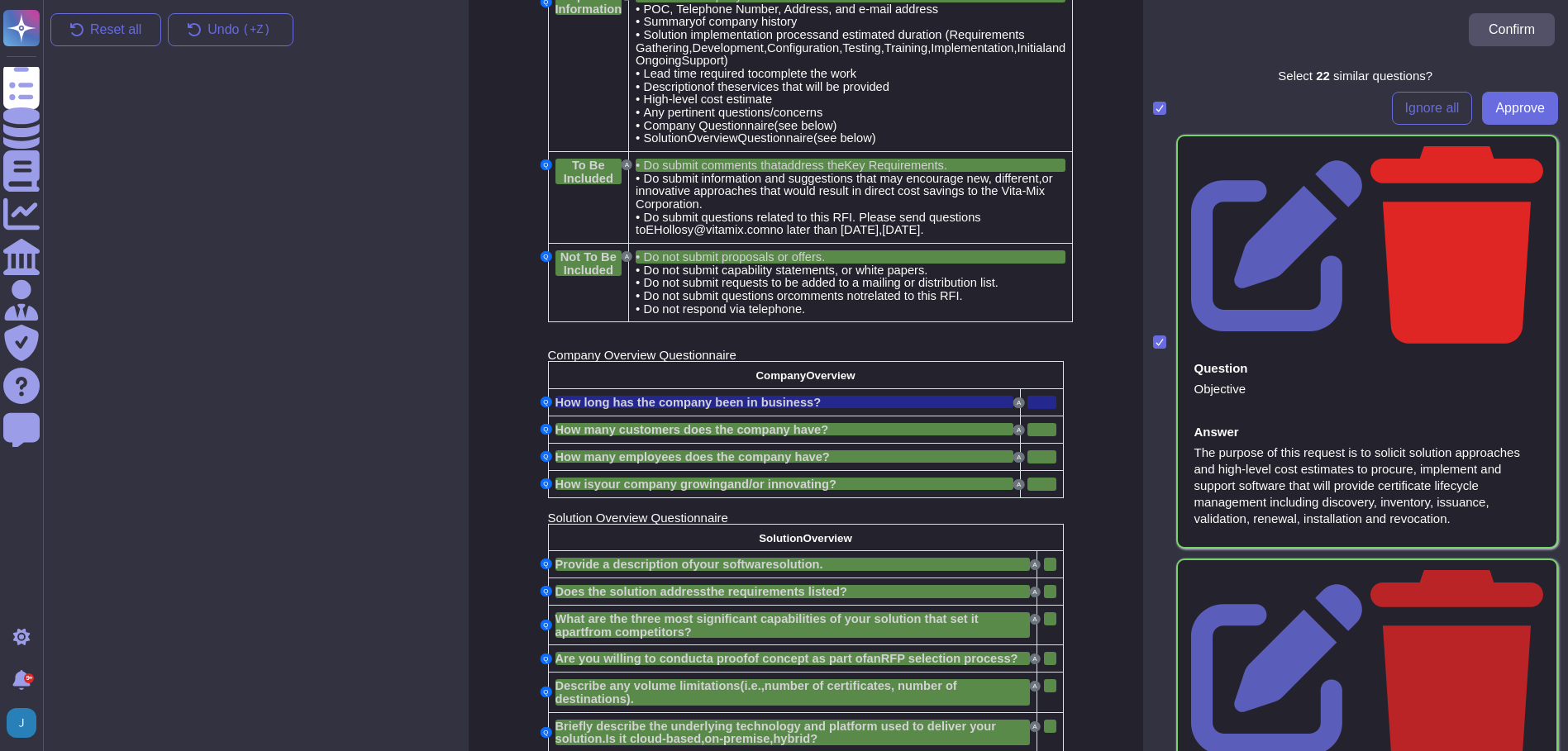
click at [1520, 156] on icon at bounding box center [1456, 243] width 173 height 204
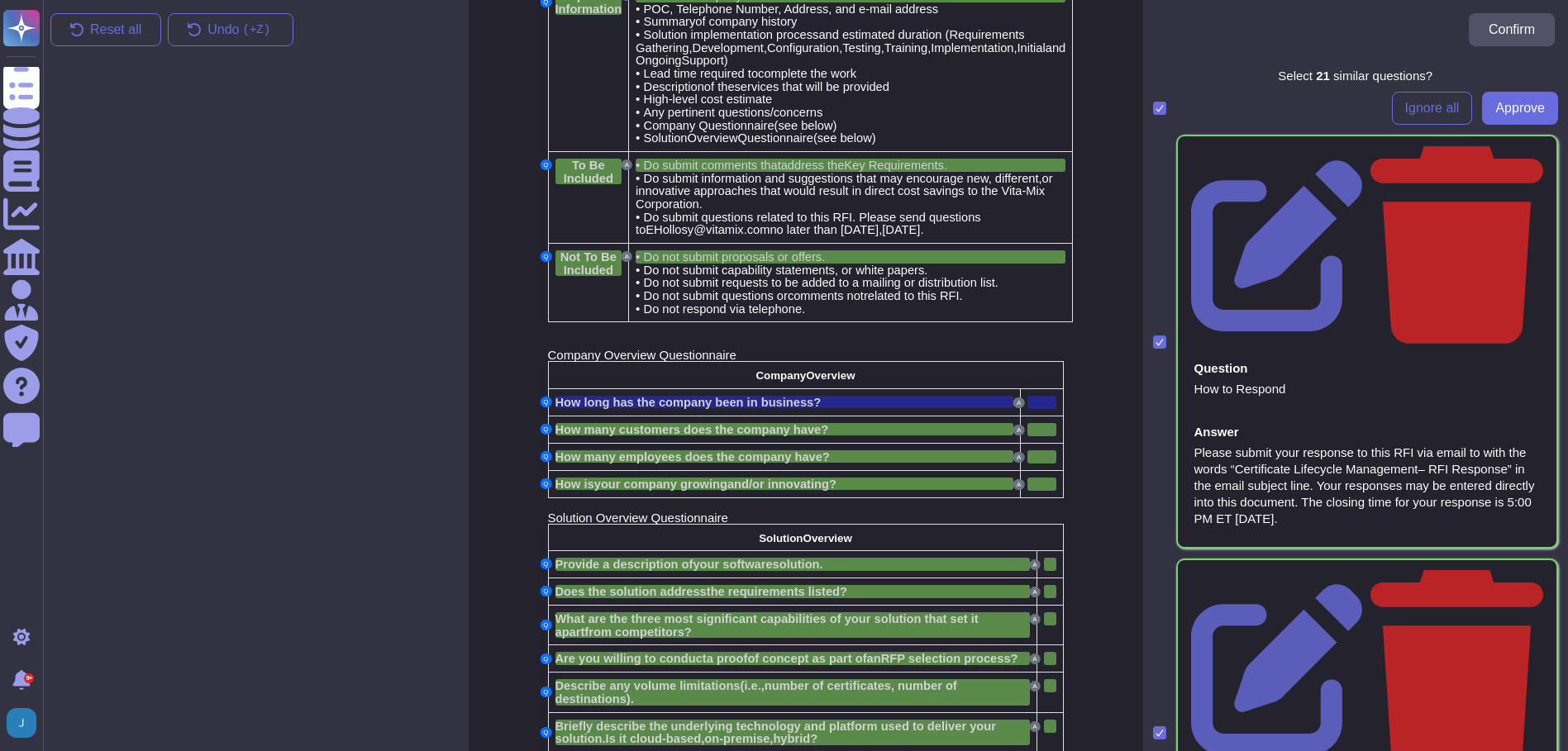
click at [1520, 156] on icon at bounding box center [1456, 243] width 173 height 204
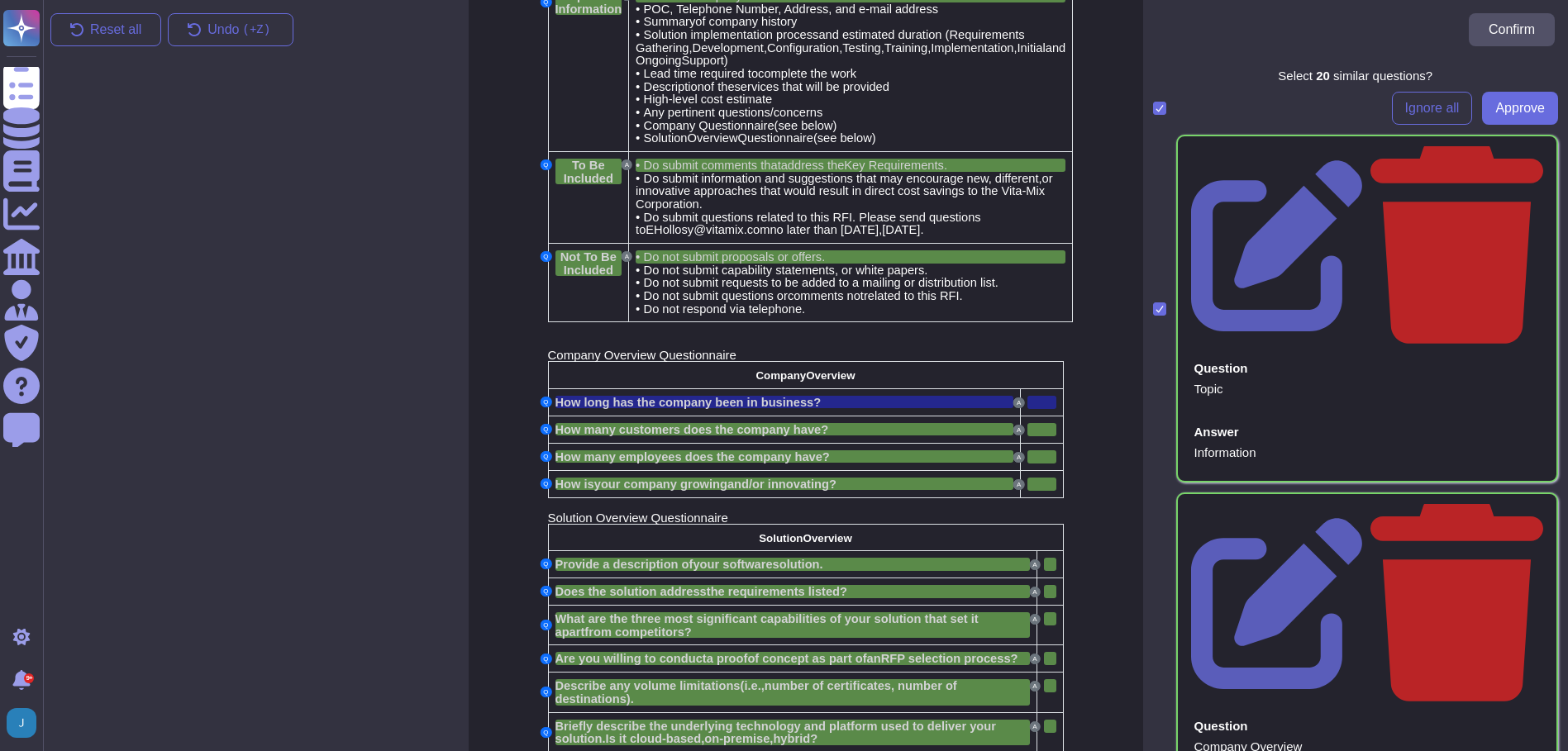
click at [1520, 156] on icon at bounding box center [1456, 243] width 173 height 204
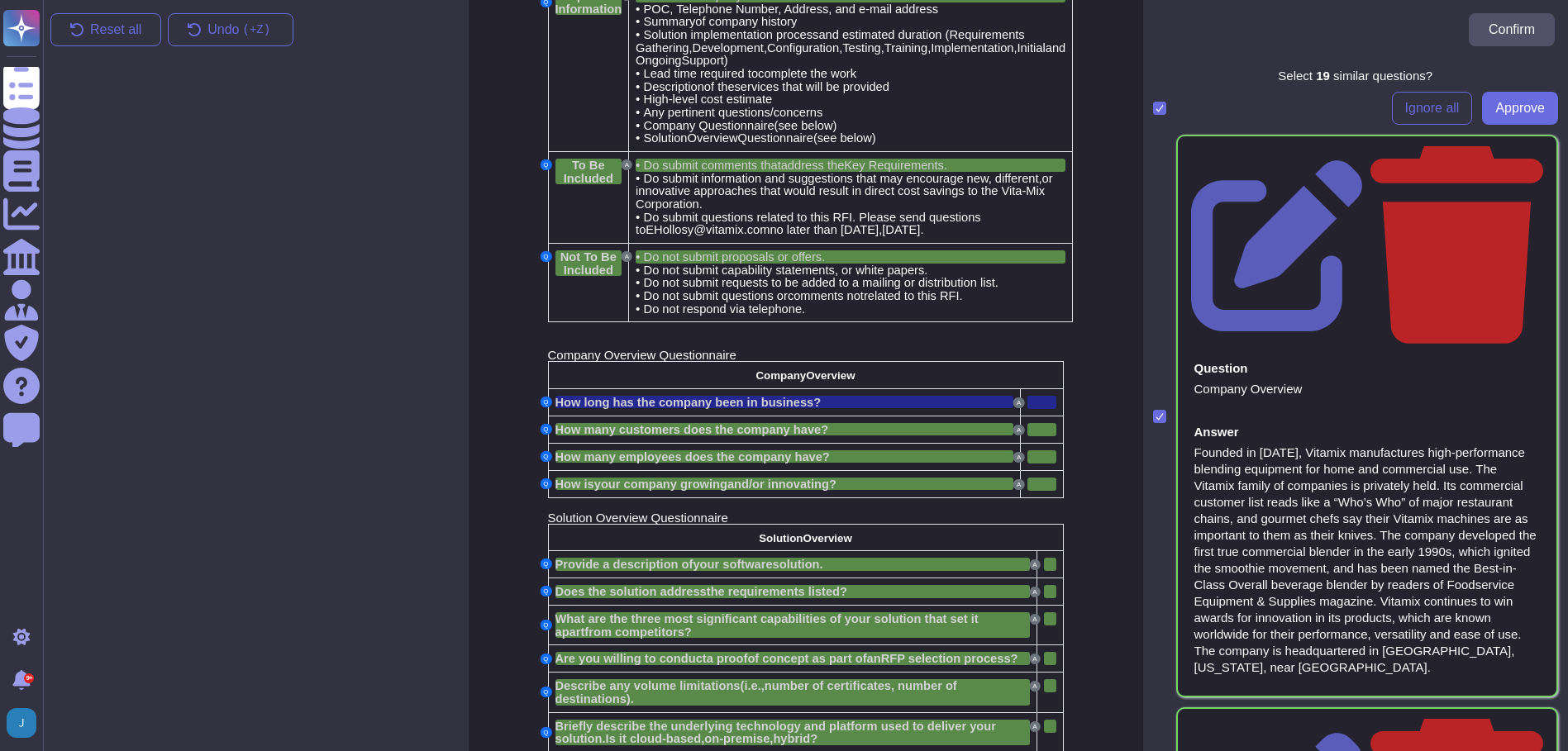
click at [1520, 156] on icon at bounding box center [1456, 243] width 173 height 204
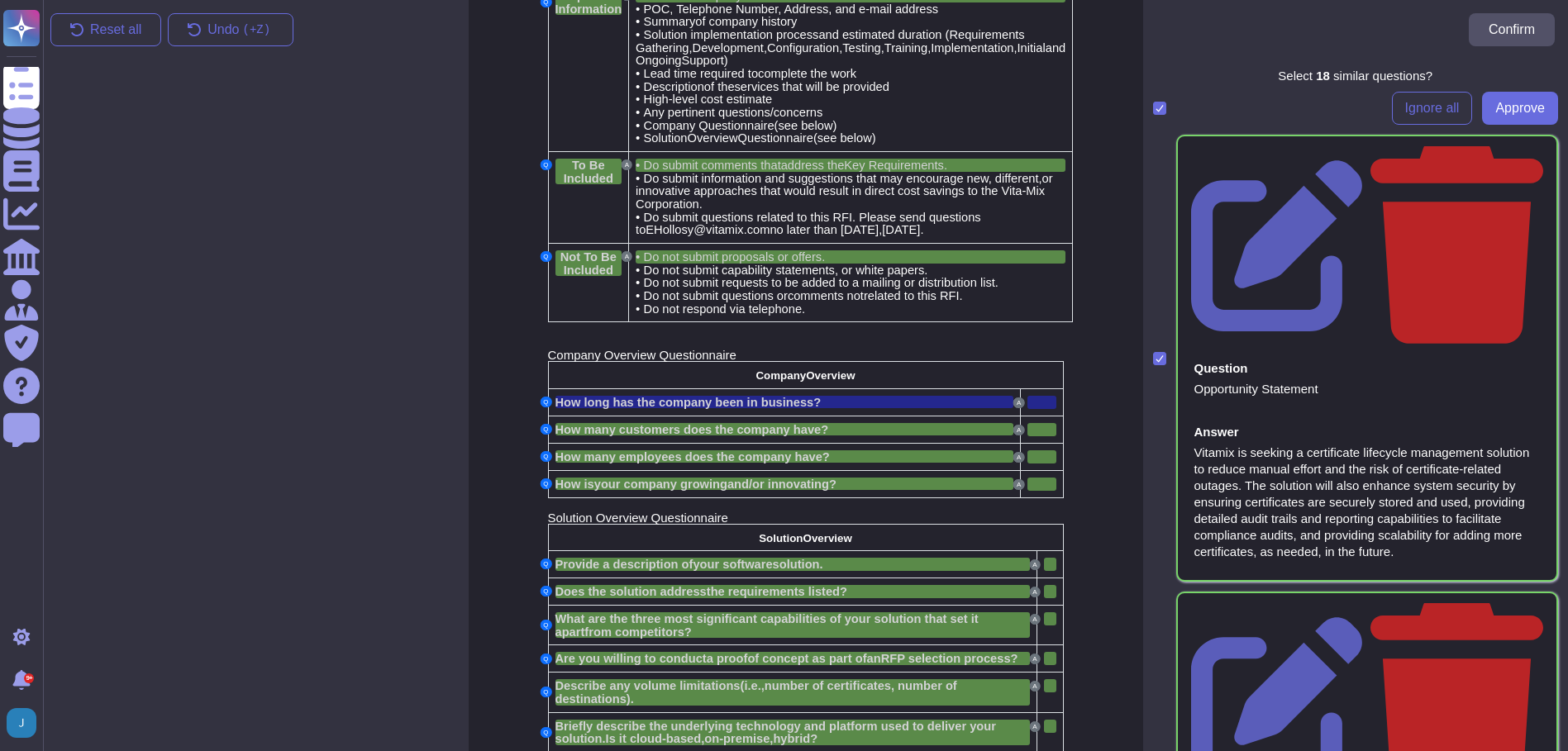
click at [1520, 156] on icon at bounding box center [1456, 243] width 173 height 204
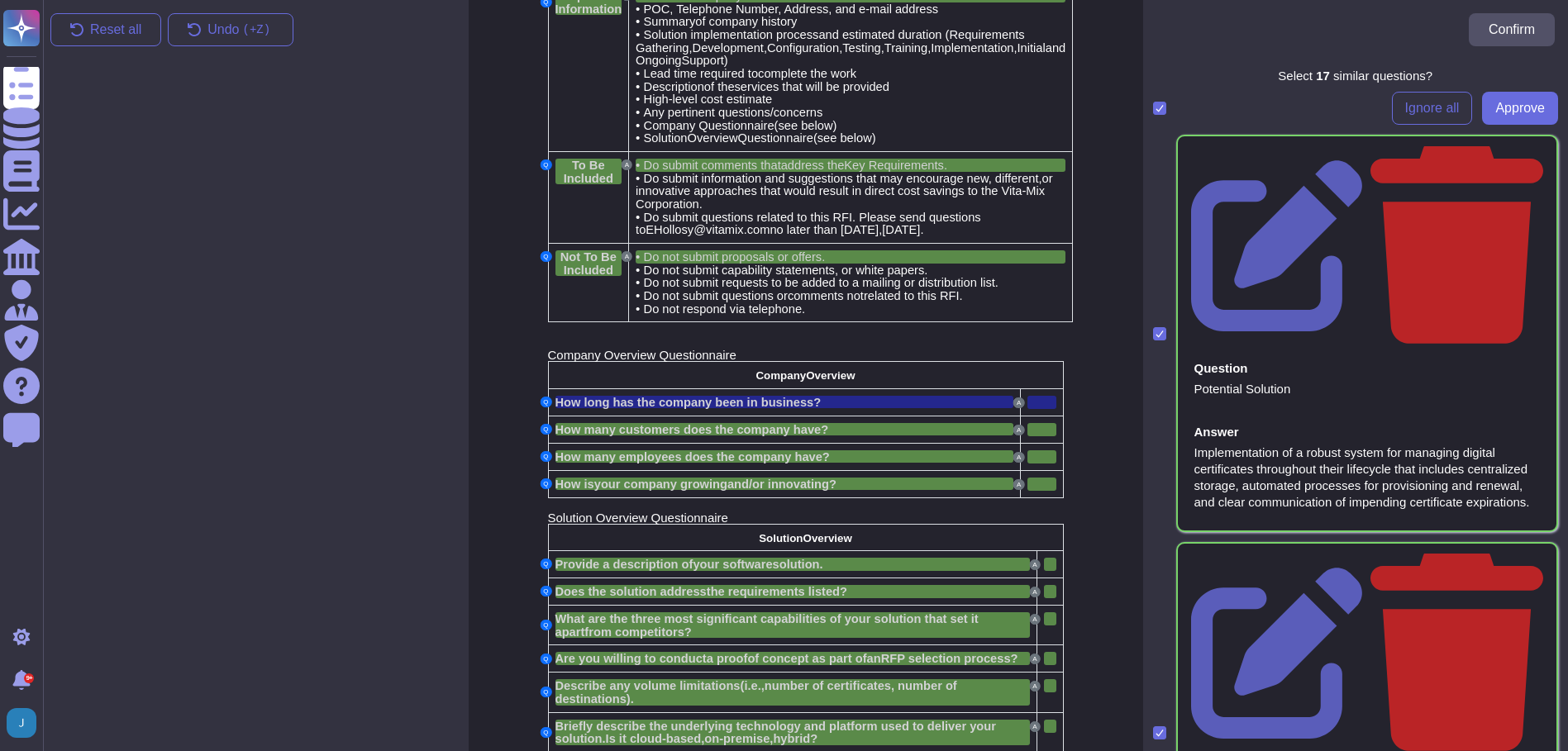
click at [1520, 156] on icon at bounding box center [1456, 243] width 173 height 204
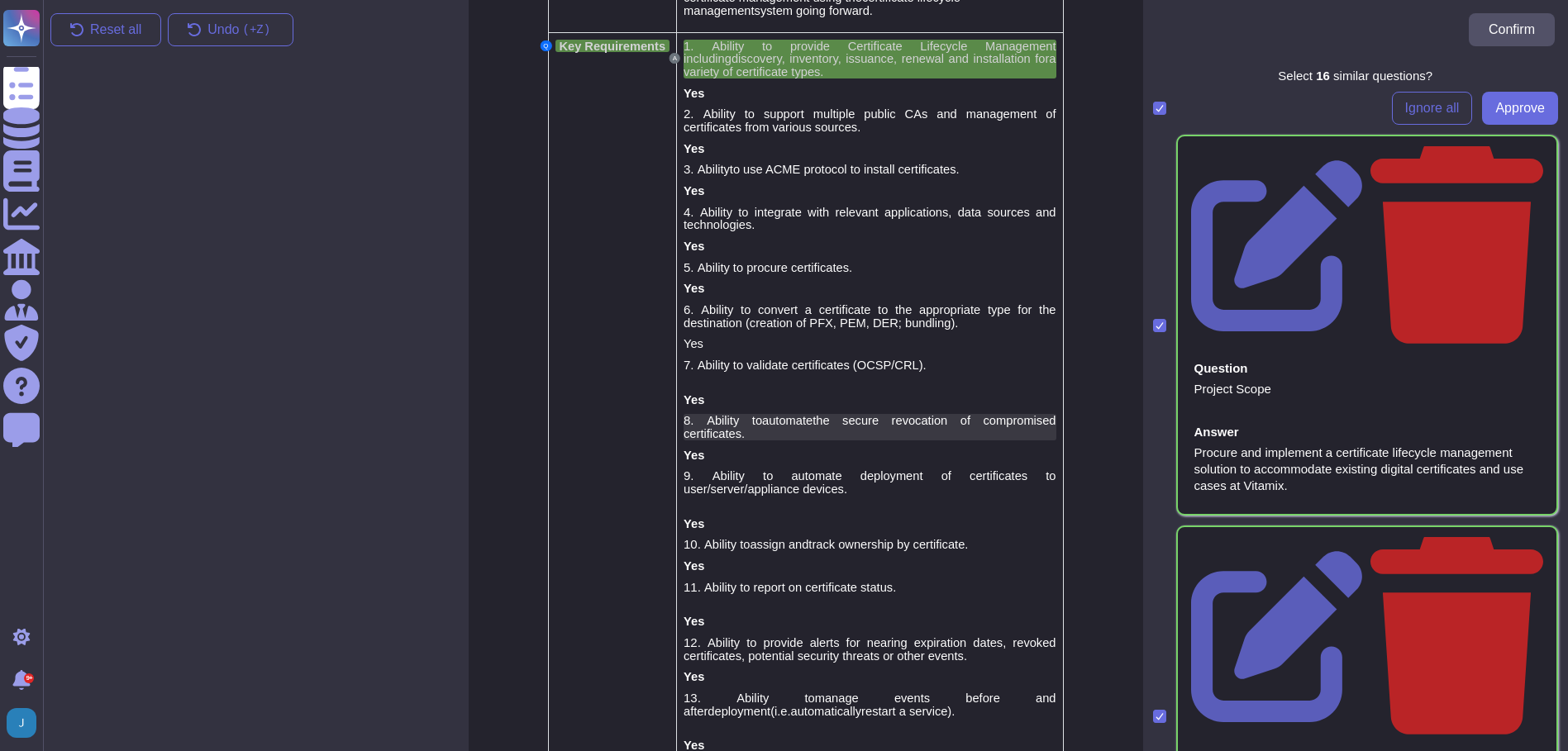
scroll to position [901, 0]
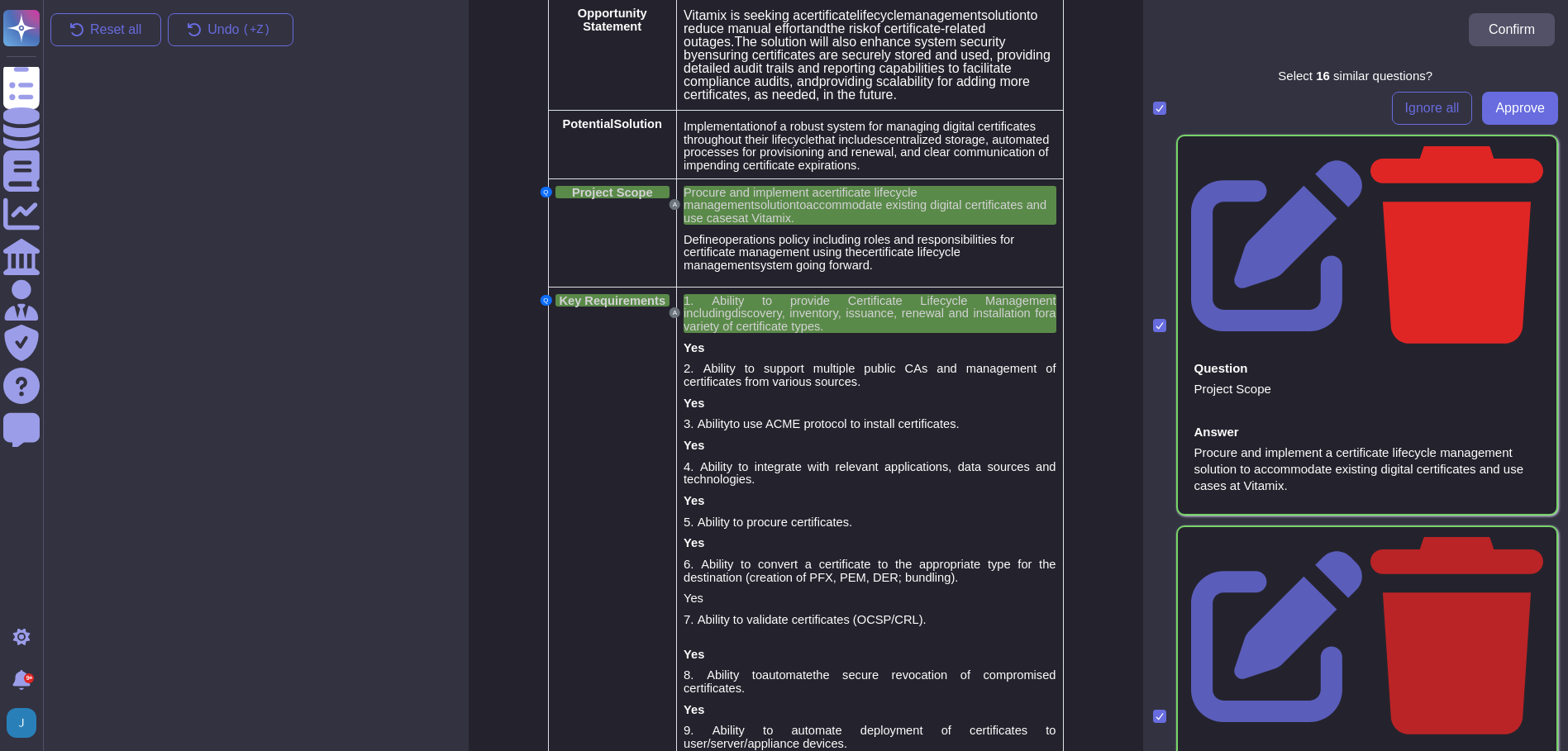
click at [1520, 152] on icon at bounding box center [1456, 243] width 173 height 204
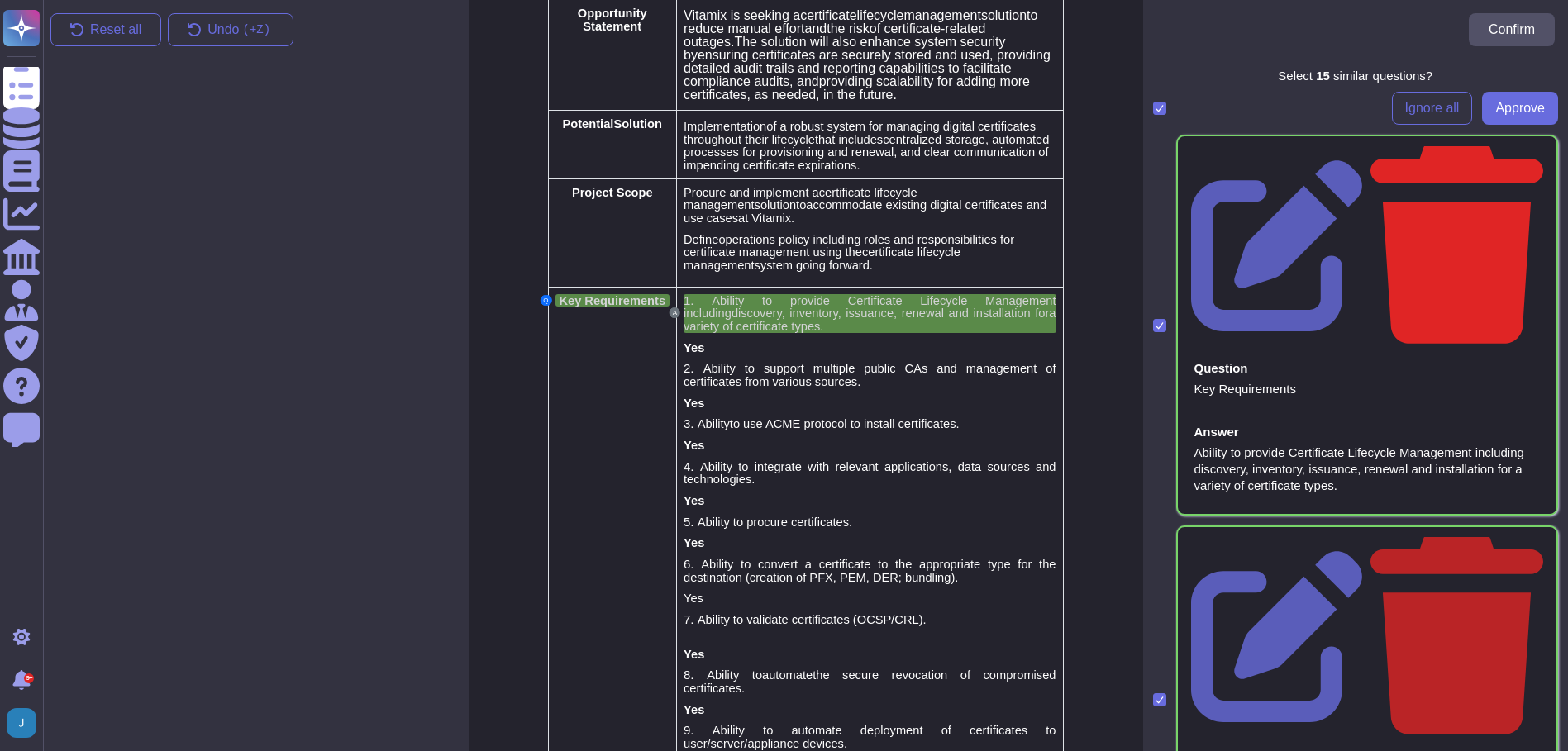
click at [1526, 151] on icon at bounding box center [1456, 243] width 173 height 204
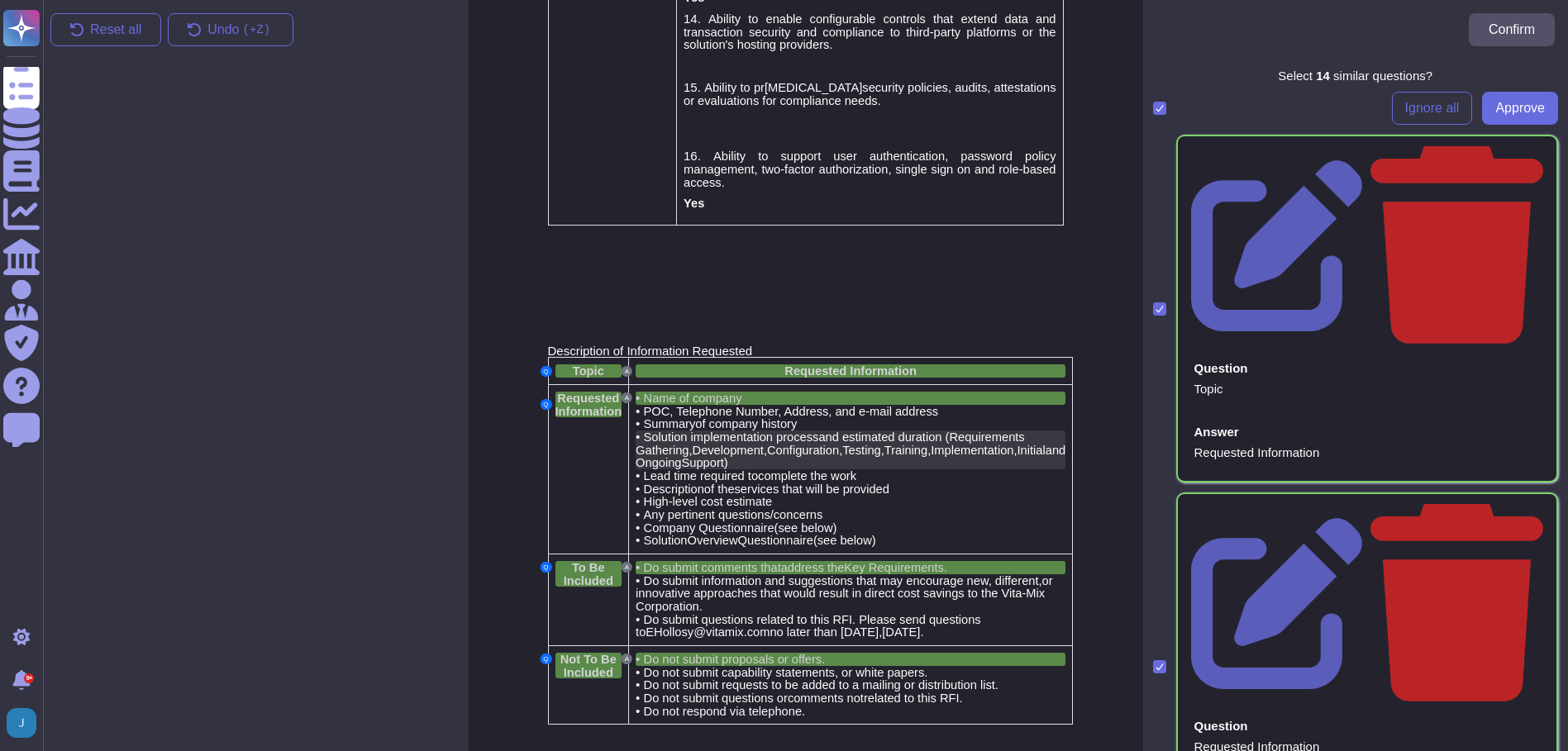
scroll to position [2058, 0]
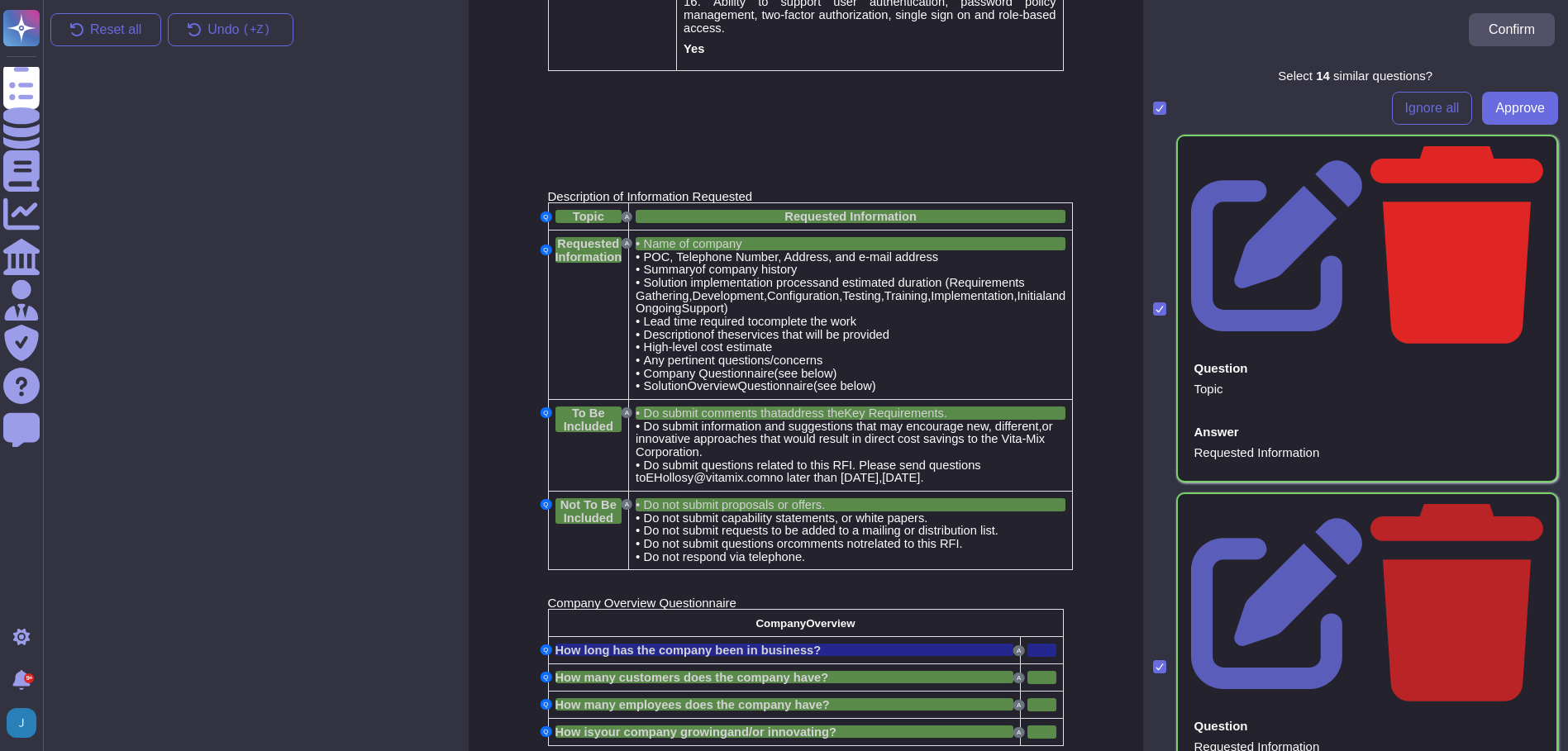
click at [1521, 153] on icon at bounding box center [1456, 243] width 173 height 204
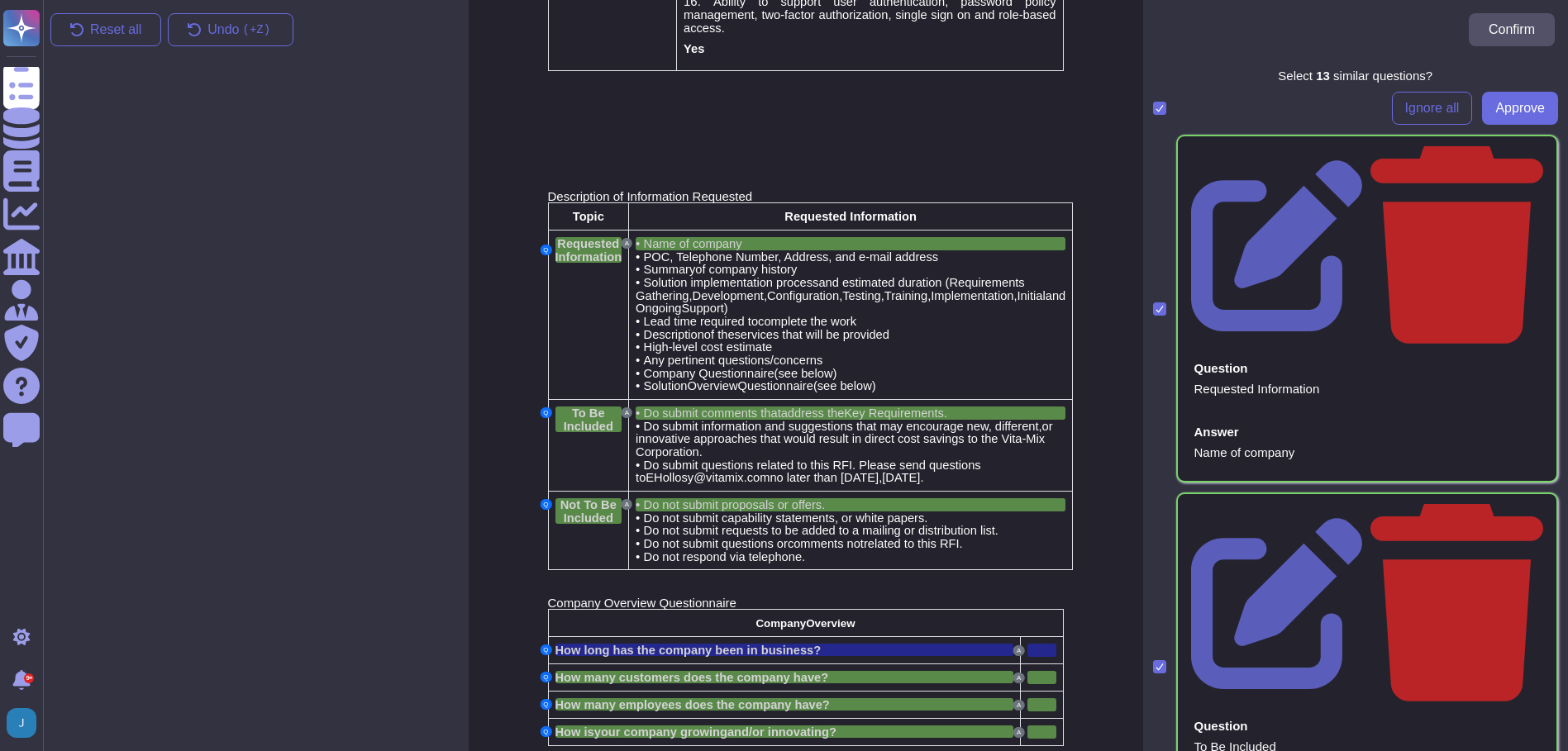
click at [1521, 153] on icon at bounding box center [1456, 243] width 173 height 204
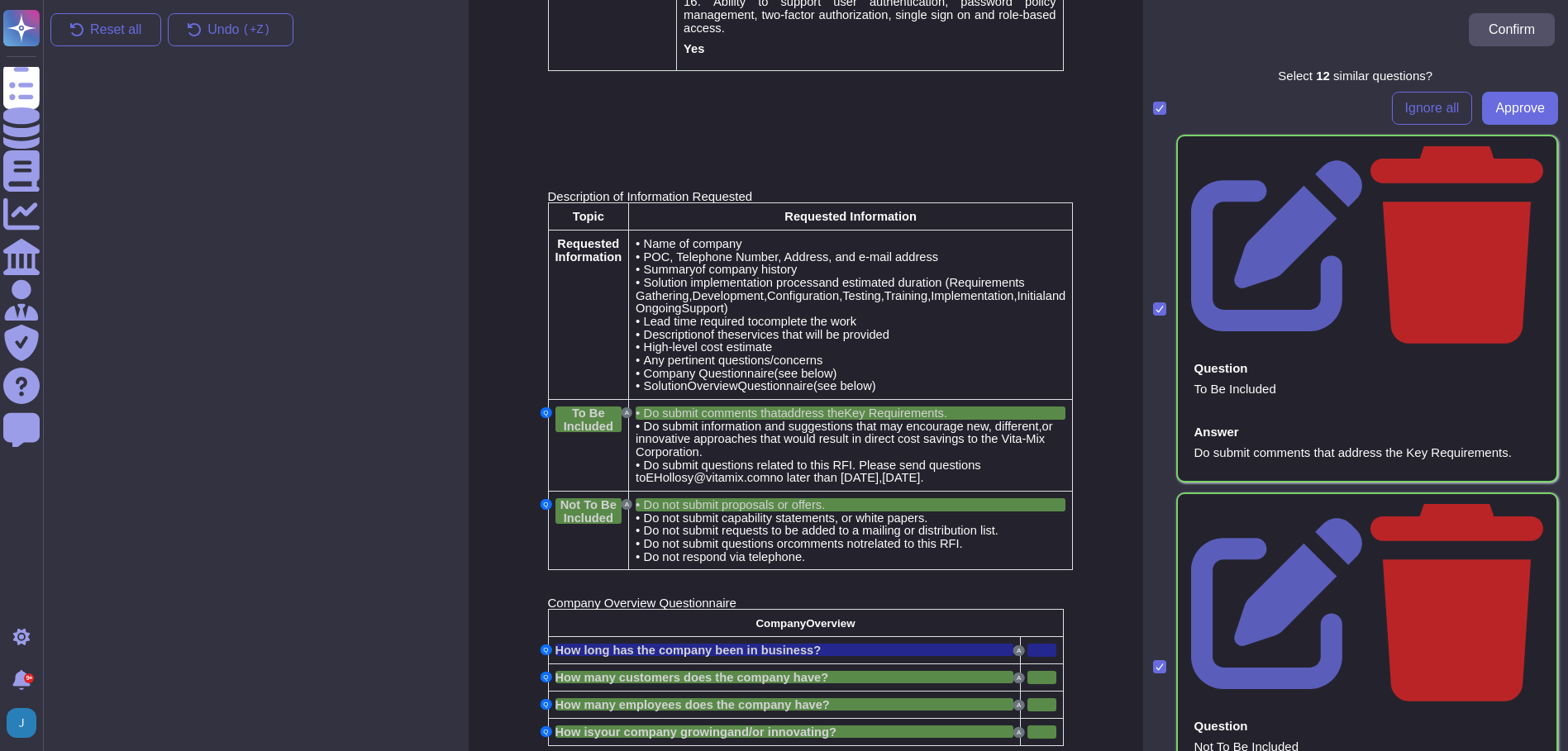
click at [1521, 153] on icon at bounding box center [1456, 243] width 173 height 204
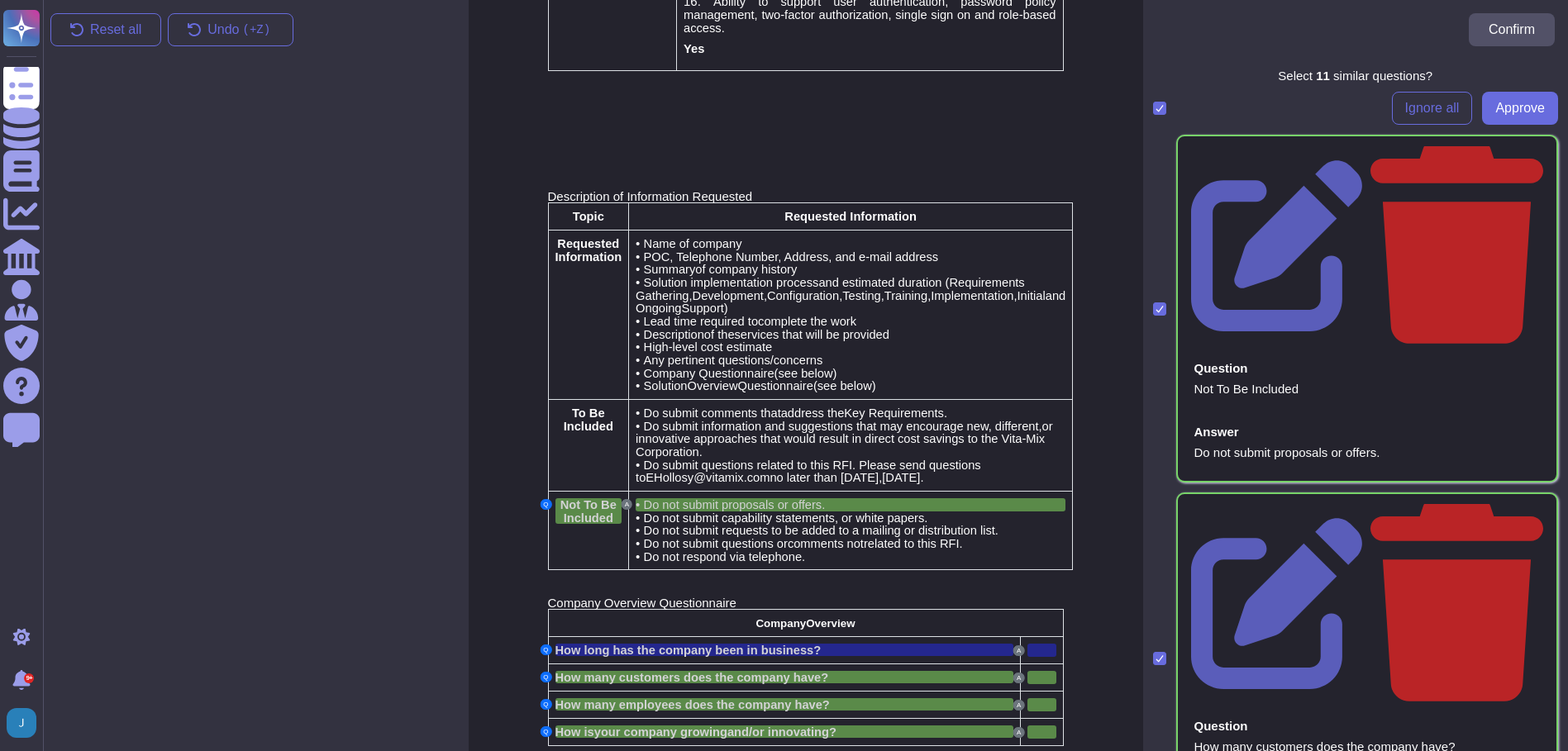
click at [1521, 153] on icon at bounding box center [1456, 243] width 173 height 204
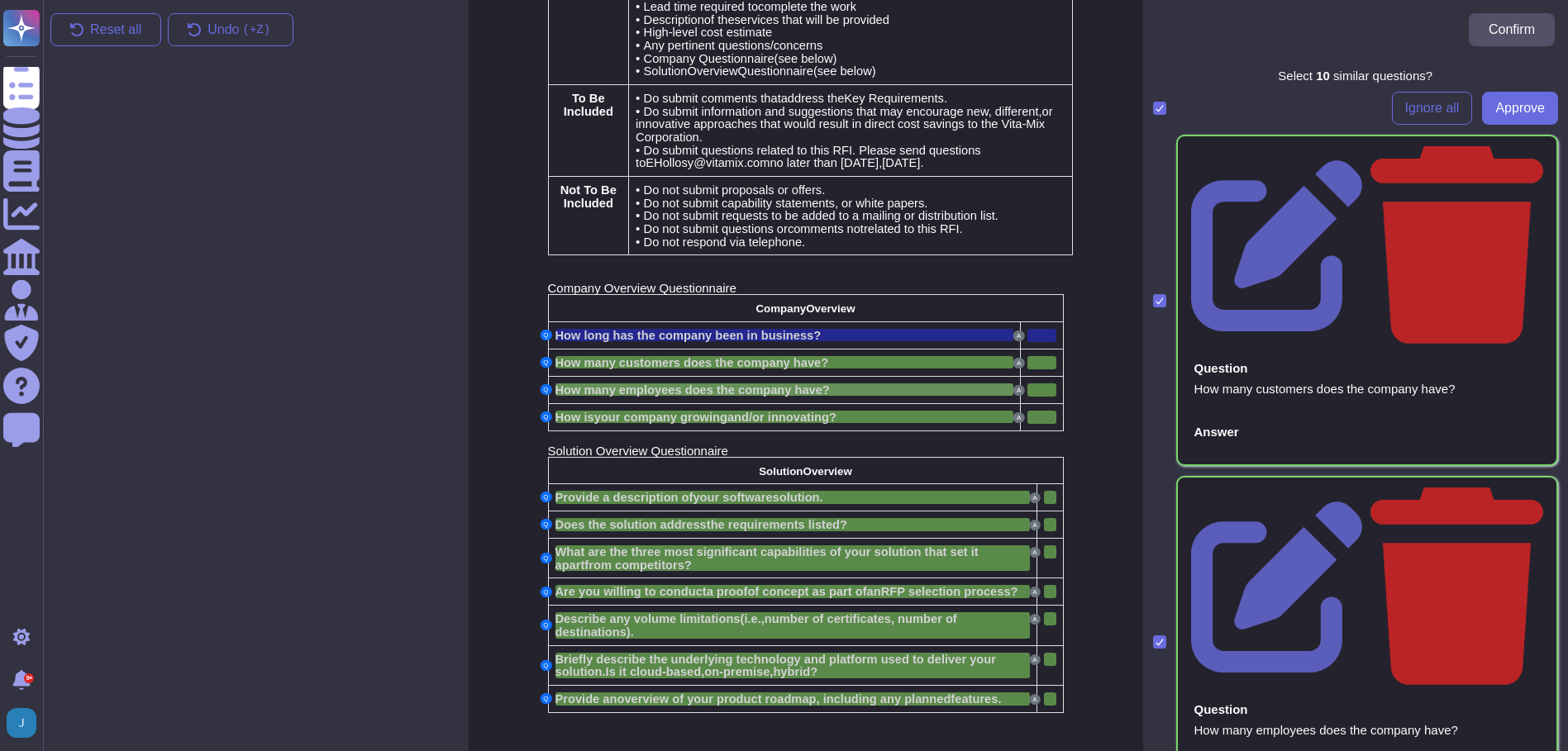
scroll to position [2384, 0]
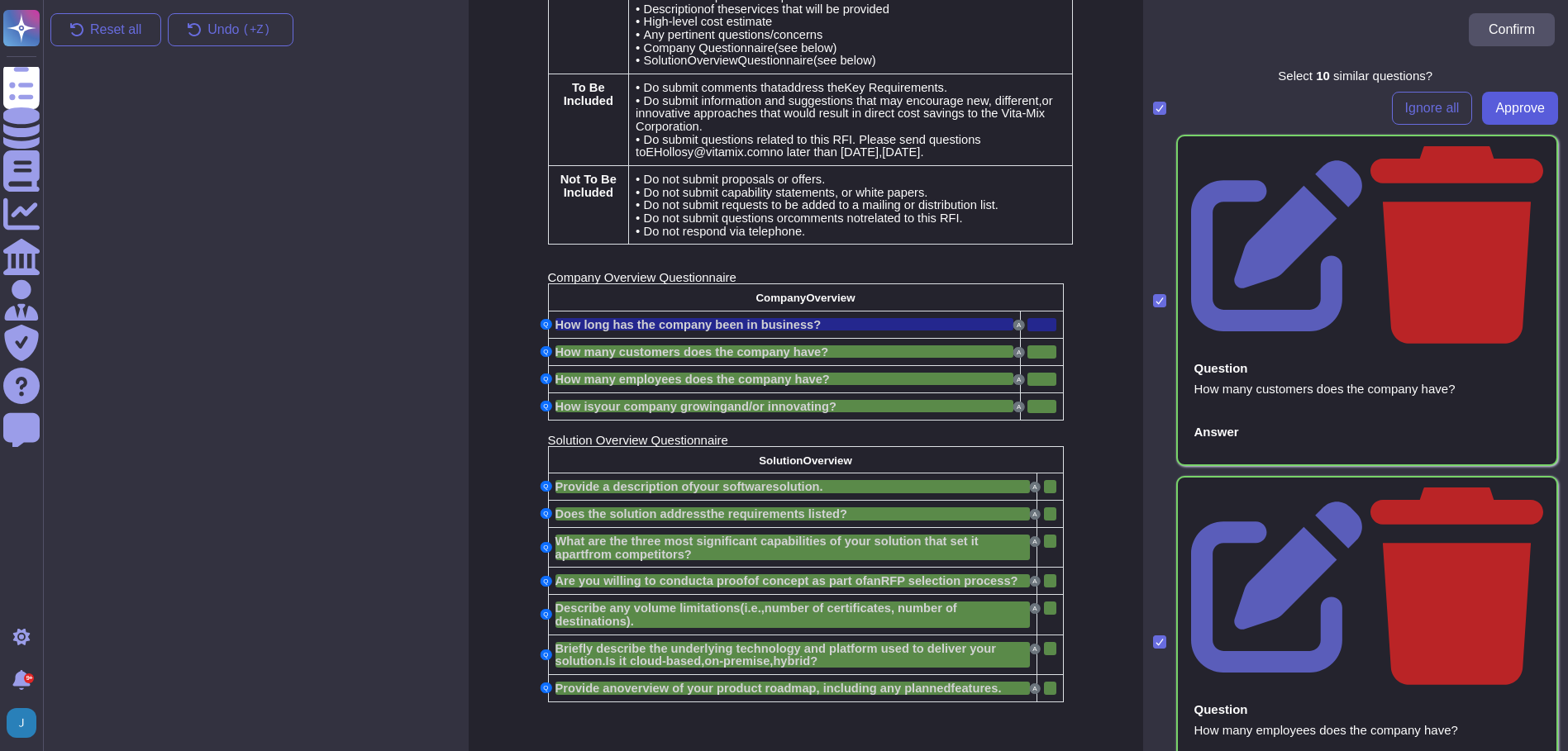
click at [1500, 112] on span "Approve" at bounding box center [1520, 108] width 50 height 13
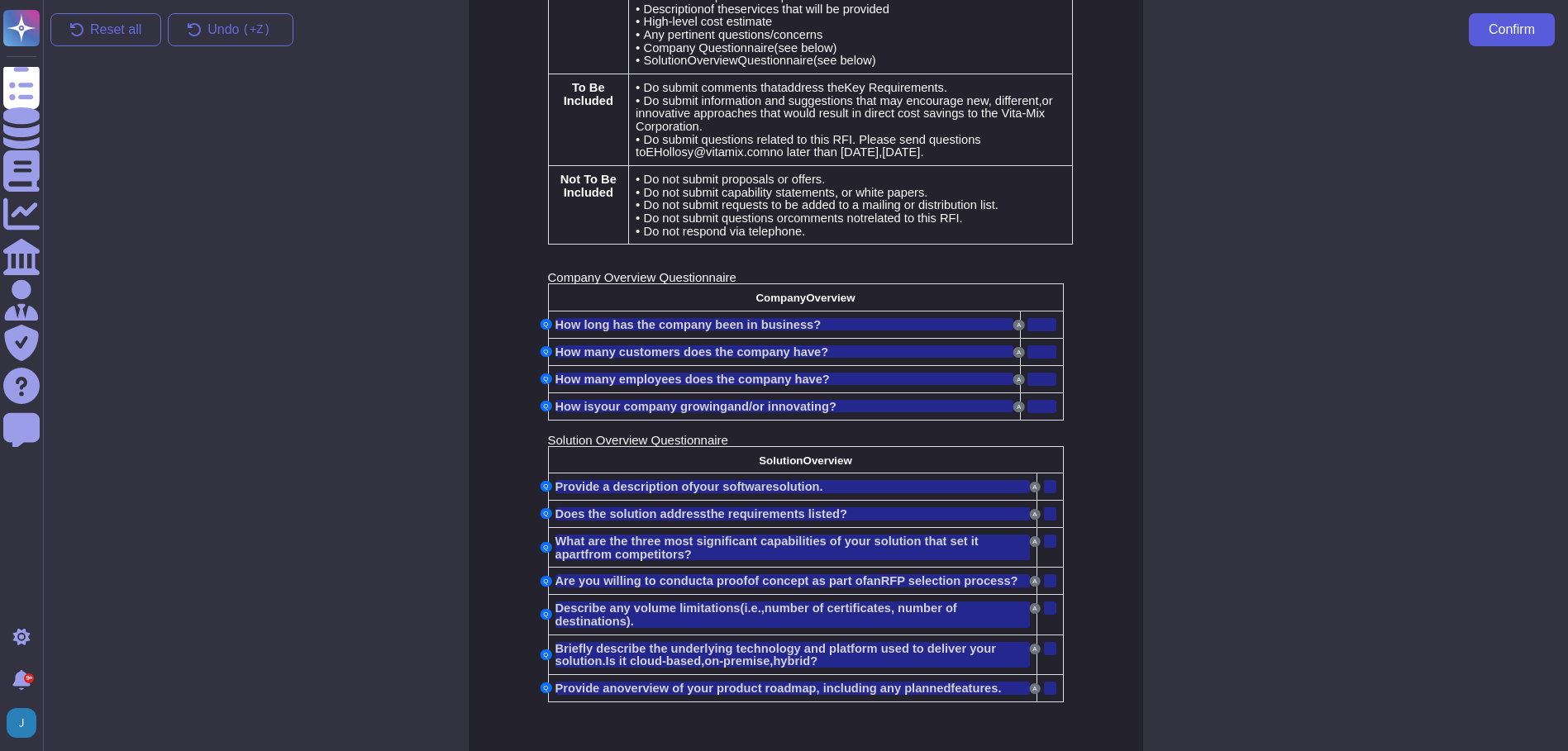
click at [1509, 26] on span "Confirm" at bounding box center [1512, 29] width 46 height 13
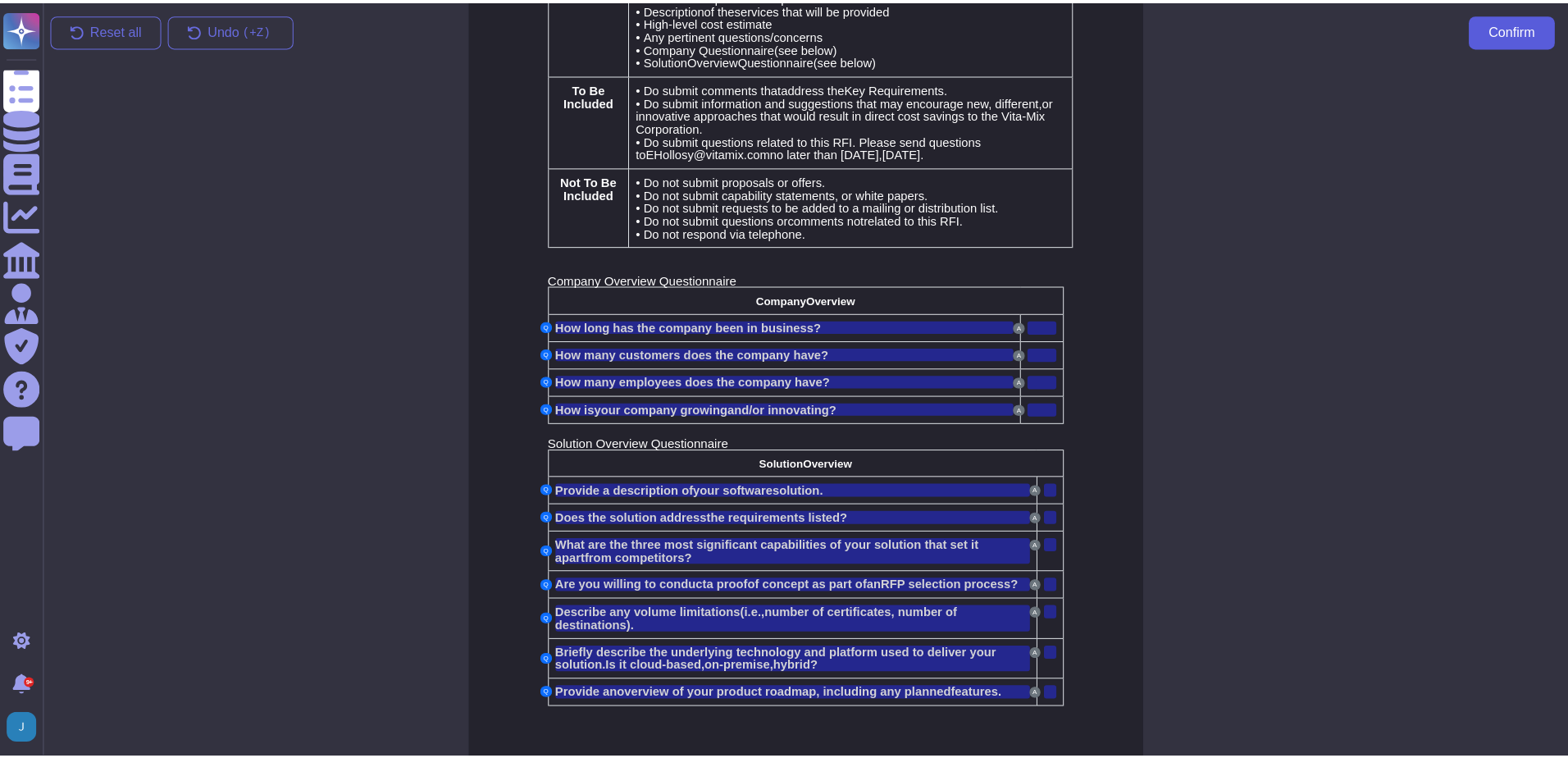
scroll to position [2353, 0]
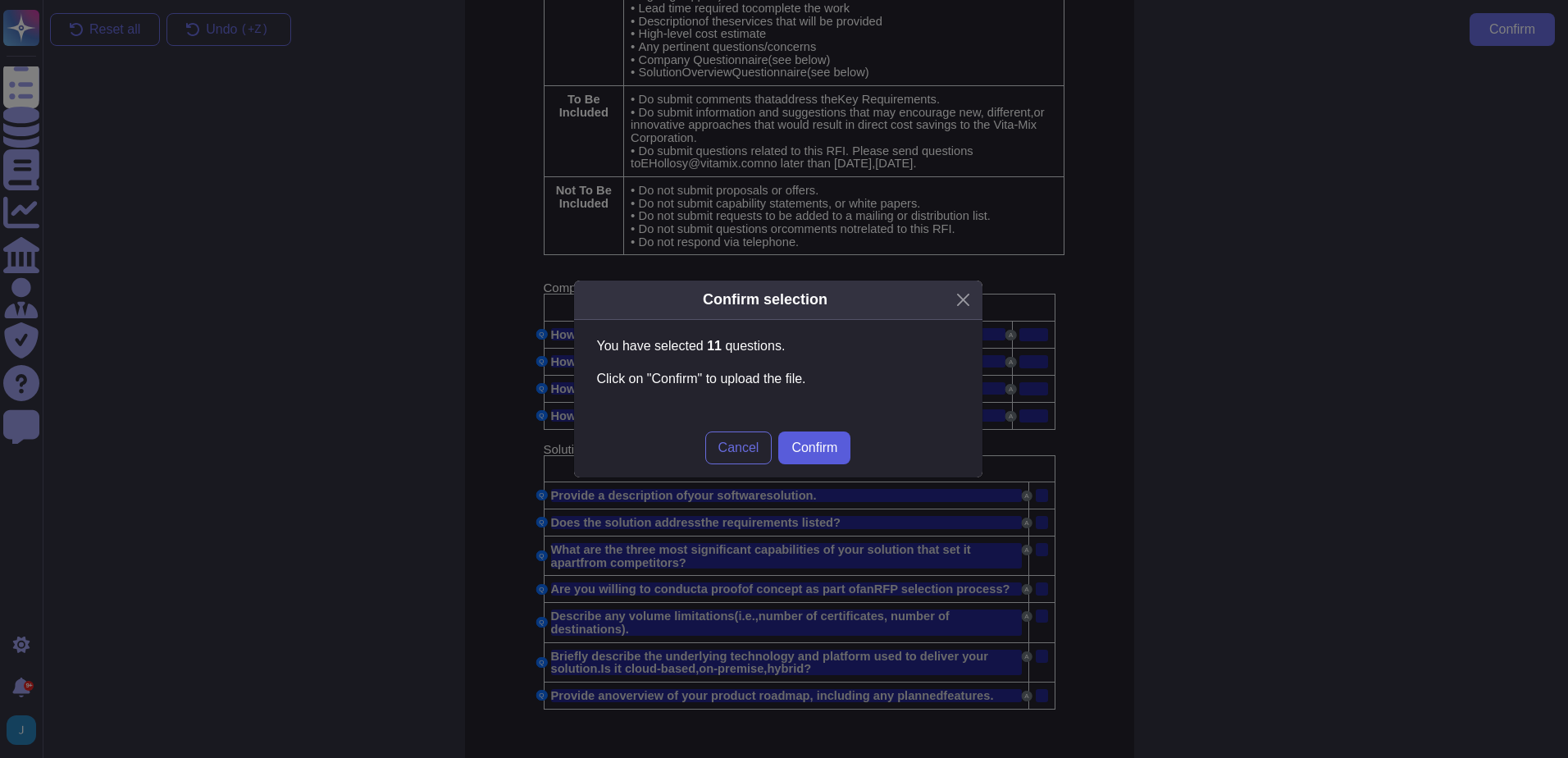
click at [794, 449] on span "Confirm" at bounding box center [814, 447] width 46 height 13
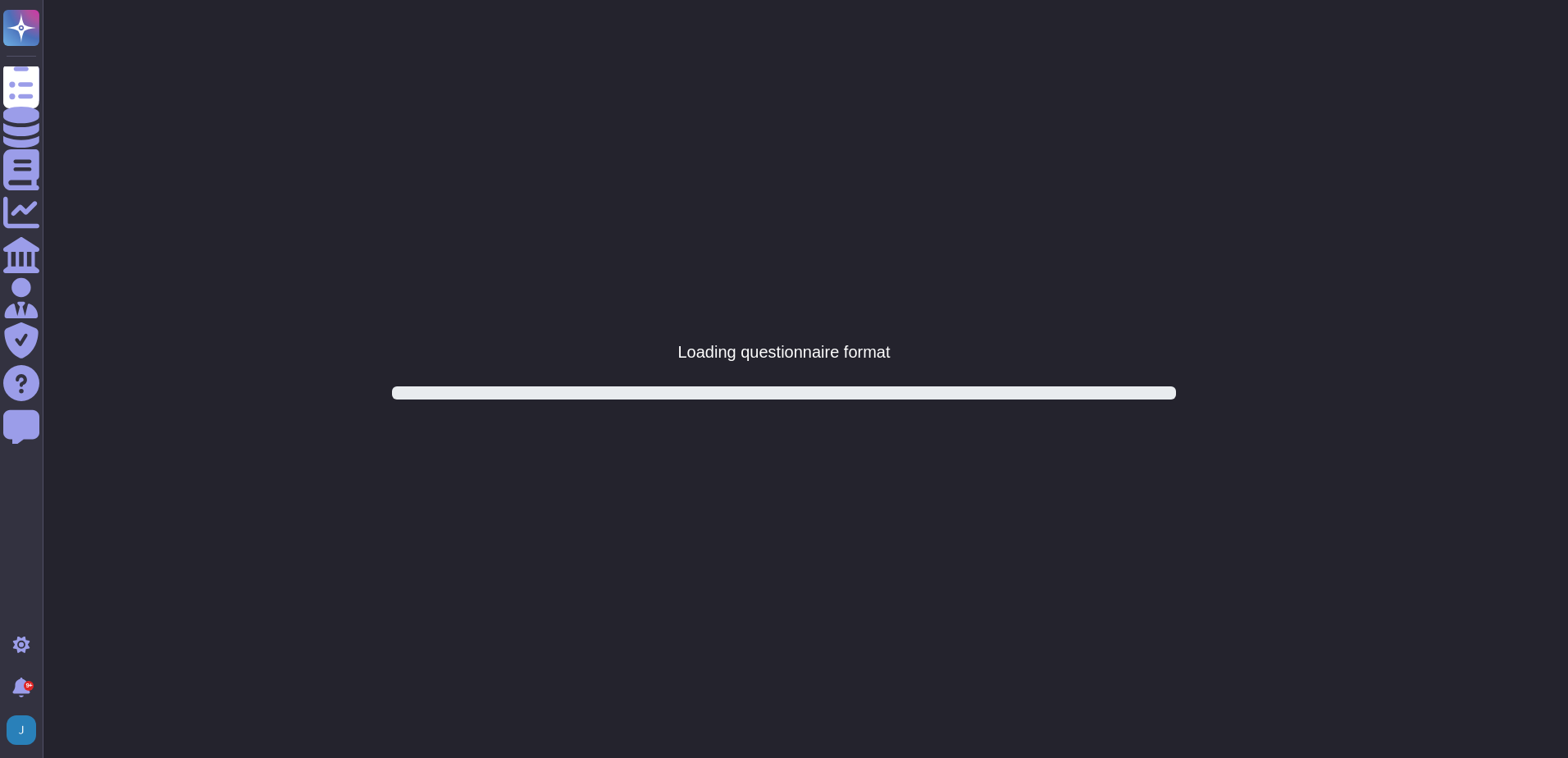
scroll to position [0, 0]
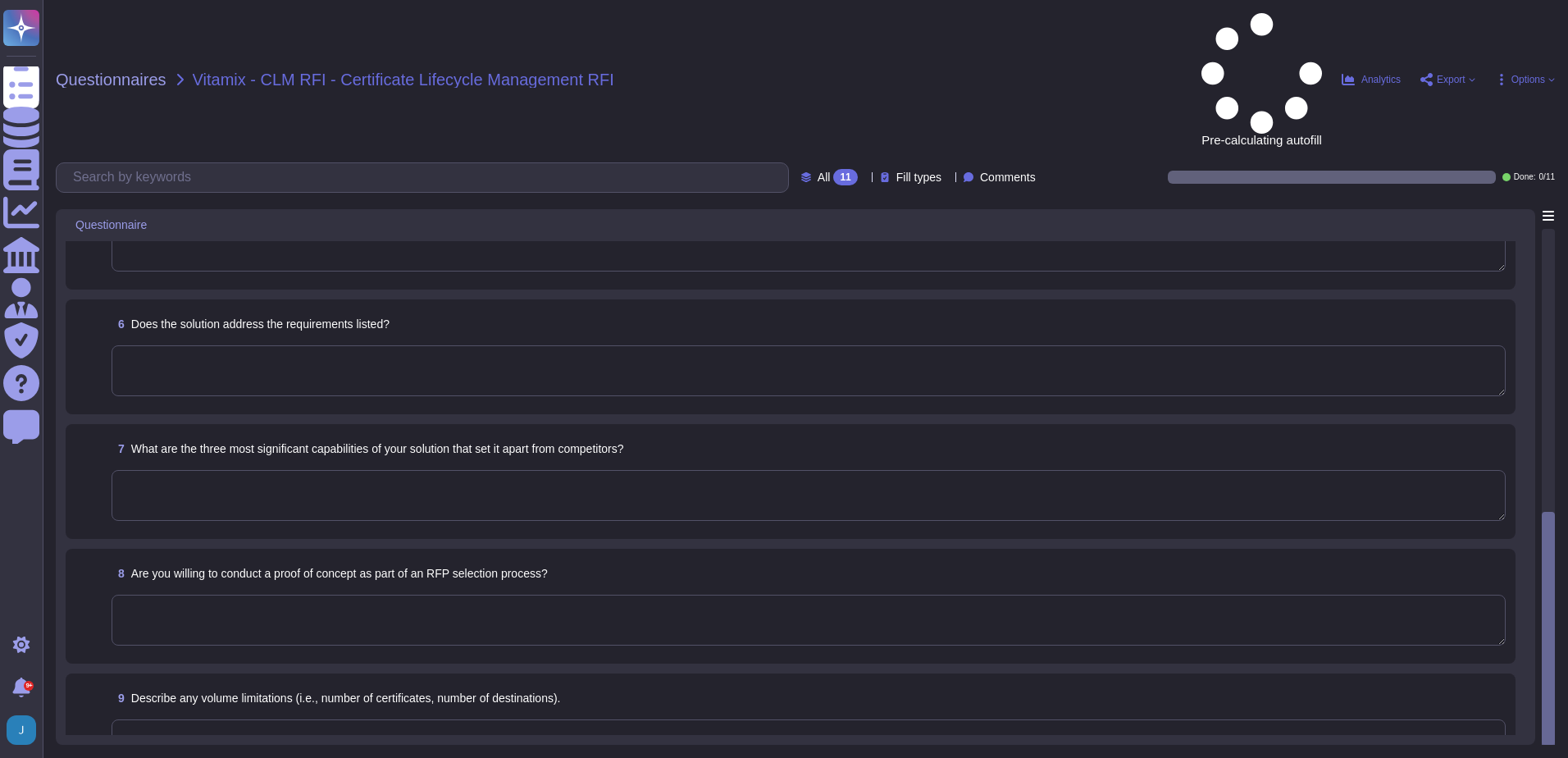
scroll to position [721, 0]
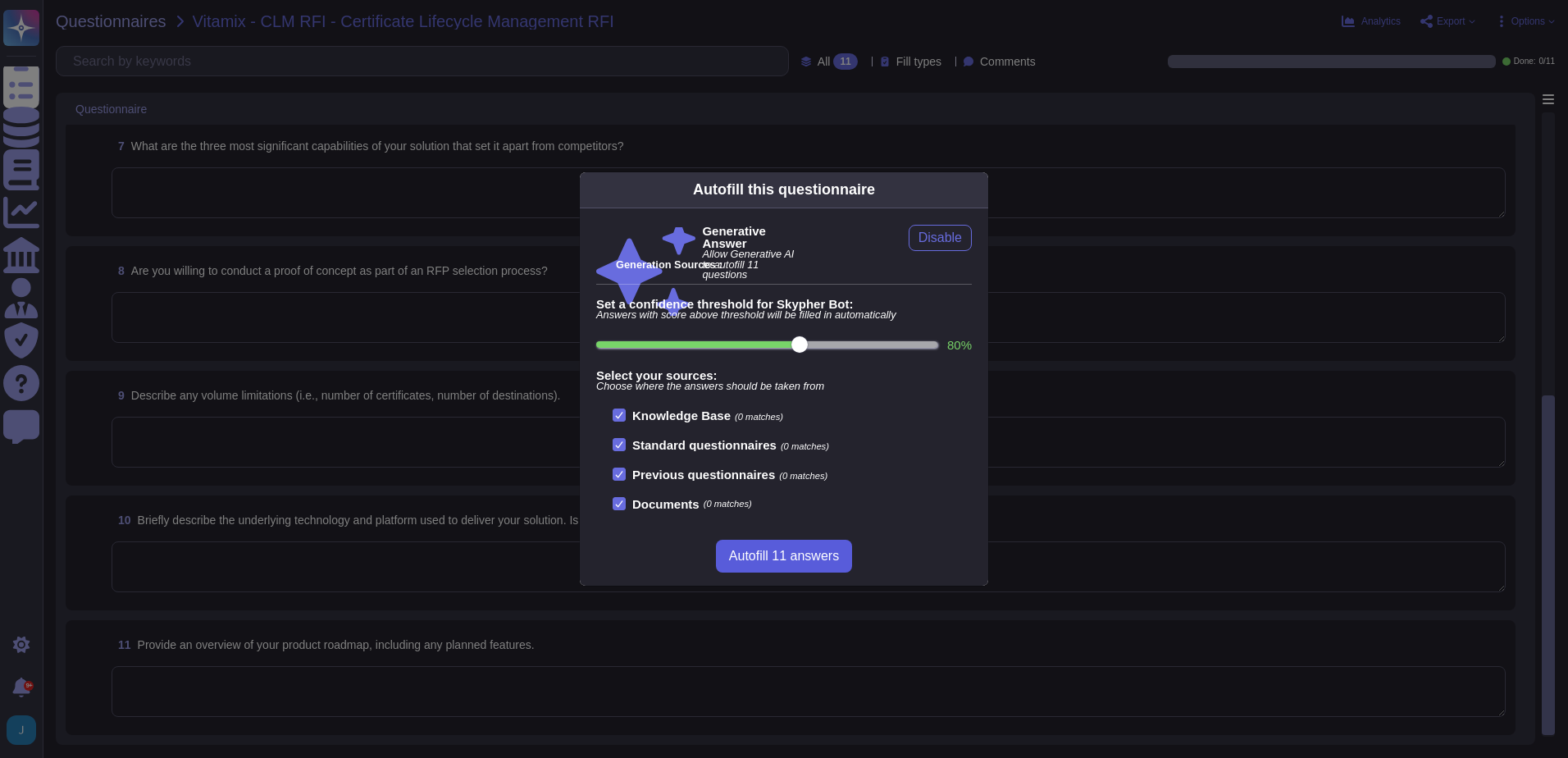
click at [780, 558] on span "Autofill 11 answers" at bounding box center [784, 556] width 110 height 13
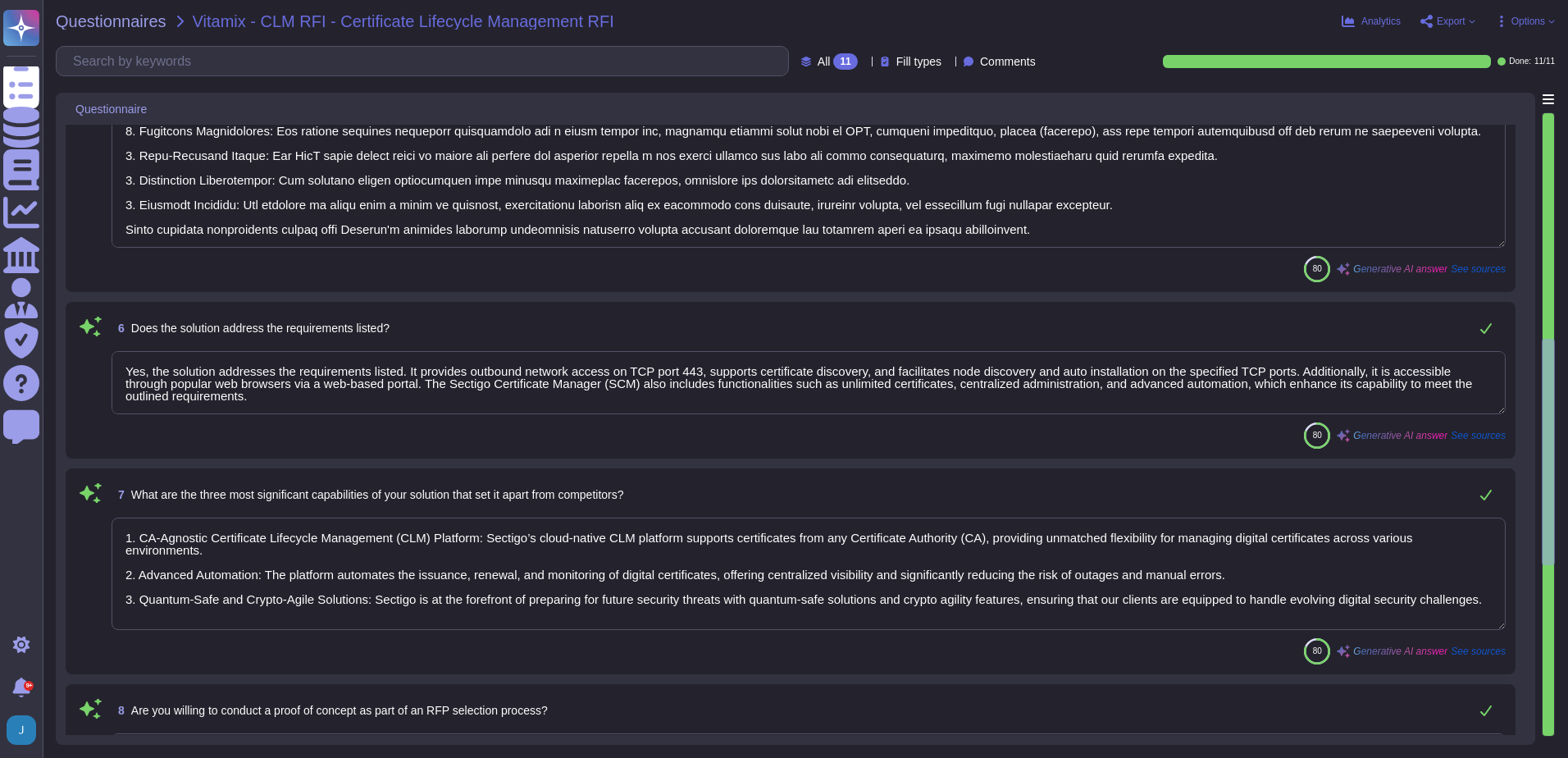
type textarea "Sectigo is committed to innovation and differentiating itself in the competitiv…"
type textarea "Sectigo offers a comprehensive Software as a Service (SaaS) solution for certif…"
type textarea "Yes, the solution addresses the requirements listed. It provides outbound netwo…"
type textarea "1. CA-Agnostic Certificate Lifecycle Management (CLM) Platform: Sectigo’s cloud…"
type textarea "Your Enterprise Sales representative will share information regarding the possi…"
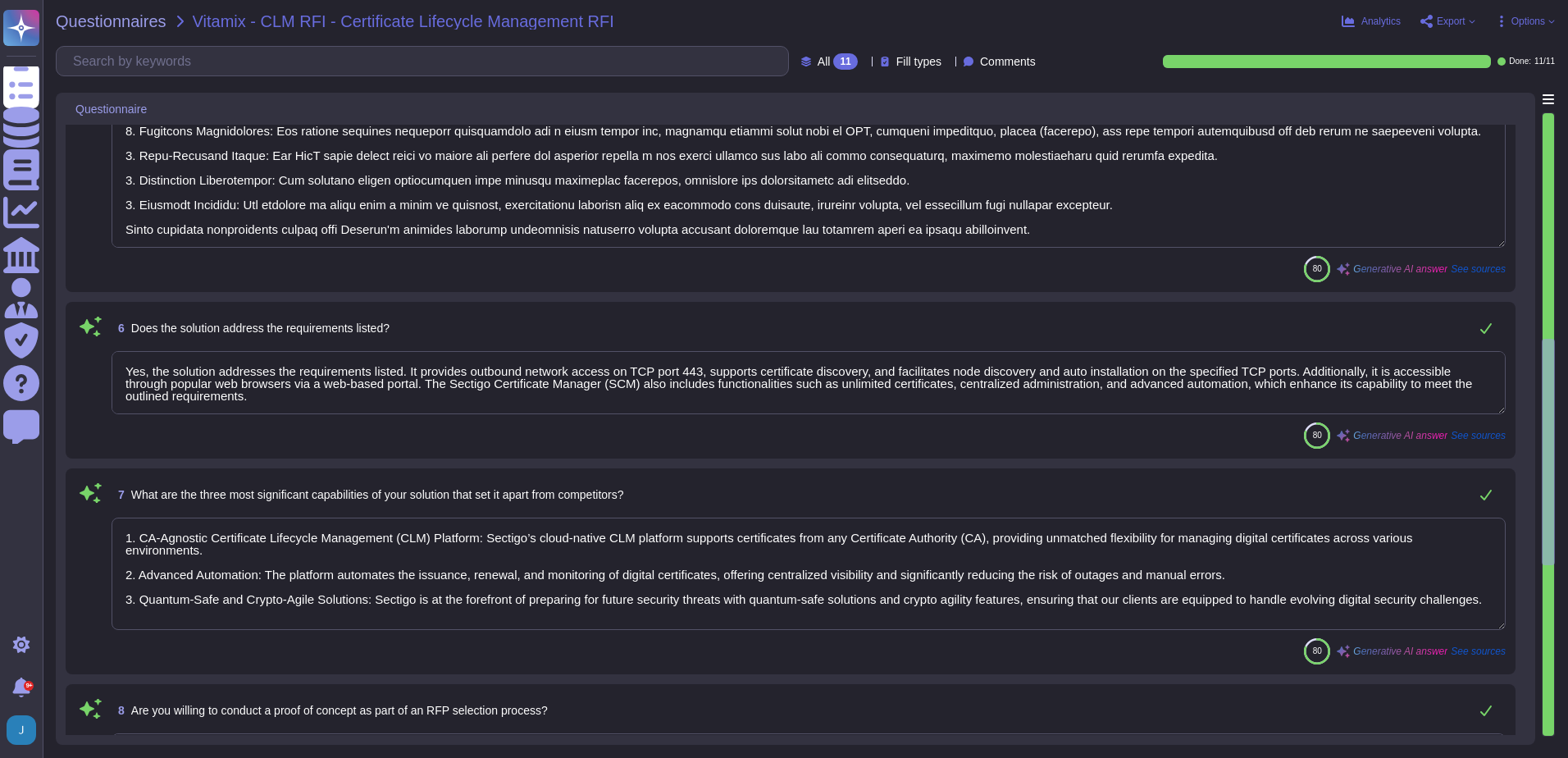
type textarea "Sectigo SCM Enterprise is designed to manage over 50 million active certificate…"
type textarea "Our solution is a cloud-based Software as a Service (SaaS) application. It is d…"
